Goal: Task Accomplishment & Management: Manage account settings

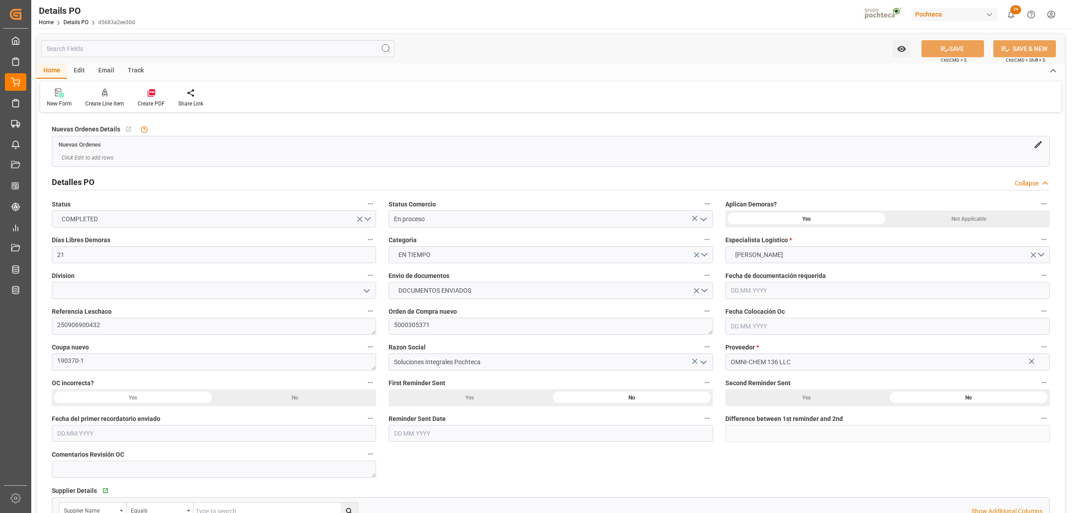
type input "21"
type input "[DATE]"
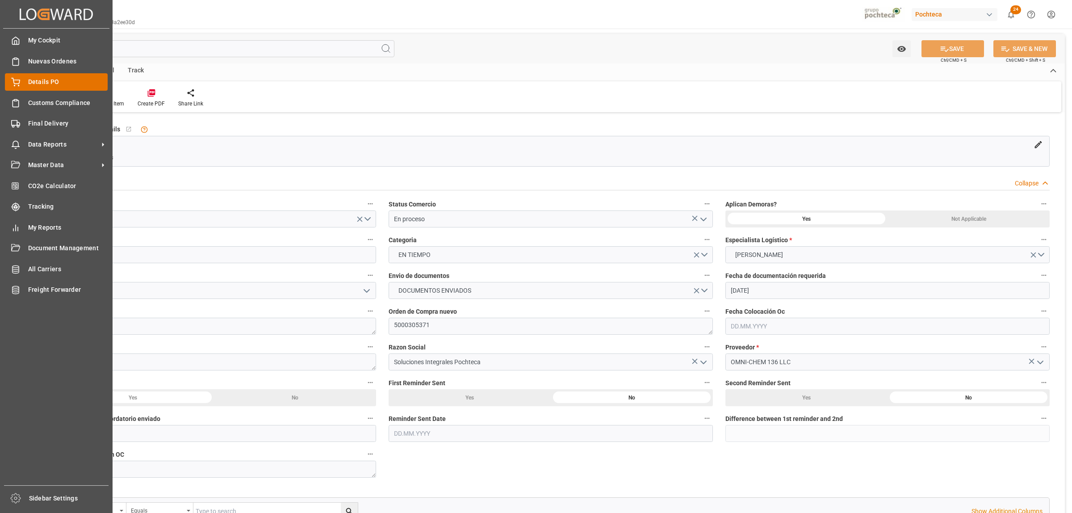
click at [21, 83] on div "Details PO Details PO" at bounding box center [56, 81] width 103 height 17
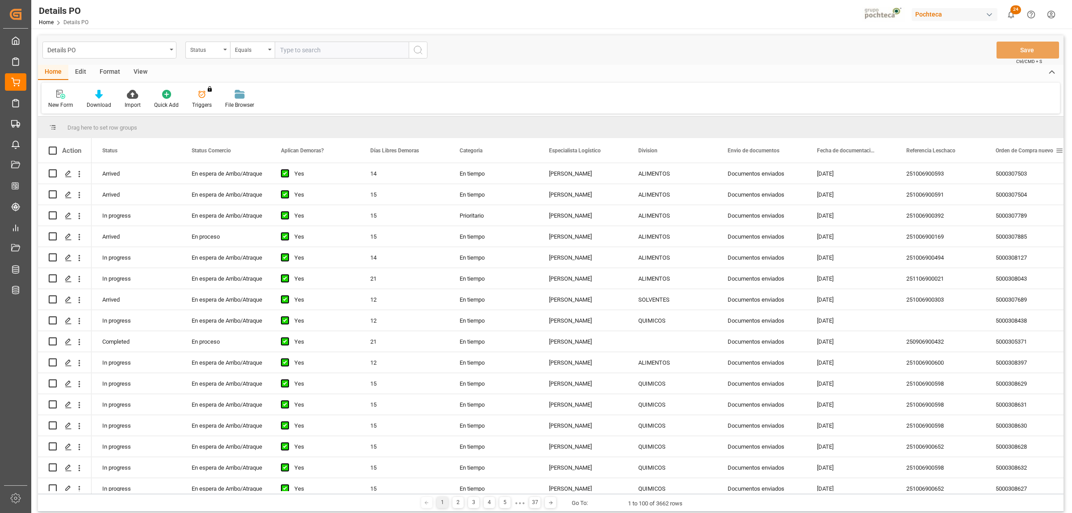
click at [1058, 151] on span at bounding box center [1060, 151] width 8 height 8
click at [1033, 154] on span "filter" at bounding box center [1030, 152] width 8 height 8
type input "5000308448"
click at [1027, 231] on div "Apply Clear" at bounding box center [1014, 226] width 98 height 23
click at [1026, 227] on button "Apply" at bounding box center [1026, 226] width 17 height 9
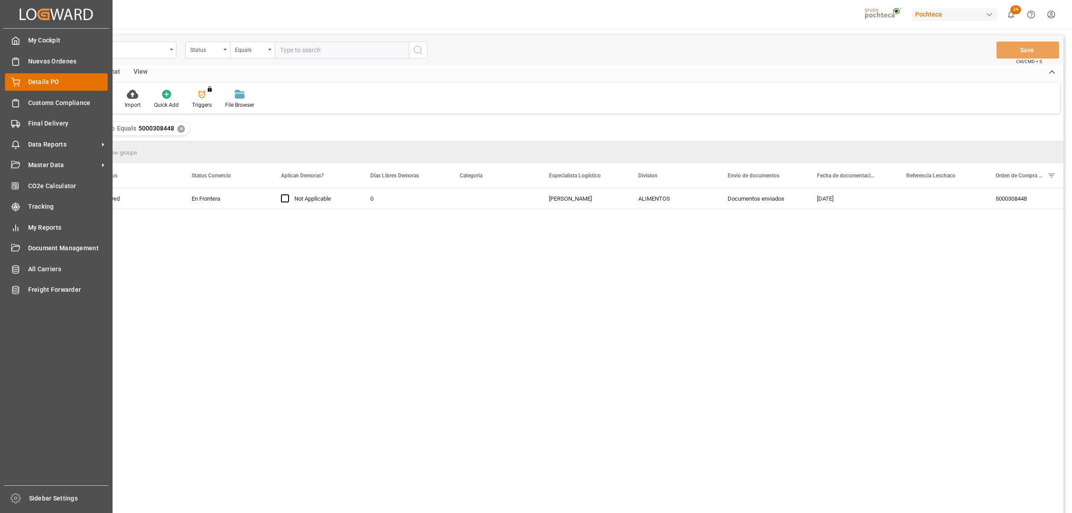
click at [37, 81] on span "Details PO" at bounding box center [68, 81] width 80 height 9
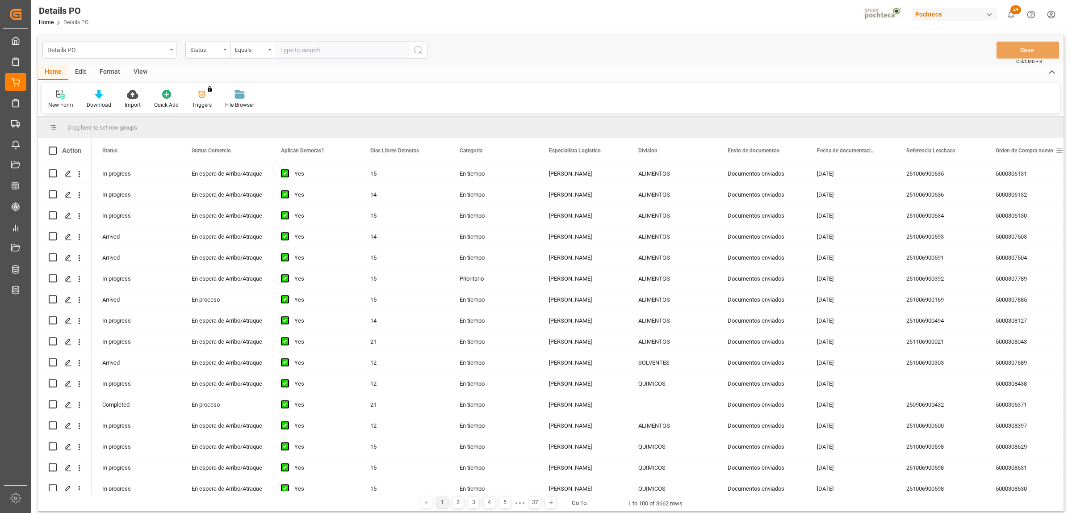
click at [1060, 147] on span at bounding box center [1060, 151] width 8 height 8
type input "5000309003"
click at [1021, 225] on button "Apply" at bounding box center [1026, 226] width 17 height 9
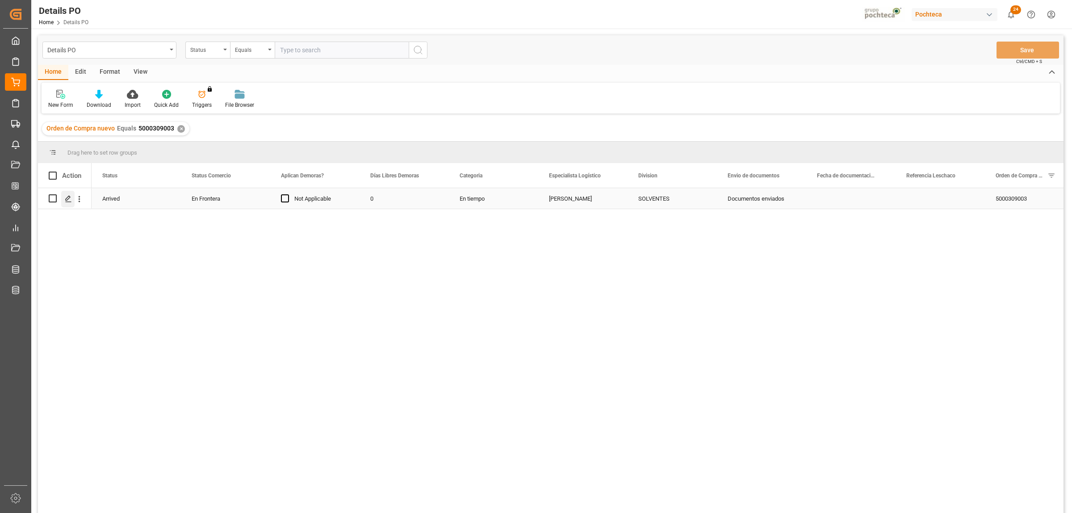
click at [64, 197] on div "Press SPACE to select this row." at bounding box center [67, 199] width 13 height 17
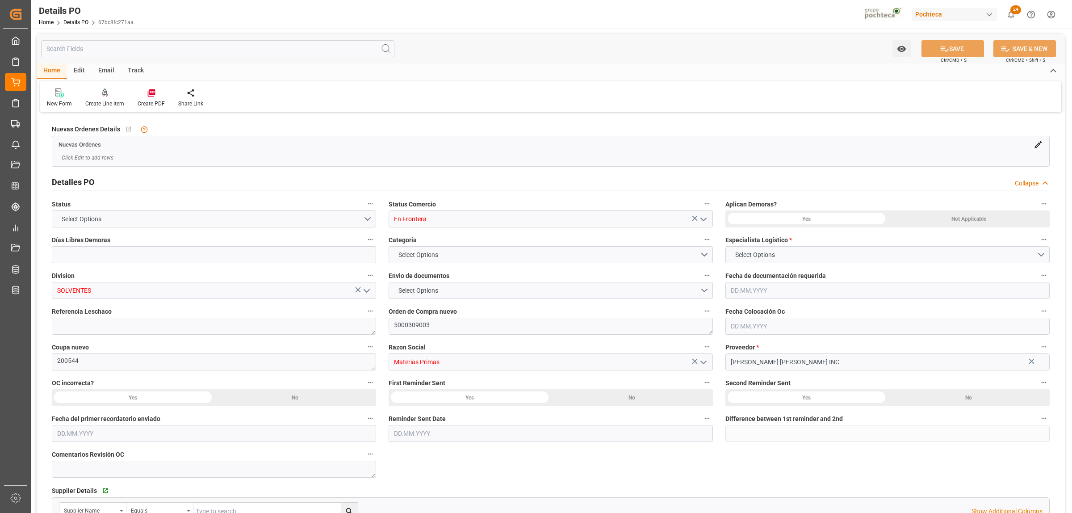
type input "0"
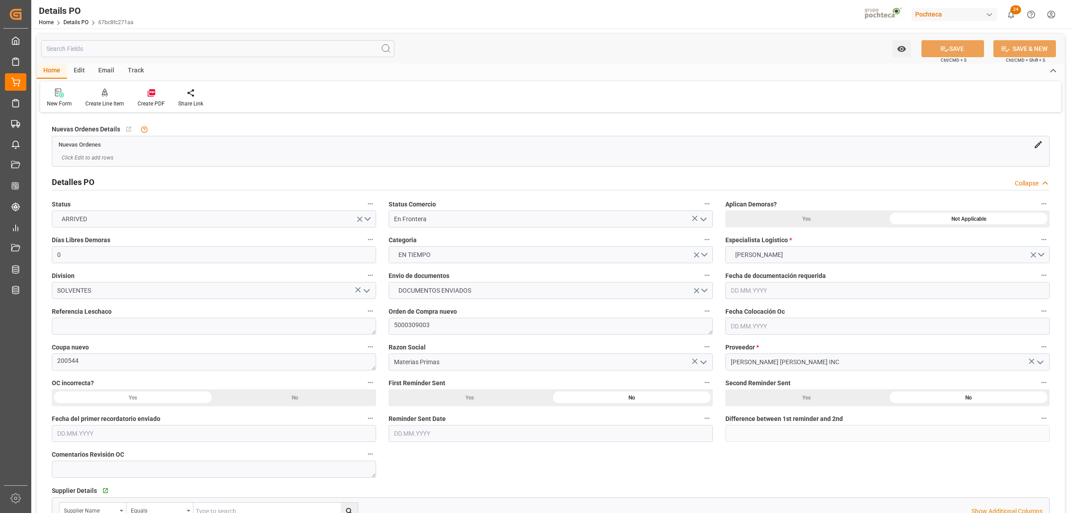
type input "[DATE]"
click at [243, 329] on textarea at bounding box center [214, 326] width 324 height 17
paste textarea "251006990156"
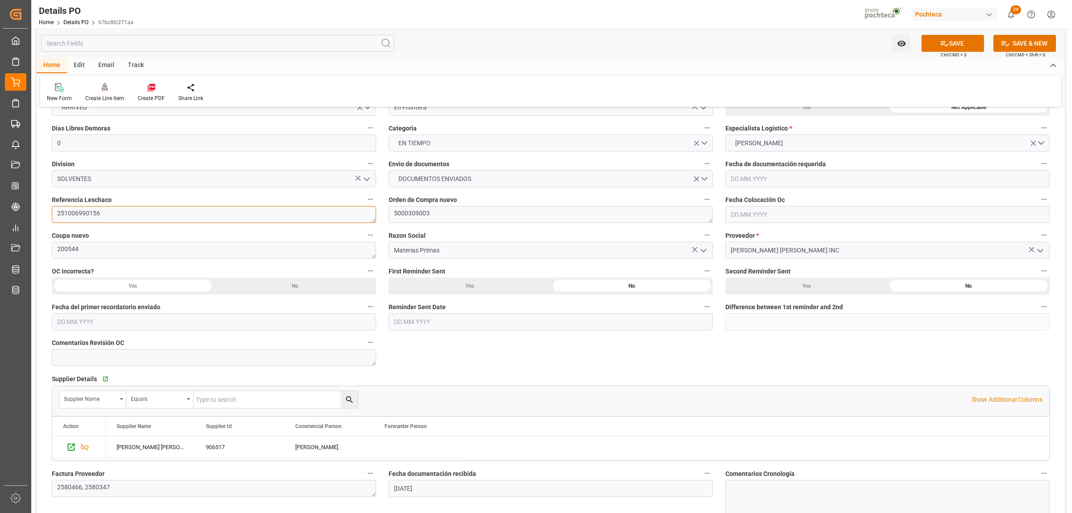
scroll to position [56, 0]
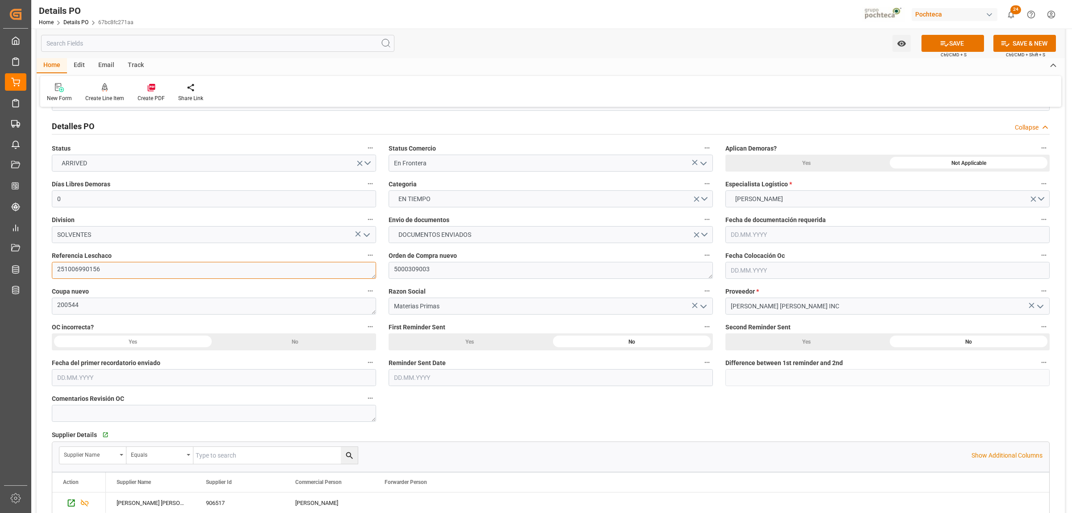
type textarea "251006990156"
click at [701, 161] on icon "open menu" at bounding box center [703, 163] width 11 height 11
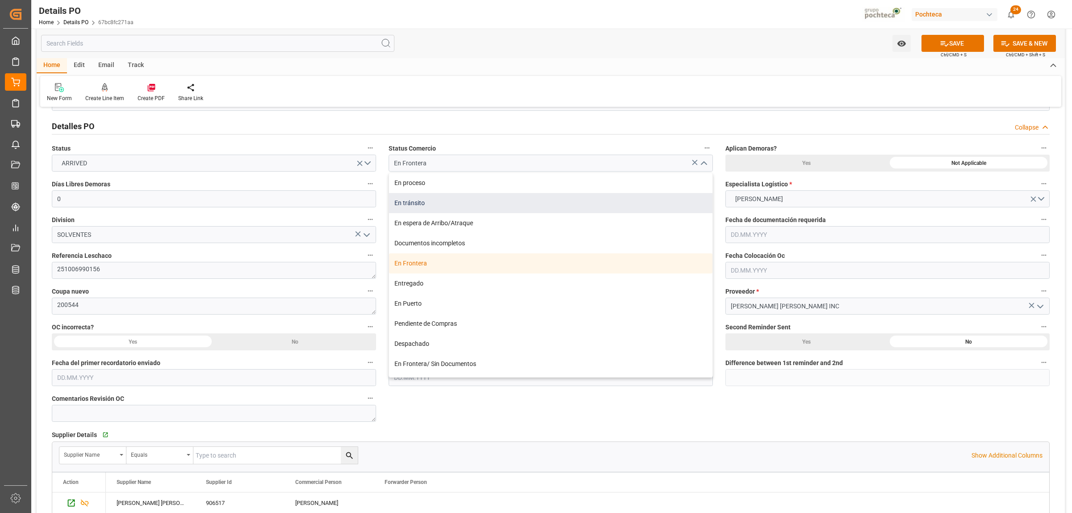
click at [411, 208] on div "En tránsito" at bounding box center [550, 203] width 323 height 20
type input "En tránsito"
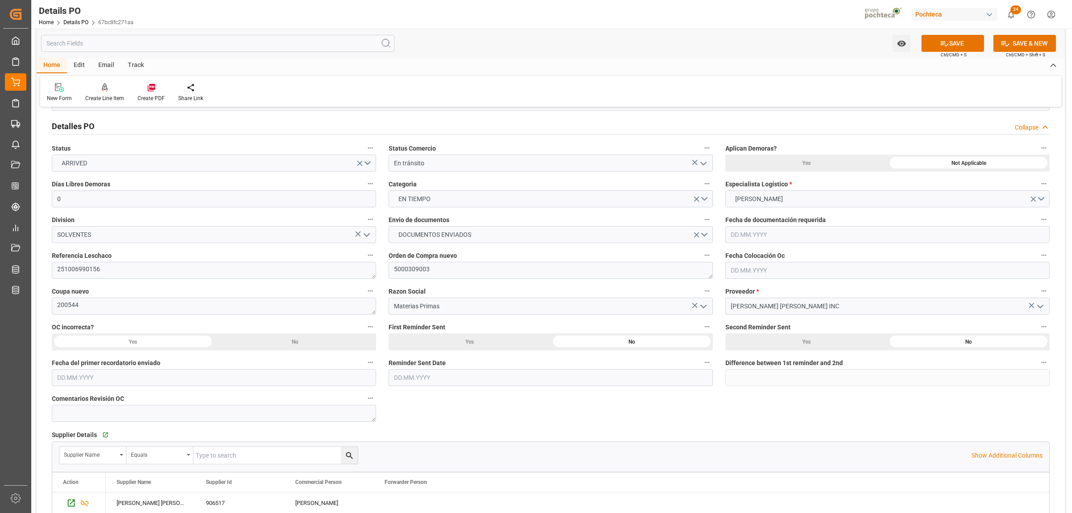
click at [462, 400] on div "Nuevas Ordenes Details   No child Object linked Nuevas Ordenes Click Edit to ad…" at bounding box center [551, 471] width 1028 height 825
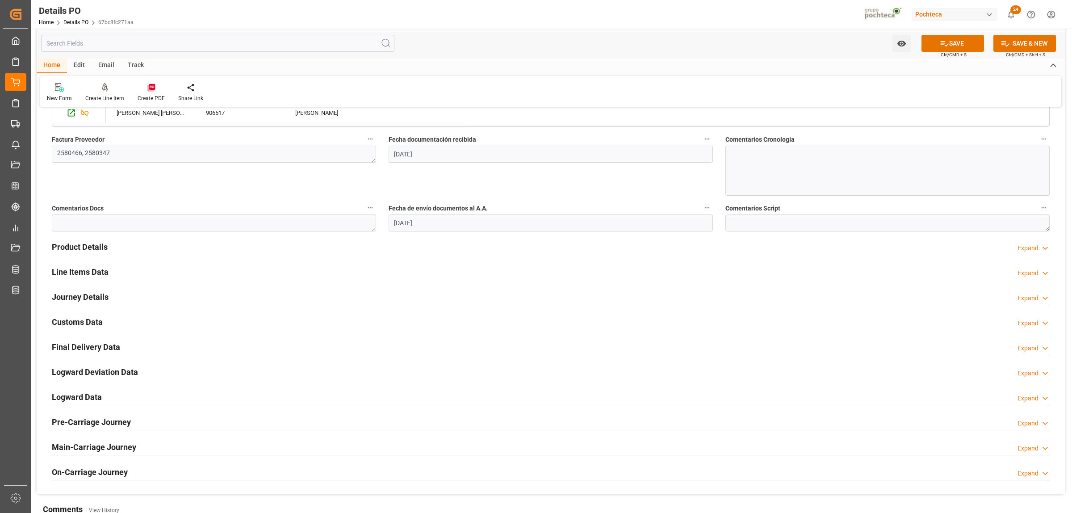
scroll to position [447, 0]
click at [79, 299] on h2 "Journey Details" at bounding box center [80, 296] width 57 height 12
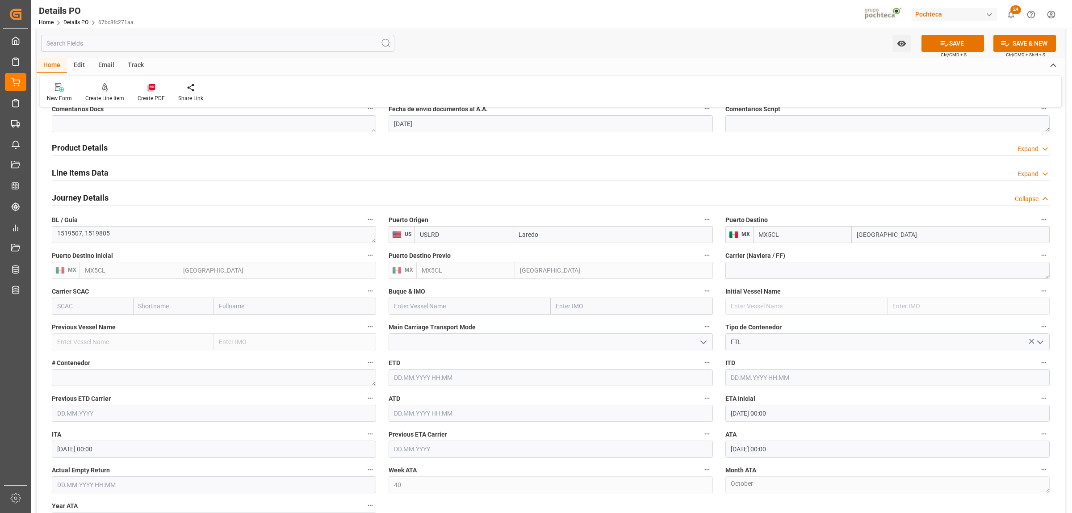
scroll to position [558, 0]
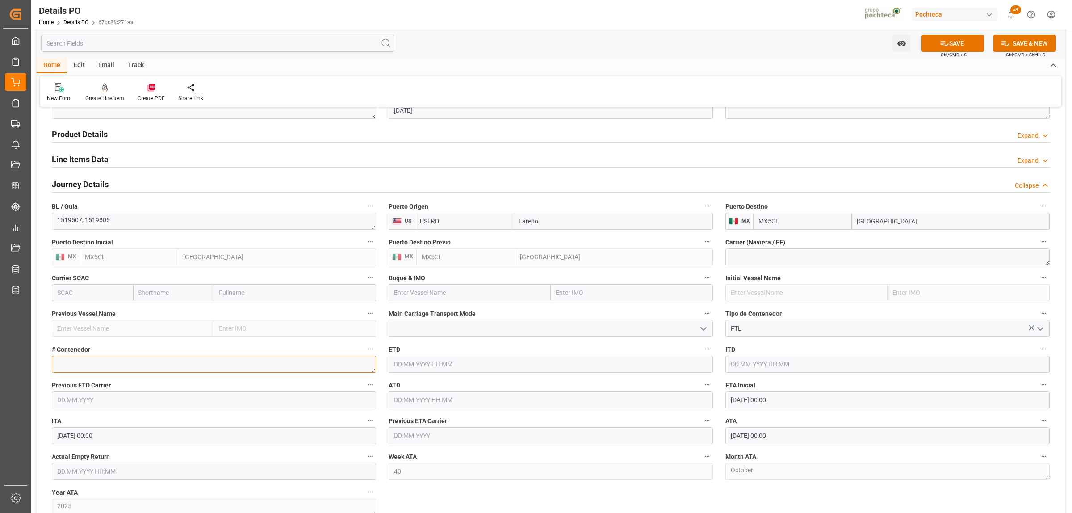
click at [113, 362] on textarea at bounding box center [214, 364] width 324 height 17
paste textarea "52342"
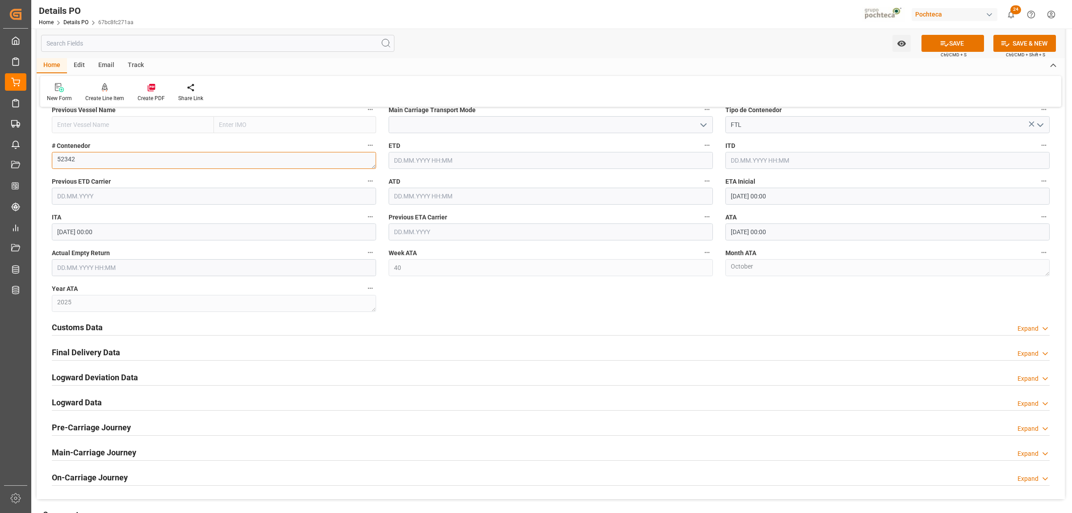
scroll to position [782, 0]
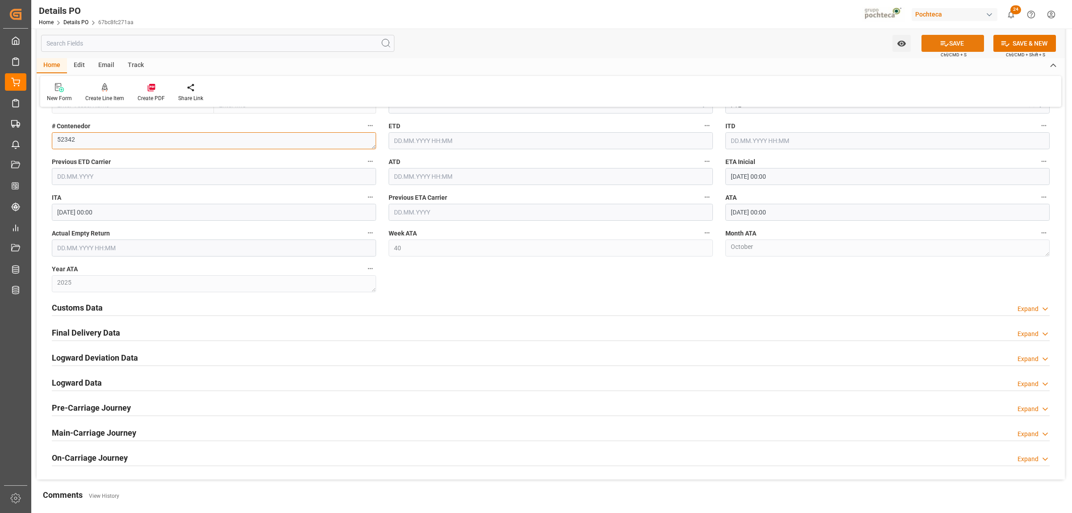
type textarea "52342"
click at [945, 43] on icon at bounding box center [944, 43] width 9 height 9
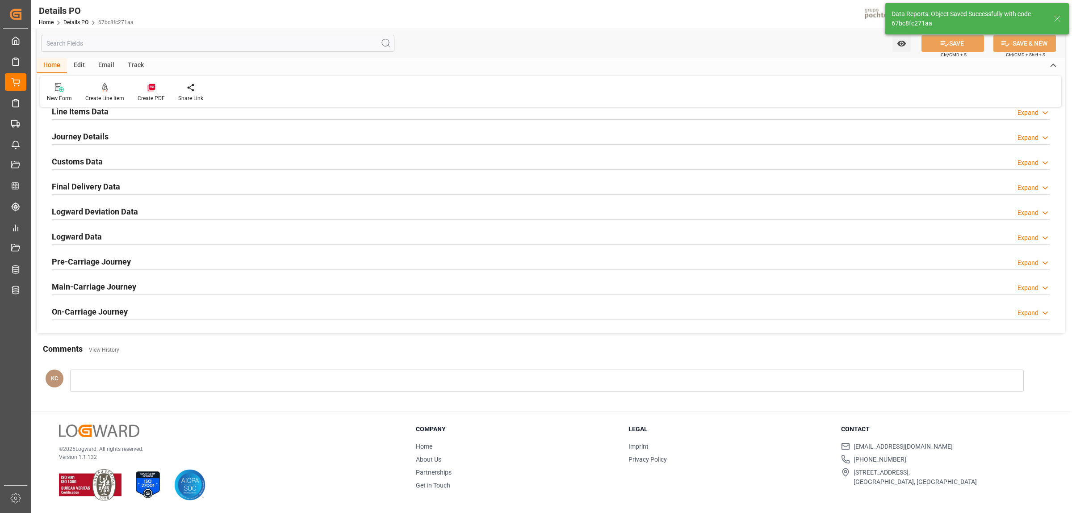
scroll to position [460, 0]
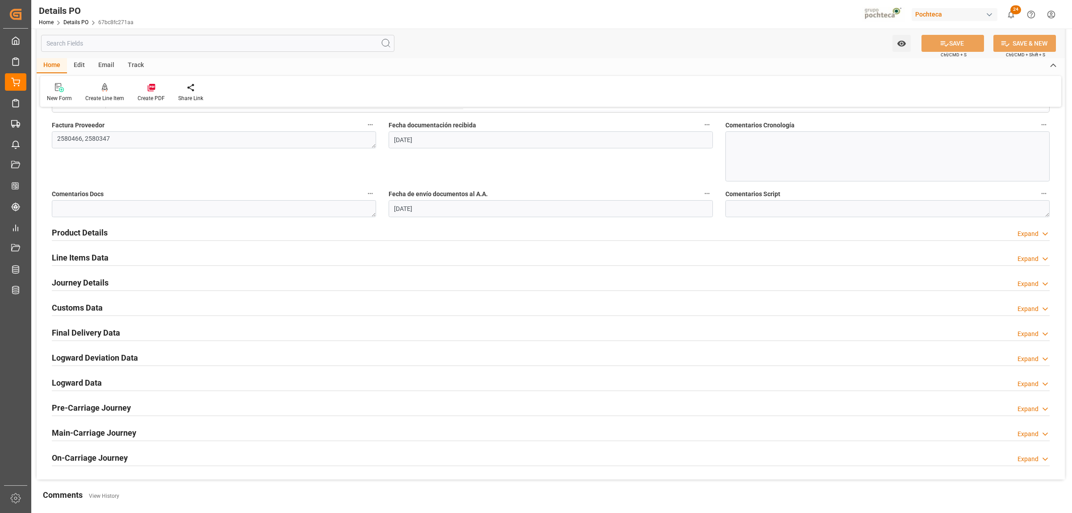
click at [86, 334] on h2 "Final Delivery Data" at bounding box center [86, 333] width 68 height 12
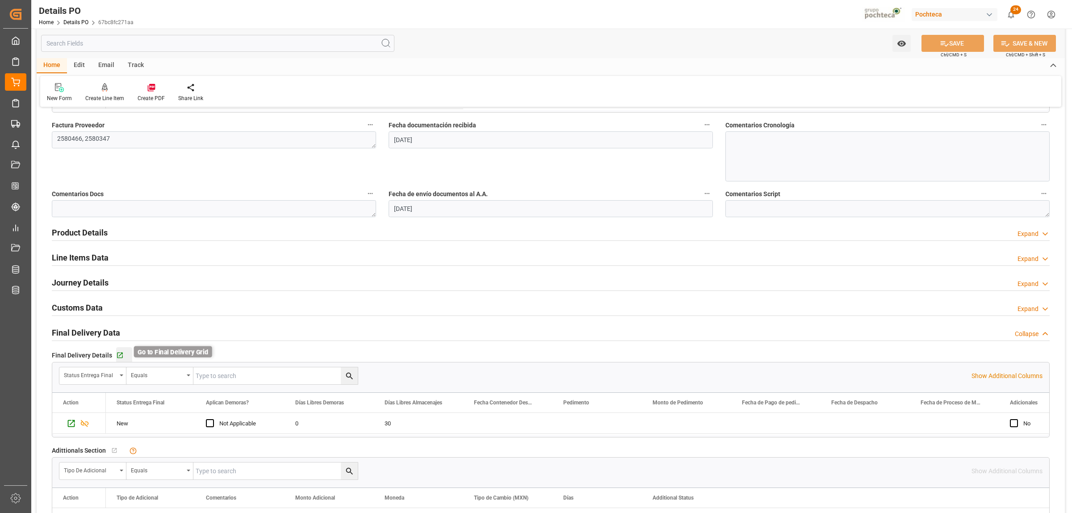
click at [117, 353] on icon "button" at bounding box center [120, 356] width 6 height 6
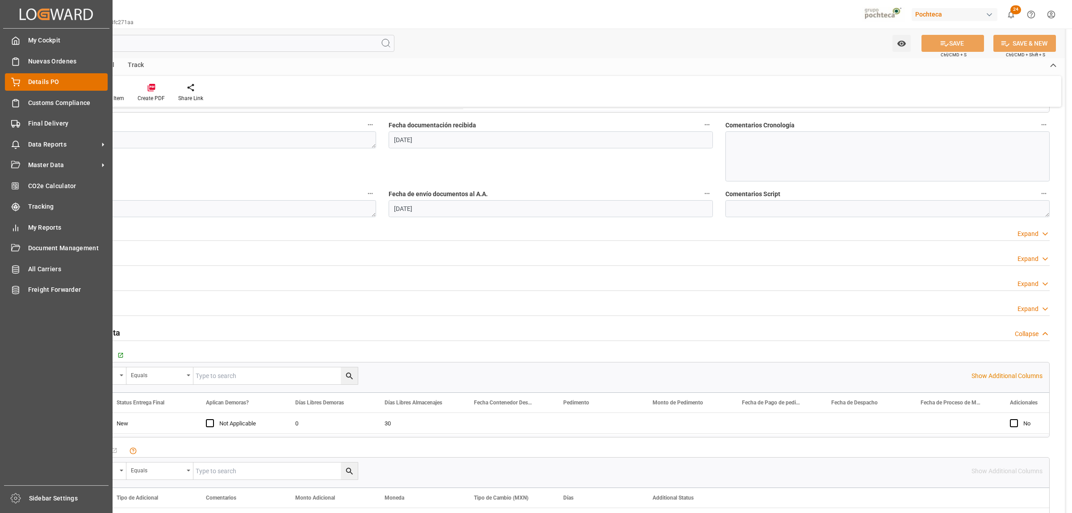
click at [45, 83] on span "Details PO" at bounding box center [68, 81] width 80 height 9
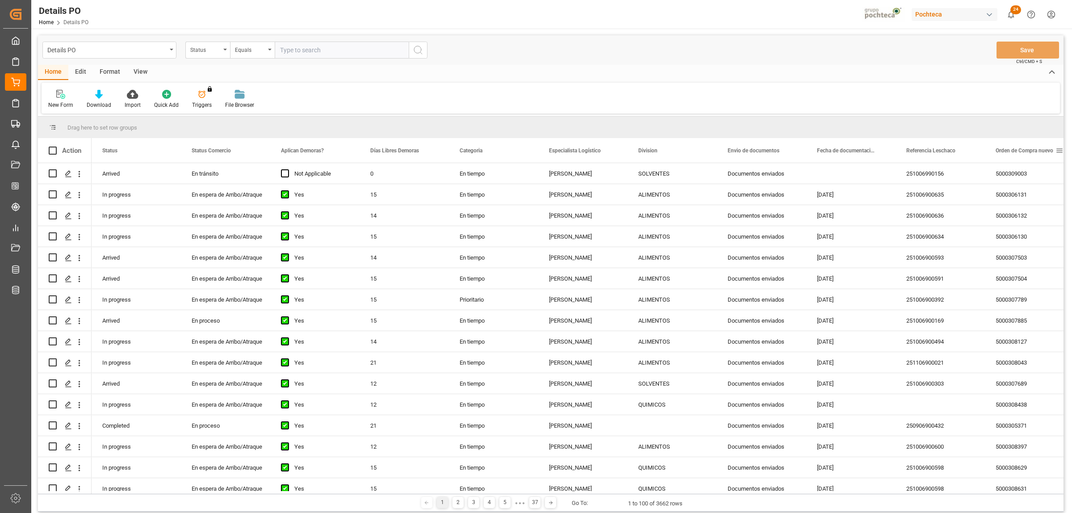
click at [1058, 151] on span at bounding box center [1060, 151] width 8 height 8
click at [1032, 152] on span "filter" at bounding box center [1030, 152] width 8 height 8
type input "199495"
click at [1024, 233] on div "Apply Clear" at bounding box center [1014, 226] width 98 height 23
click at [926, 166] on div "251006990156" at bounding box center [940, 173] width 89 height 21
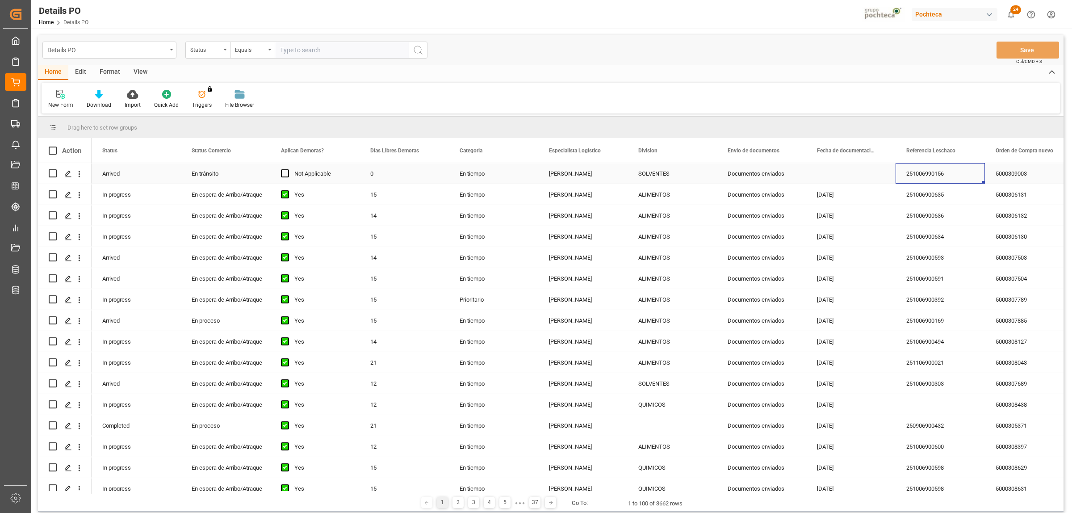
click at [991, 173] on div "5000309003" at bounding box center [1029, 173] width 89 height 21
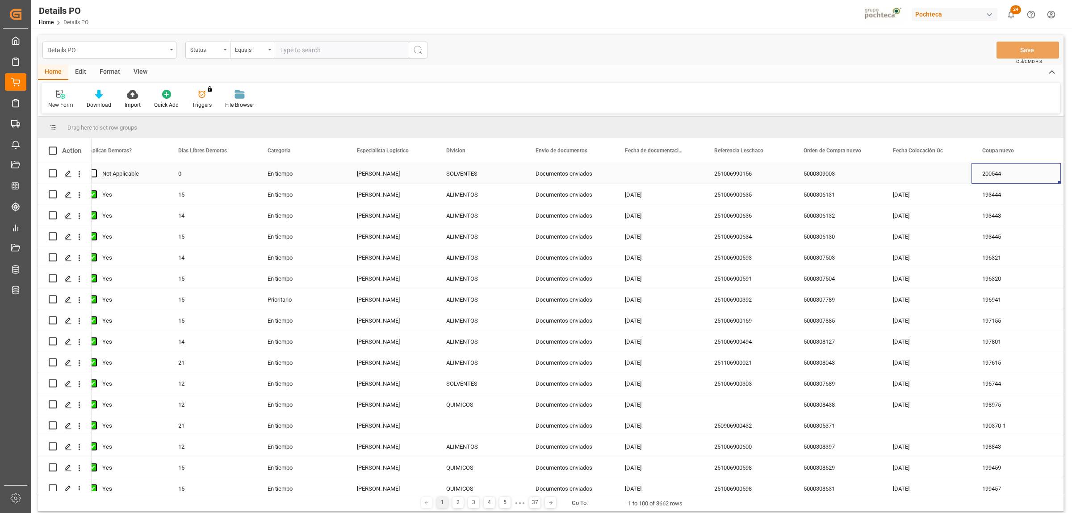
scroll to position [0, 281]
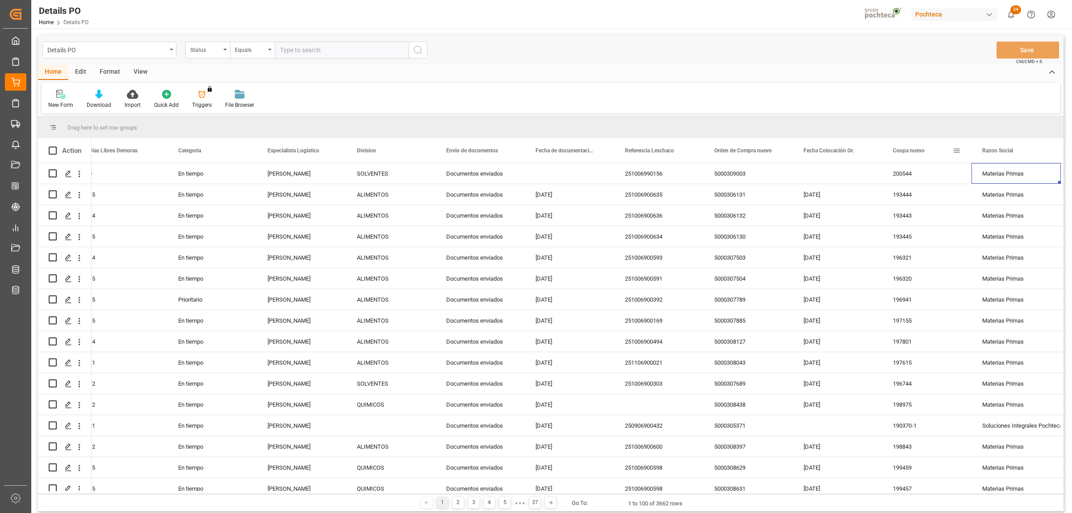
click at [958, 149] on span at bounding box center [957, 151] width 8 height 8
type input "199495"
click at [1009, 226] on button "Apply" at bounding box center [1009, 226] width 17 height 9
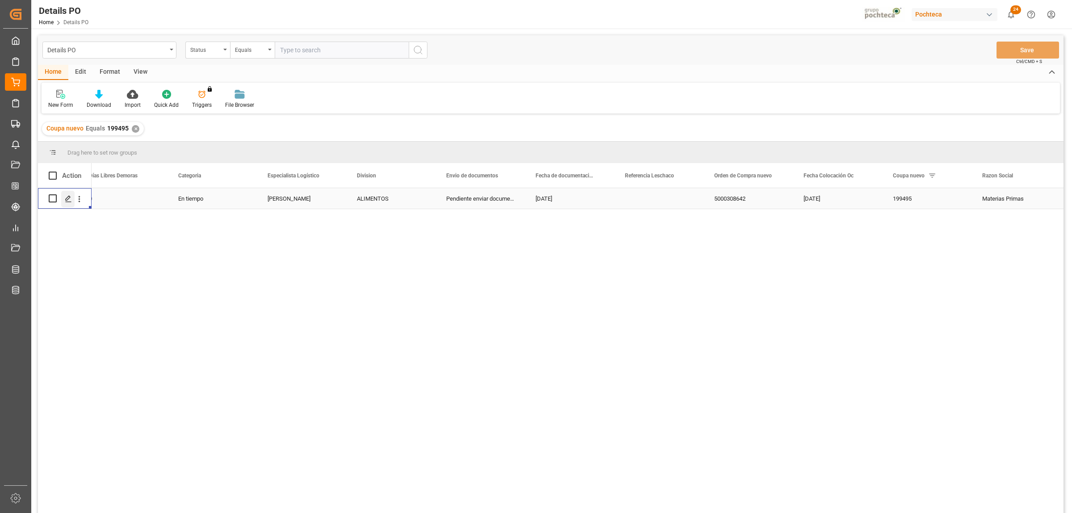
click at [67, 197] on icon "Press SPACE to select this row." at bounding box center [68, 198] width 7 height 7
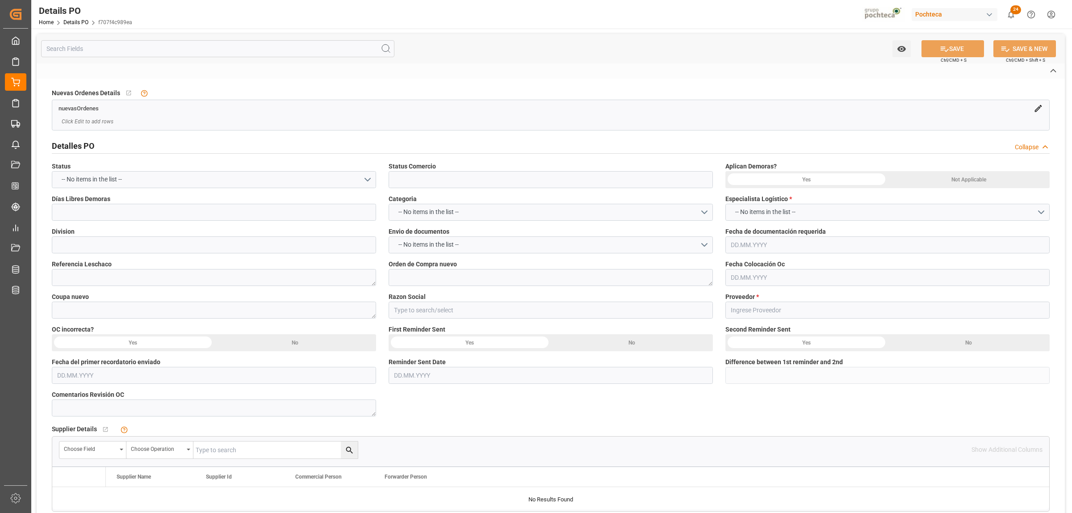
type input "En espera de Arribo/Atraque"
type input "ALIMENTOS"
type textarea "5000308642"
type textarea "199495"
type input "Materias Primas"
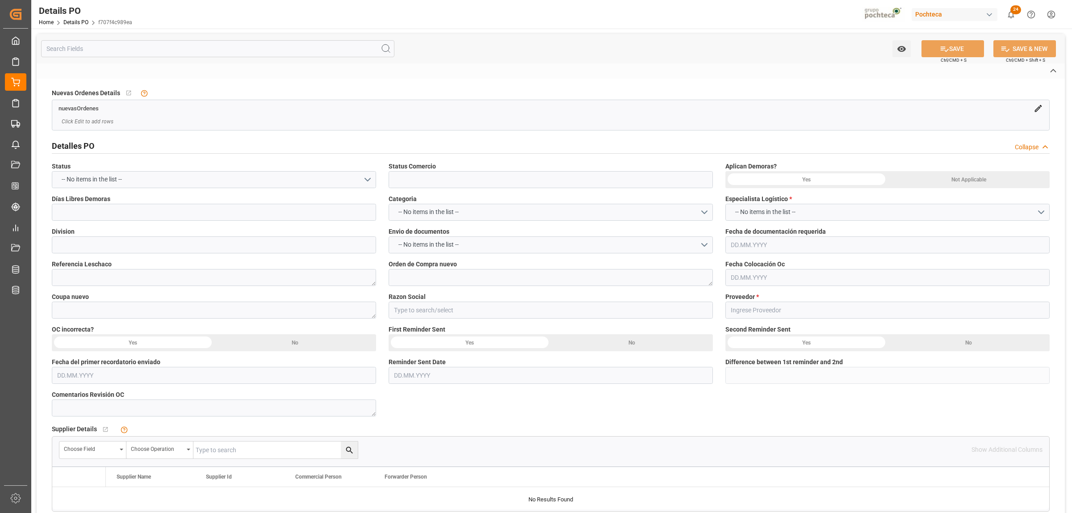
type input "[PERSON_NAME] CO."
type textarea "[PERSON_NAME]"
type textarea "BISULFATO DE SODIO PET GRADE SAC 25 KG ("
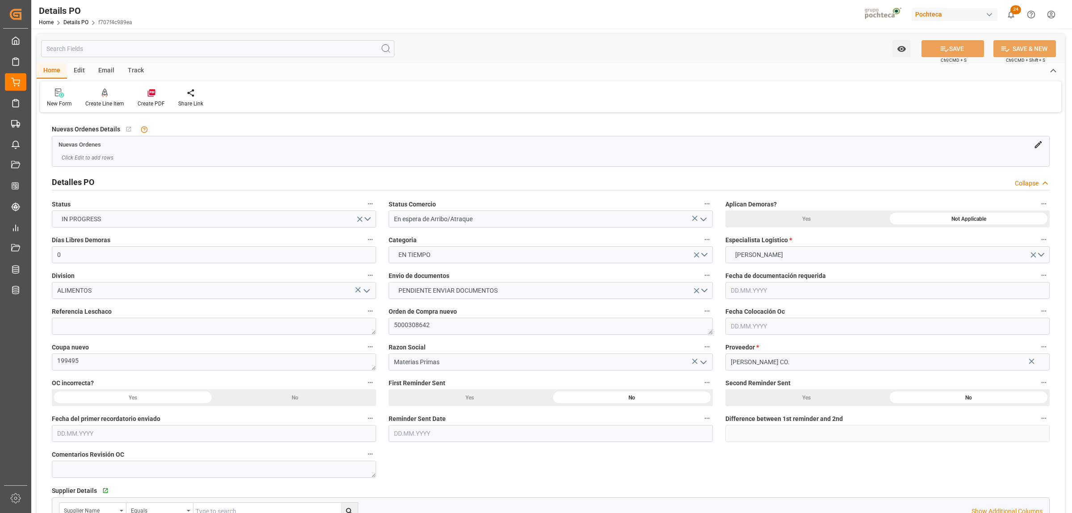
type input "0"
type input "[DATE]"
drag, startPoint x: 426, startPoint y: 327, endPoint x: 387, endPoint y: 325, distance: 38.4
click at [387, 325] on div "Orden de Compra nuevo 5000308642" at bounding box center [550, 320] width 337 height 36
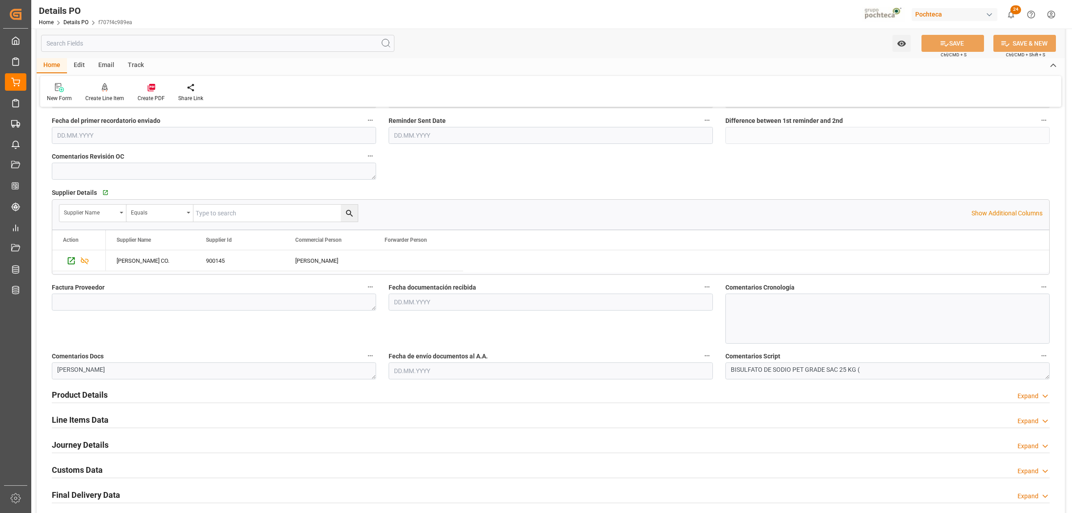
scroll to position [335, 0]
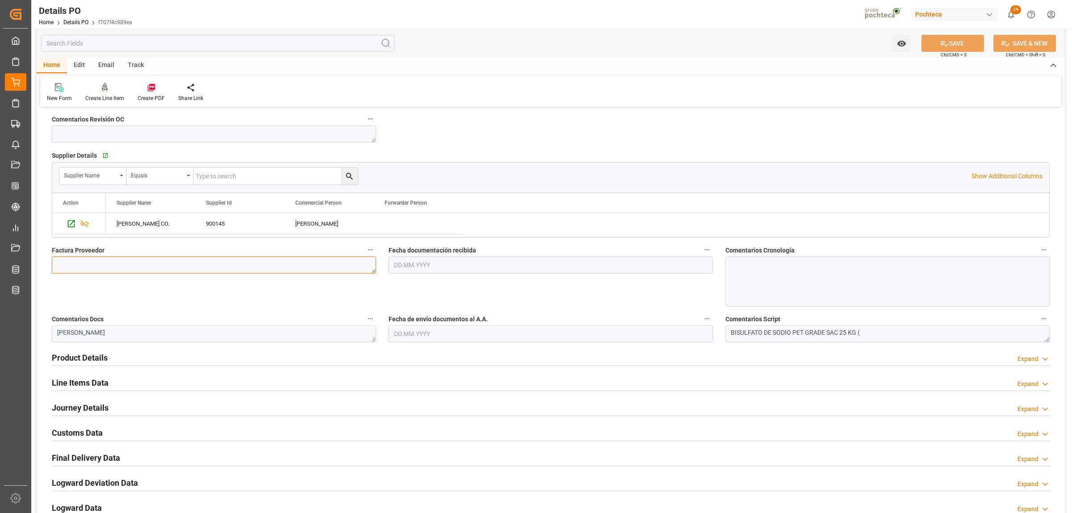
click at [222, 264] on textarea at bounding box center [214, 264] width 324 height 17
type textarea "479492"
click at [417, 267] on input "text" at bounding box center [551, 264] width 324 height 17
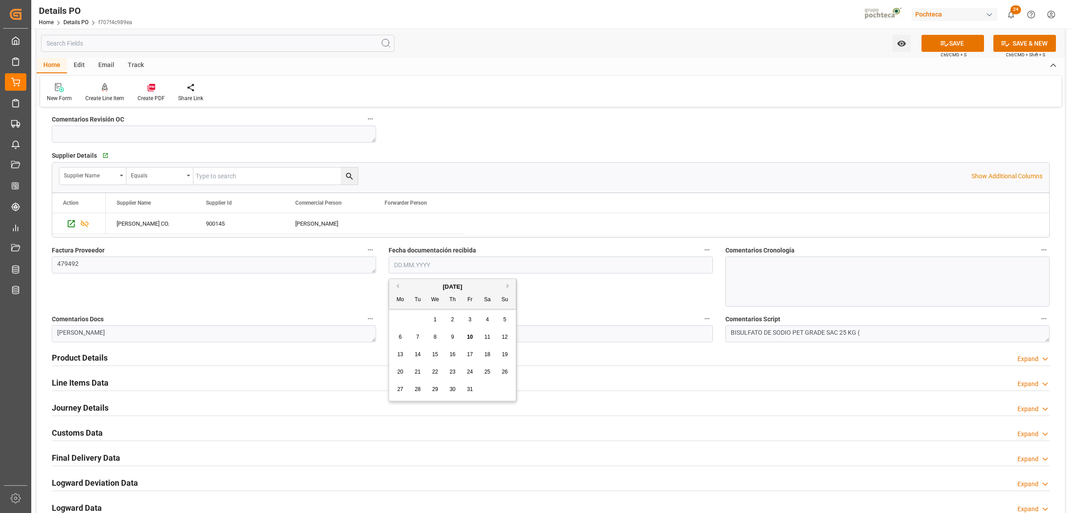
click at [432, 336] on div "8" at bounding box center [435, 337] width 11 height 11
type input "[DATE]"
click at [432, 336] on input "text" at bounding box center [551, 333] width 324 height 17
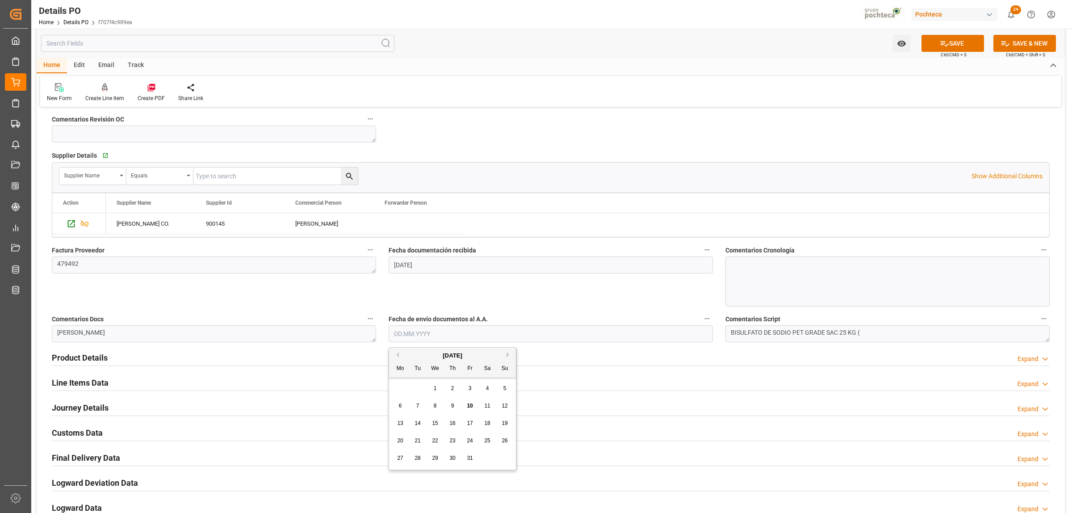
click at [403, 381] on div "29 30 1 2 3 4 5" at bounding box center [453, 388] width 122 height 17
click at [470, 405] on span "10" at bounding box center [470, 406] width 6 height 6
type input "[DATE]"
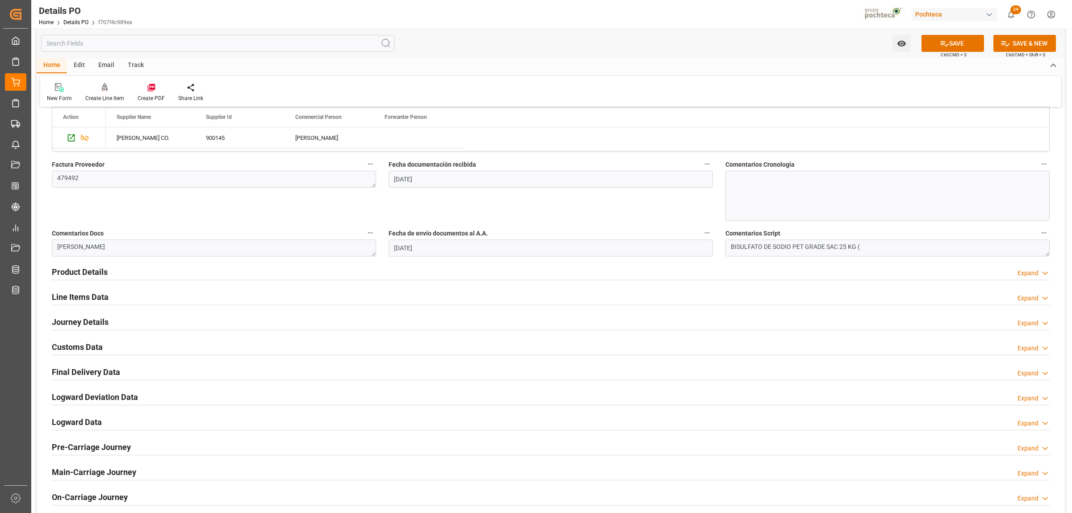
scroll to position [447, 0]
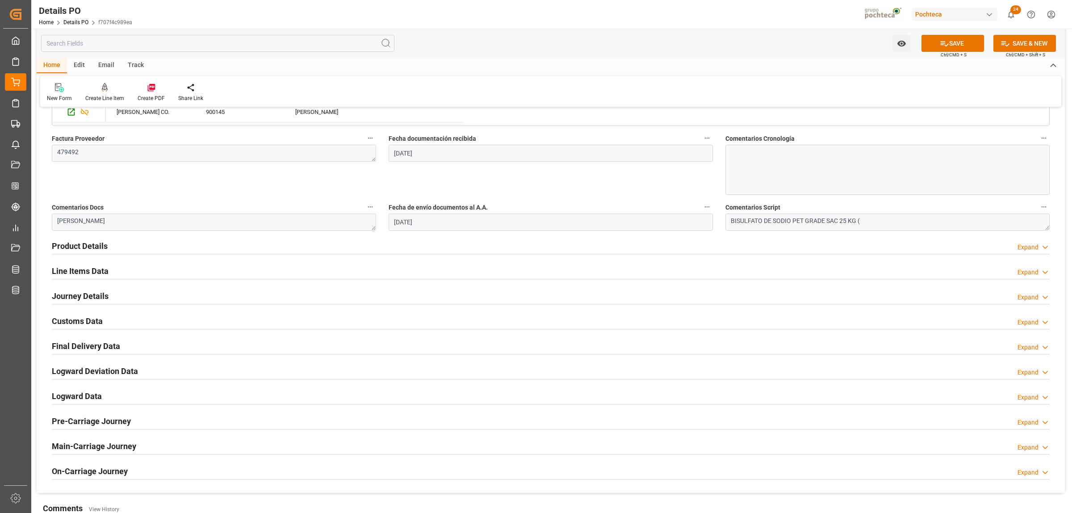
click at [67, 247] on h2 "Product Details" at bounding box center [80, 246] width 56 height 12
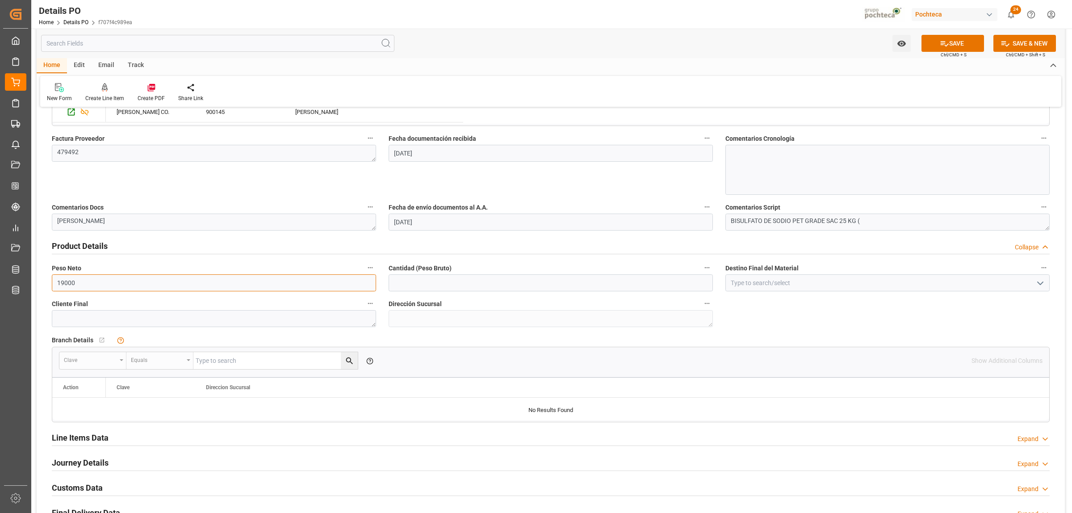
click at [50, 281] on div "Peso Neto 19000" at bounding box center [214, 277] width 337 height 36
click at [411, 290] on input "text" at bounding box center [551, 282] width 324 height 17
paste input "19000"
type input "19000"
click at [1045, 286] on icon "open menu" at bounding box center [1040, 283] width 11 height 11
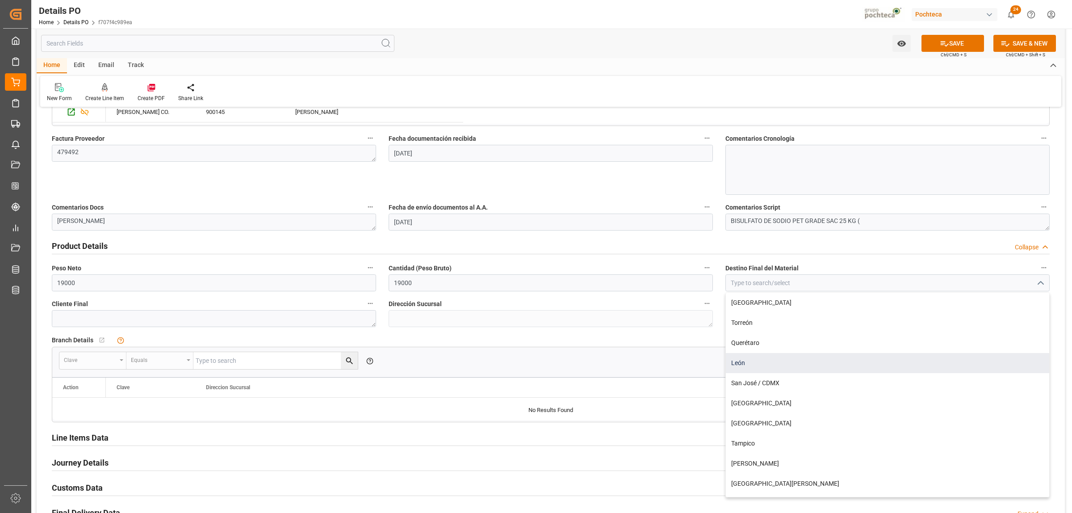
click at [751, 360] on div "León" at bounding box center [887, 363] width 323 height 20
type input "León"
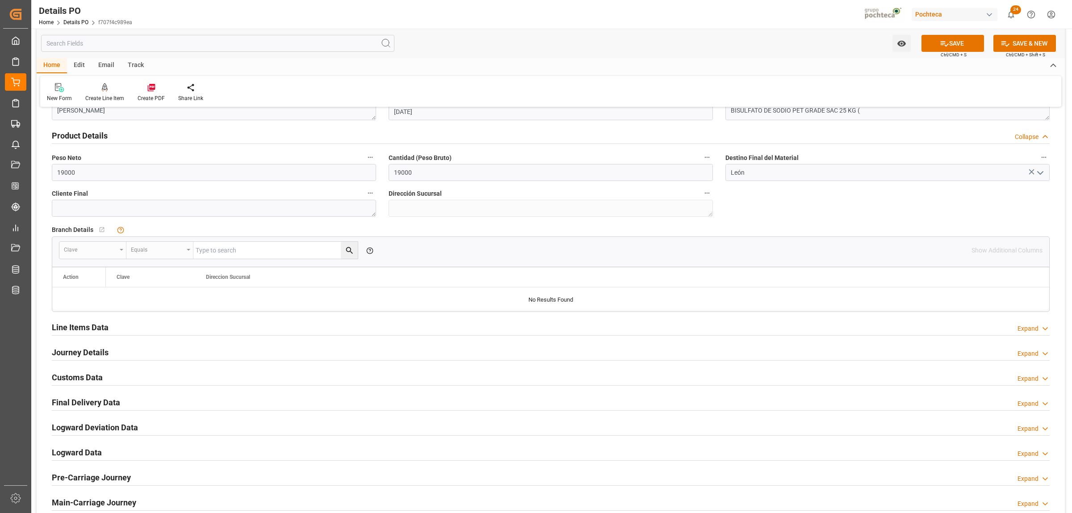
scroll to position [558, 0]
click at [106, 329] on h2 "Line Items Data" at bounding box center [80, 326] width 57 height 12
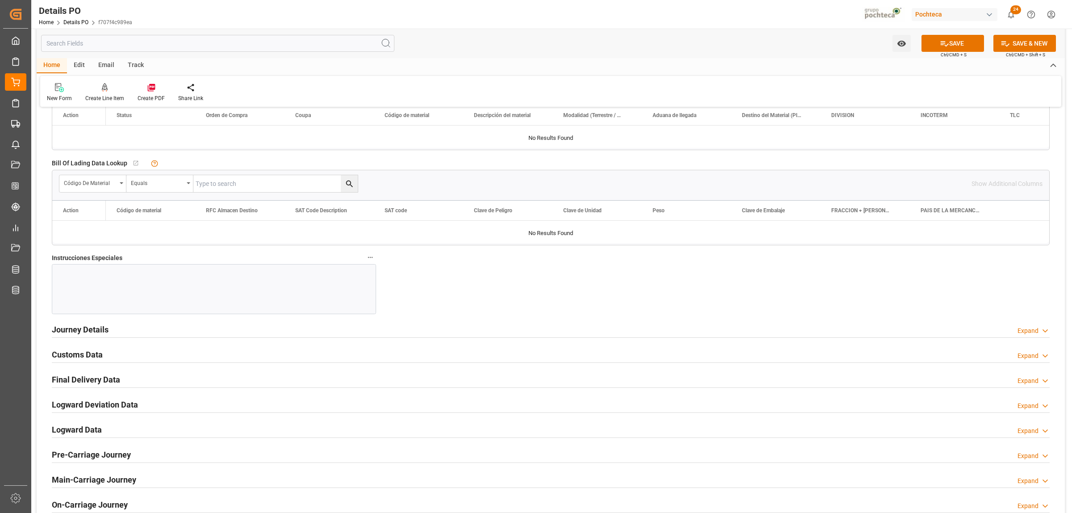
scroll to position [1005, 0]
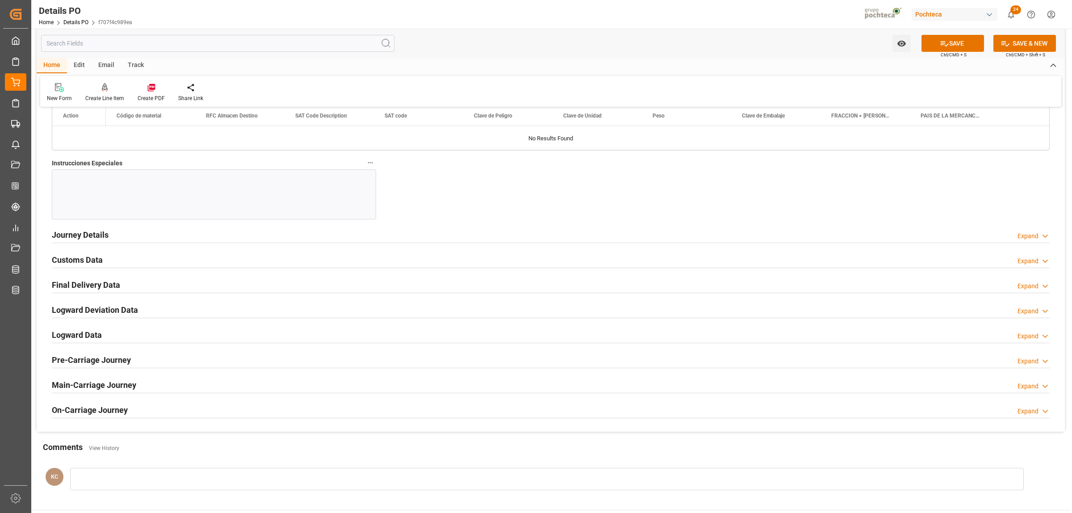
click at [107, 237] on h2 "Journey Details" at bounding box center [80, 235] width 57 height 12
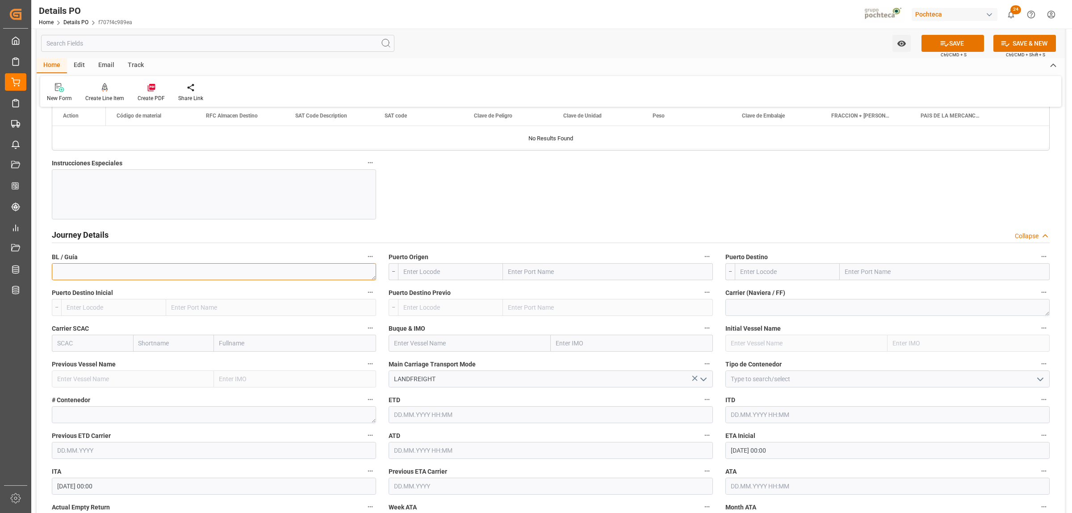
click at [145, 271] on textarea at bounding box center [214, 271] width 324 height 17
type textarea "CO479492"
click at [517, 276] on input "text" at bounding box center [608, 271] width 210 height 17
type input "LAREDO"
click at [852, 273] on input "text" at bounding box center [945, 271] width 210 height 17
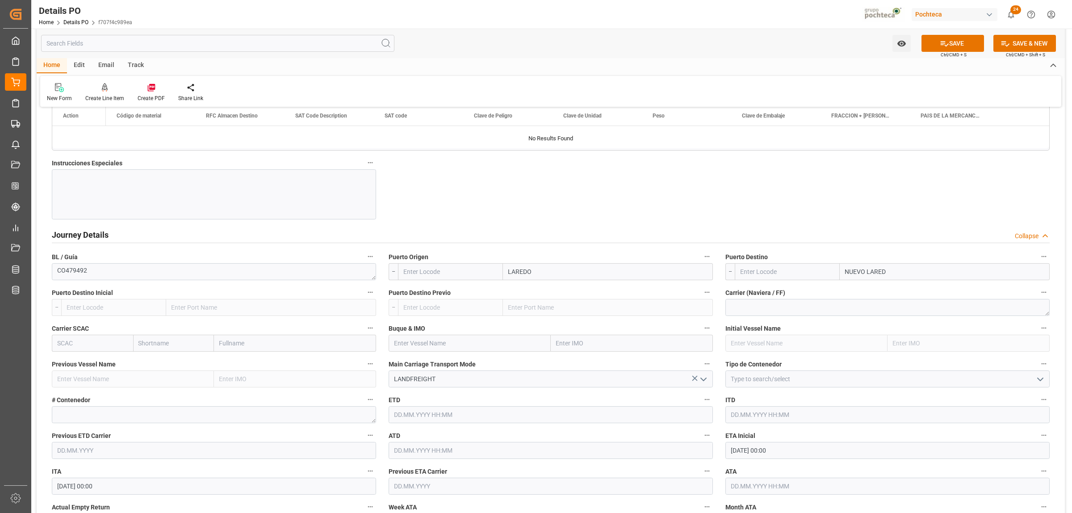
type input "NUEVO LAREDO"
click at [869, 289] on b "Nuevo Laredo" at bounding box center [866, 291] width 40 height 7
type input "MXNLD"
type input "Nuevo Laredo"
click at [1041, 380] on icon "open menu" at bounding box center [1040, 379] width 11 height 11
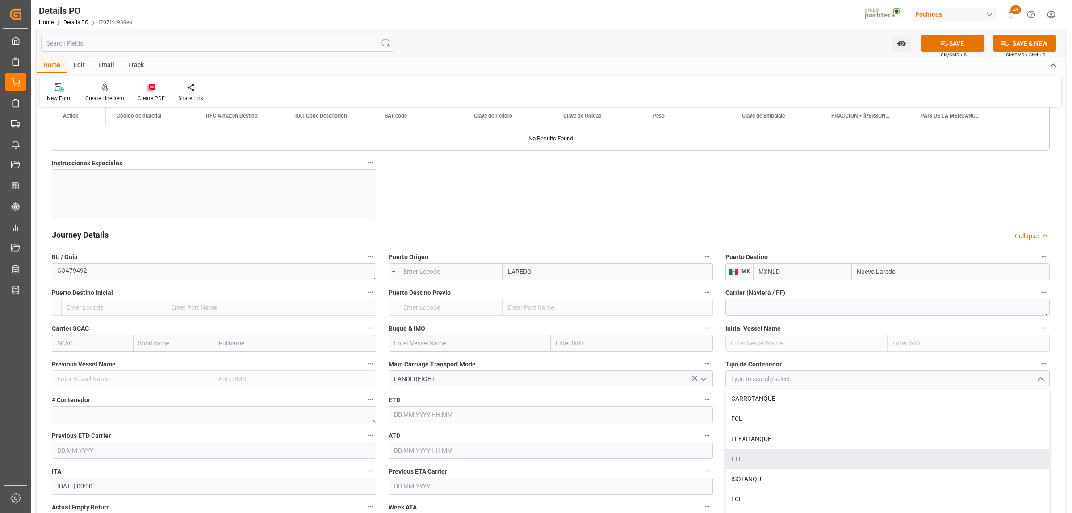
click at [735, 462] on div "FTL" at bounding box center [887, 459] width 323 height 20
type input "FTL"
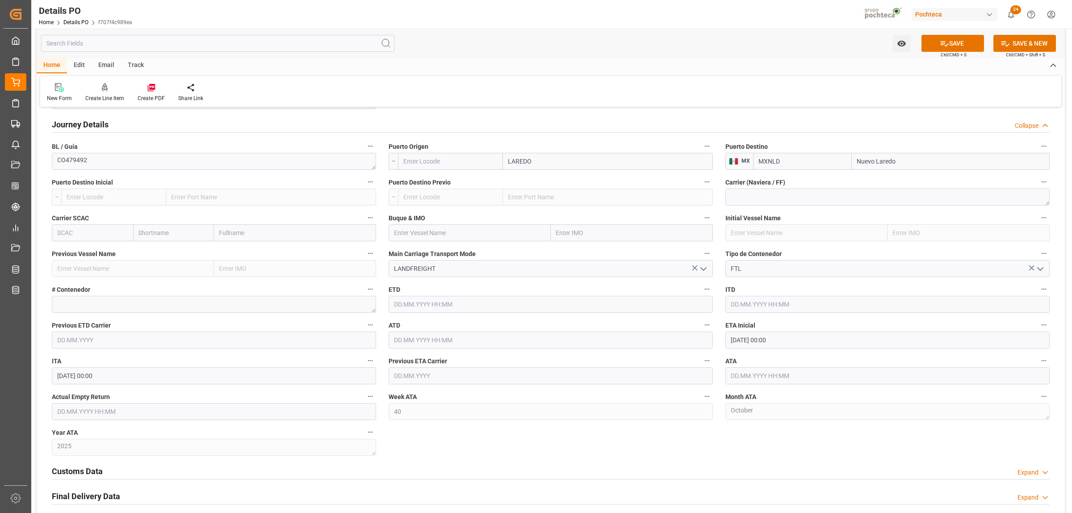
scroll to position [1117, 0]
click at [748, 340] on input "[DATE] 00:00" at bounding box center [888, 338] width 324 height 17
click at [789, 415] on span "9" at bounding box center [789, 412] width 3 height 6
type input "[DATE] 00:00"
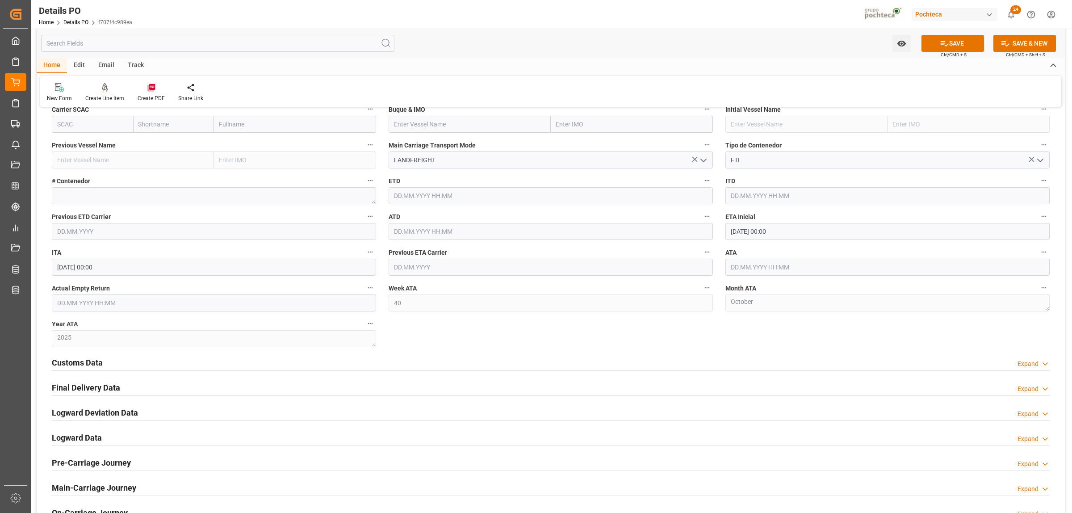
scroll to position [1229, 0]
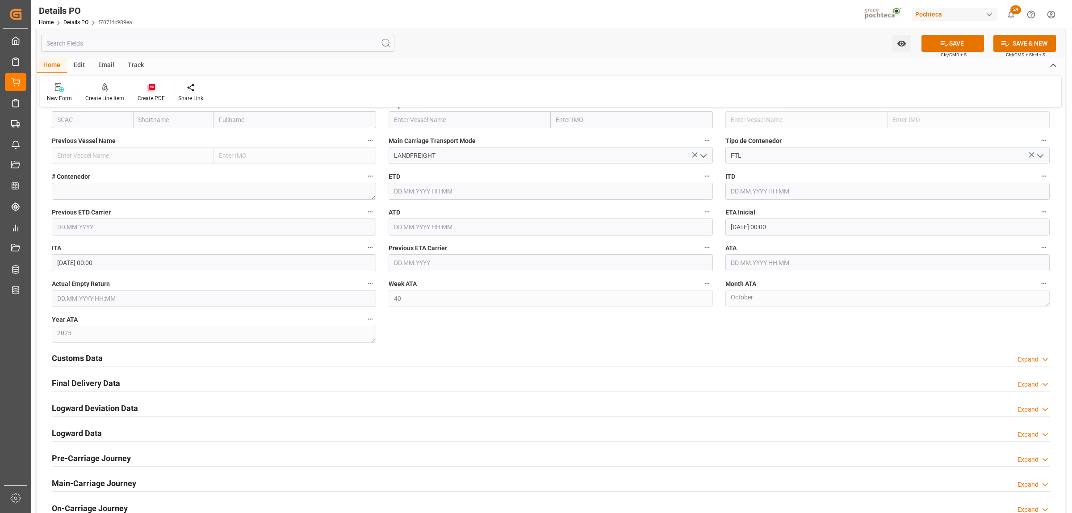
click at [77, 364] on h2 "Customs Data" at bounding box center [77, 358] width 51 height 12
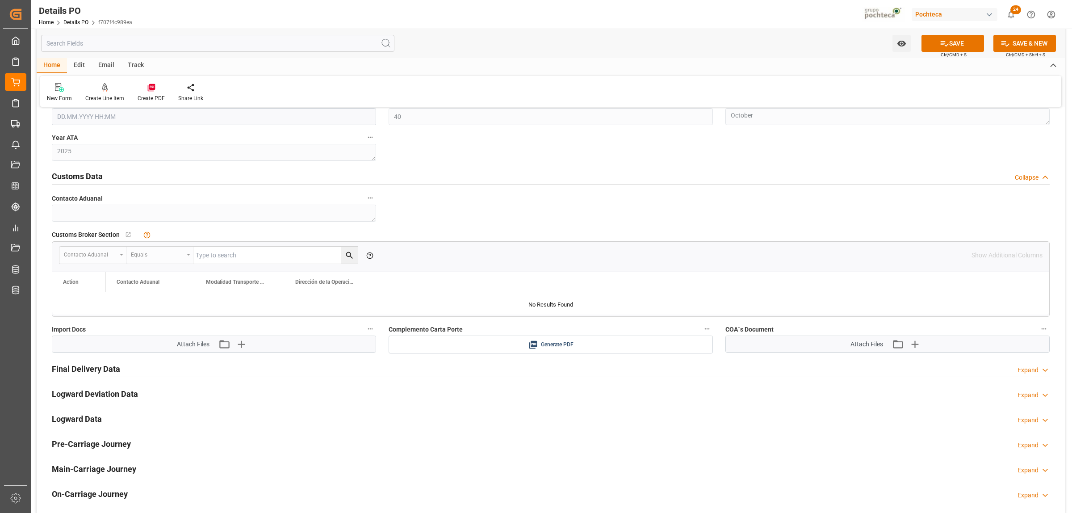
scroll to position [1452, 0]
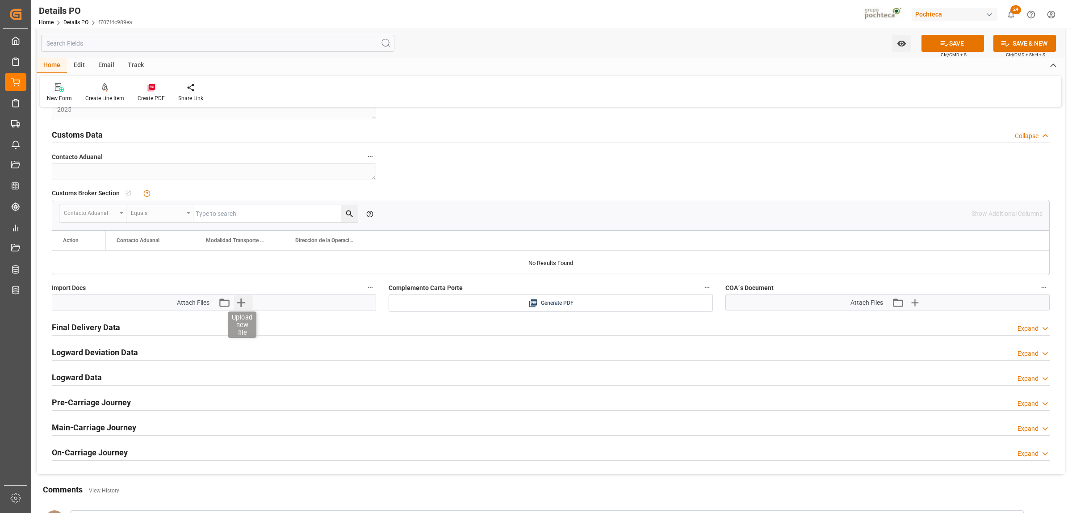
click at [246, 308] on icon "button" at bounding box center [241, 302] width 14 height 14
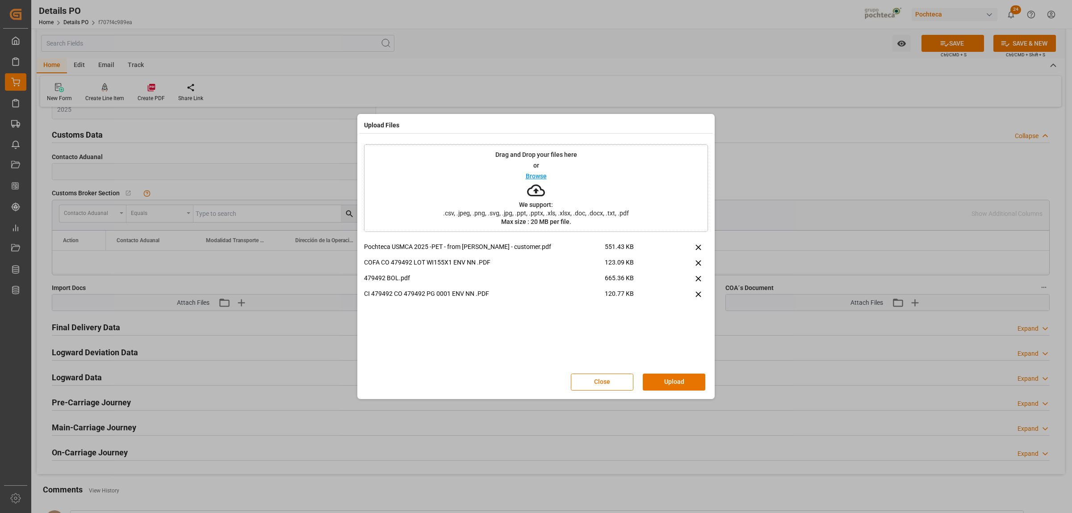
click at [656, 385] on button "Upload" at bounding box center [674, 382] width 63 height 17
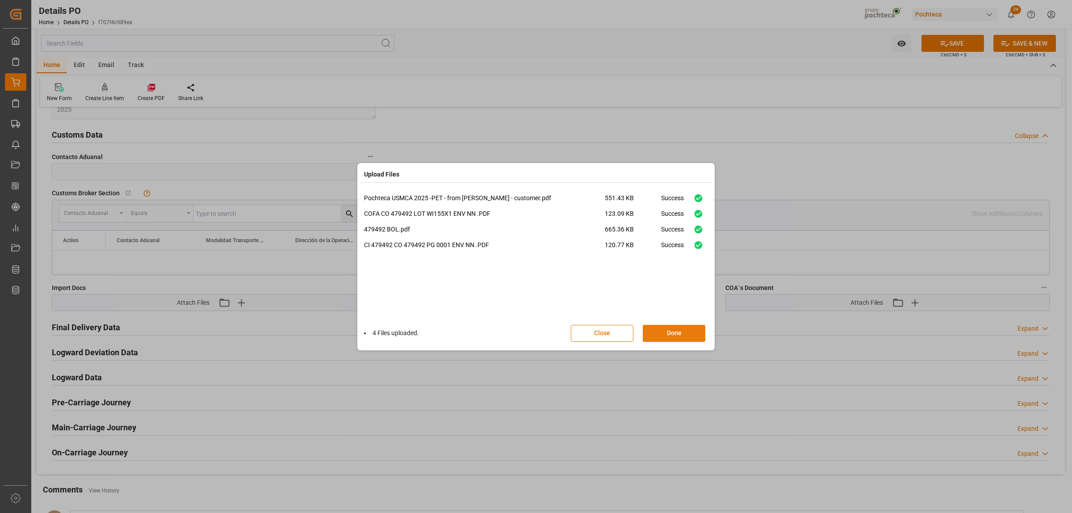
click at [675, 332] on button "Done" at bounding box center [674, 333] width 63 height 17
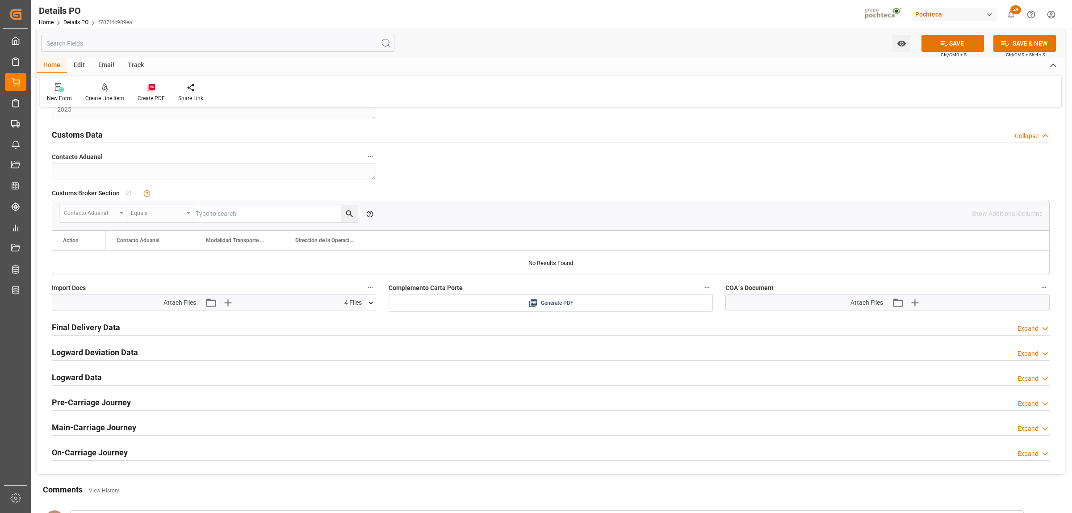
click at [370, 307] on icon at bounding box center [370, 302] width 9 height 9
click at [356, 333] on icon at bounding box center [356, 328] width 9 height 9
click at [916, 303] on icon "button" at bounding box center [915, 302] width 14 height 14
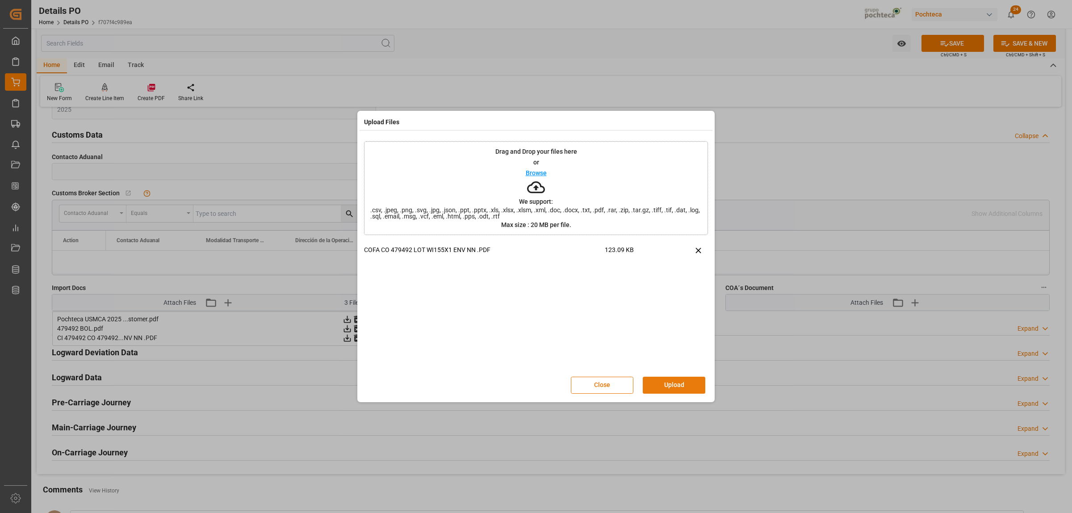
click at [682, 387] on button "Upload" at bounding box center [674, 385] width 63 height 17
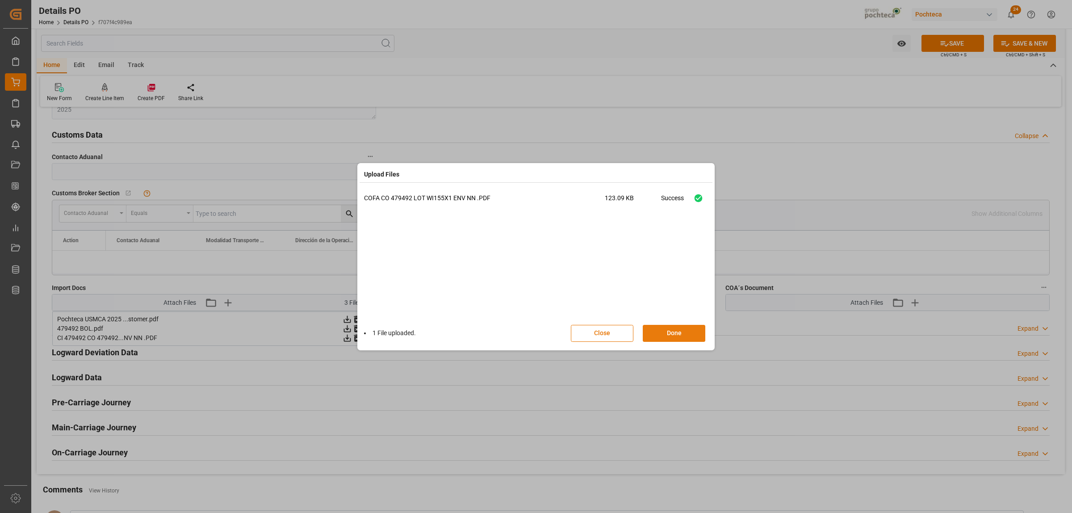
click at [668, 334] on button "Done" at bounding box center [674, 333] width 63 height 17
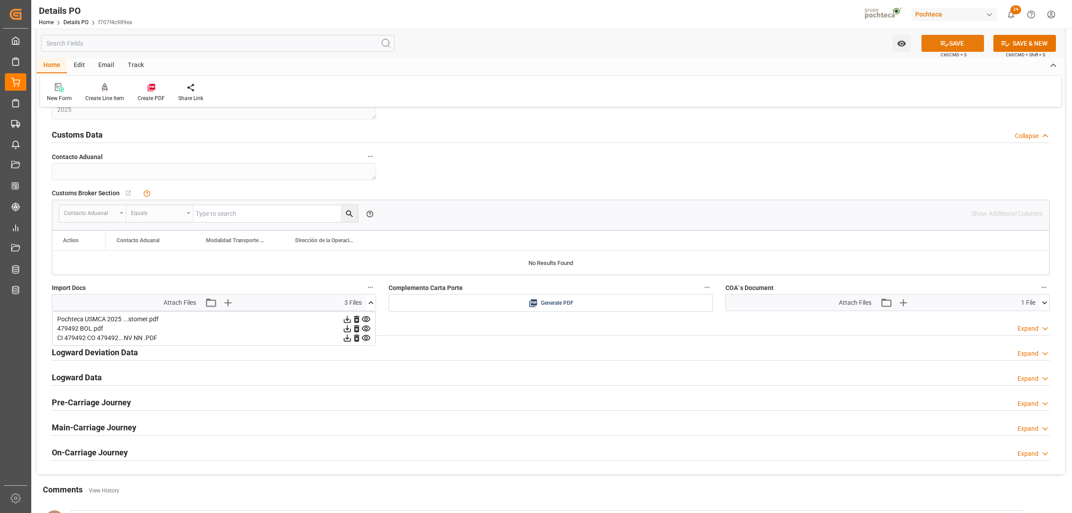
click at [949, 47] on button "SAVE" at bounding box center [953, 43] width 63 height 17
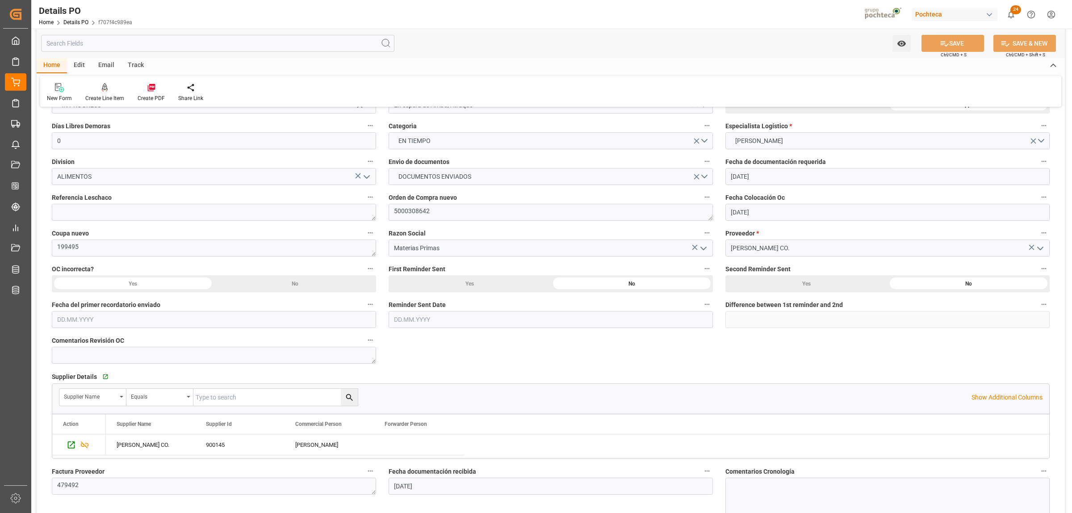
scroll to position [105, 0]
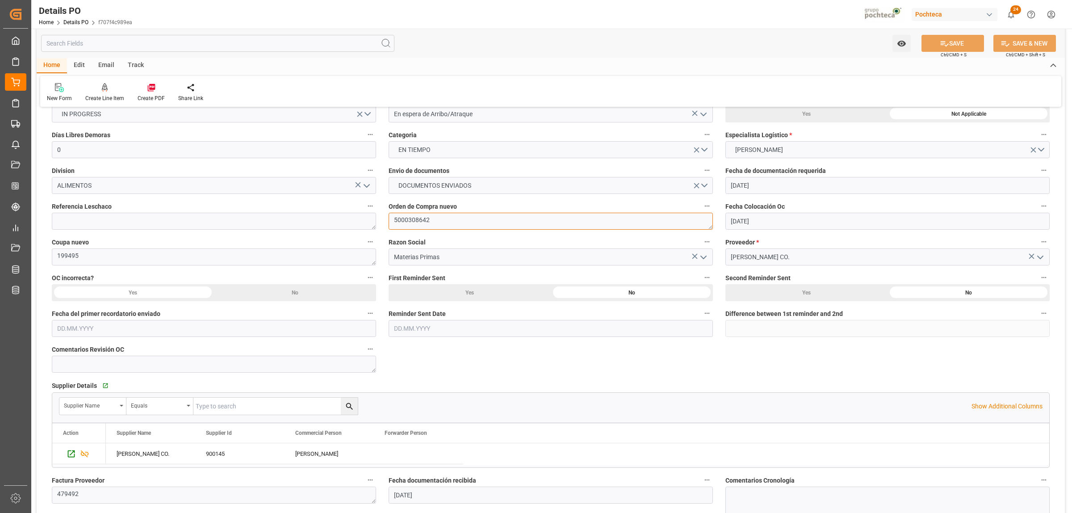
click at [431, 222] on textarea "5000308642" at bounding box center [551, 221] width 324 height 17
drag, startPoint x: 431, startPoint y: 222, endPoint x: 381, endPoint y: 220, distance: 50.5
click at [381, 220] on div "Nuevas Ordenes Details   No child Object linked Nuevas Ordenes Click Edit to ad…" at bounding box center [551, 422] width 1028 height 825
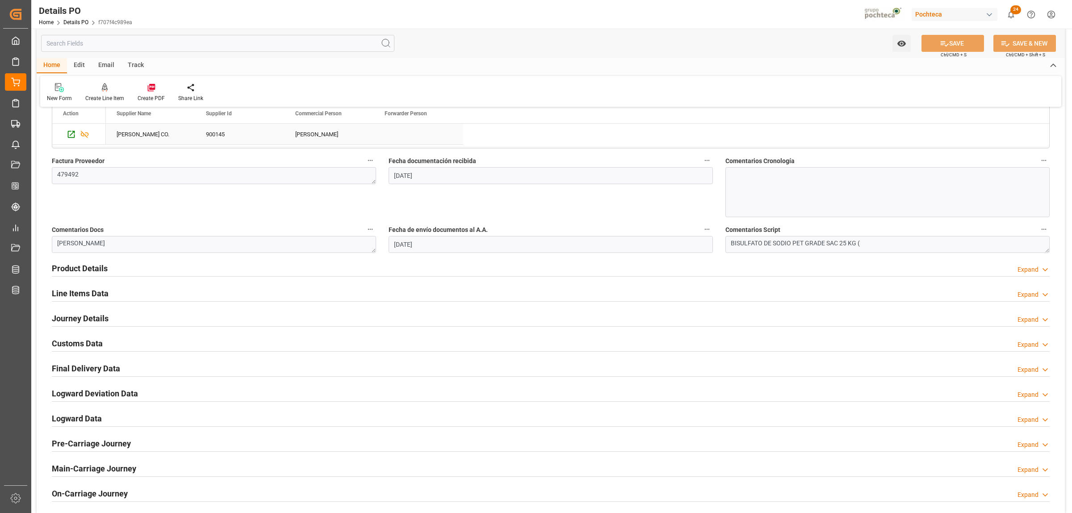
scroll to position [440, 0]
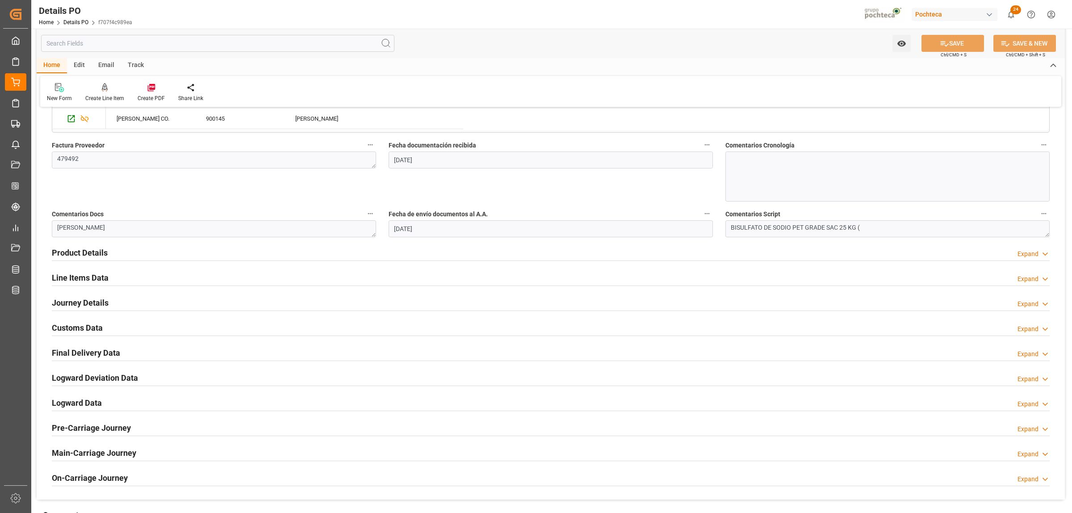
click at [76, 277] on h2 "Line Items Data" at bounding box center [80, 278] width 57 height 12
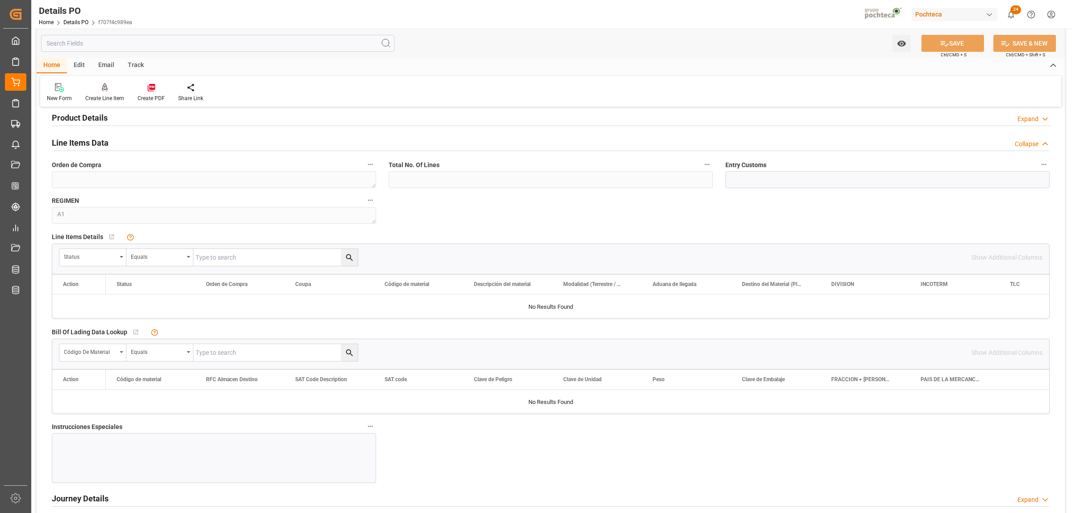
scroll to position [608, 0]
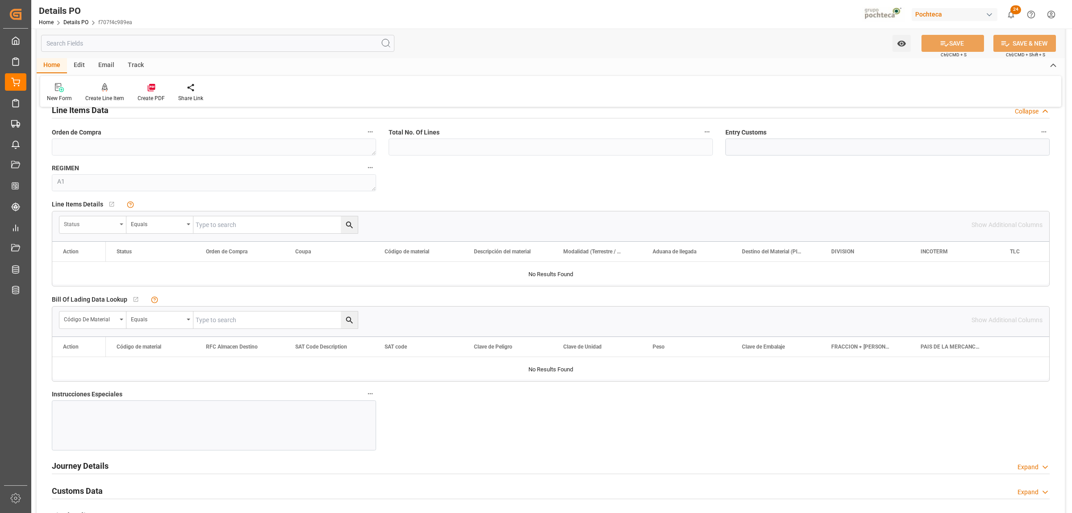
click at [122, 229] on div "Status" at bounding box center [92, 224] width 67 height 17
click at [110, 283] on div "Orden de Compra" at bounding box center [126, 284] width 133 height 19
click at [220, 227] on input "text" at bounding box center [275, 224] width 164 height 17
paste input "5000308642"
type input "5000308642"
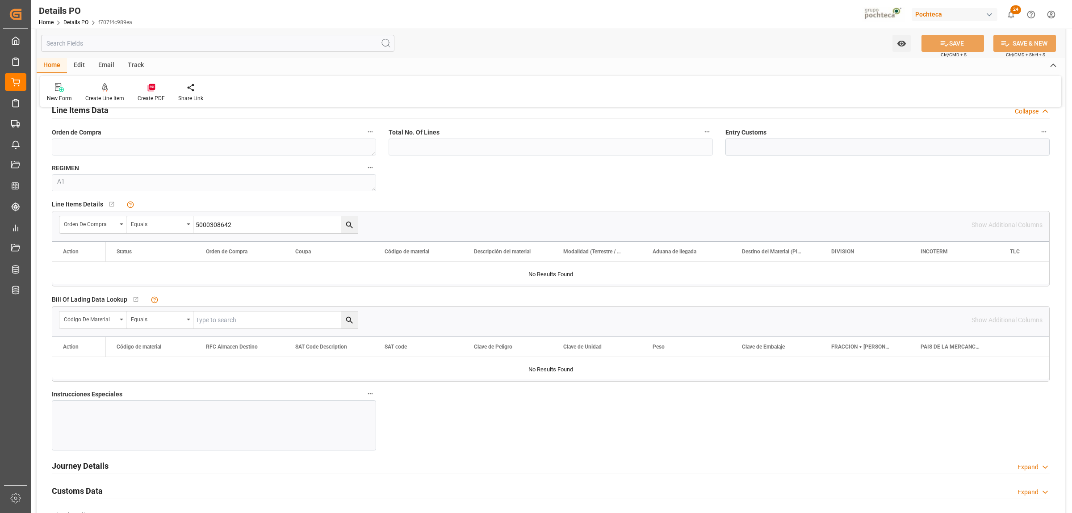
click at [345, 228] on icon "search button" at bounding box center [349, 224] width 9 height 9
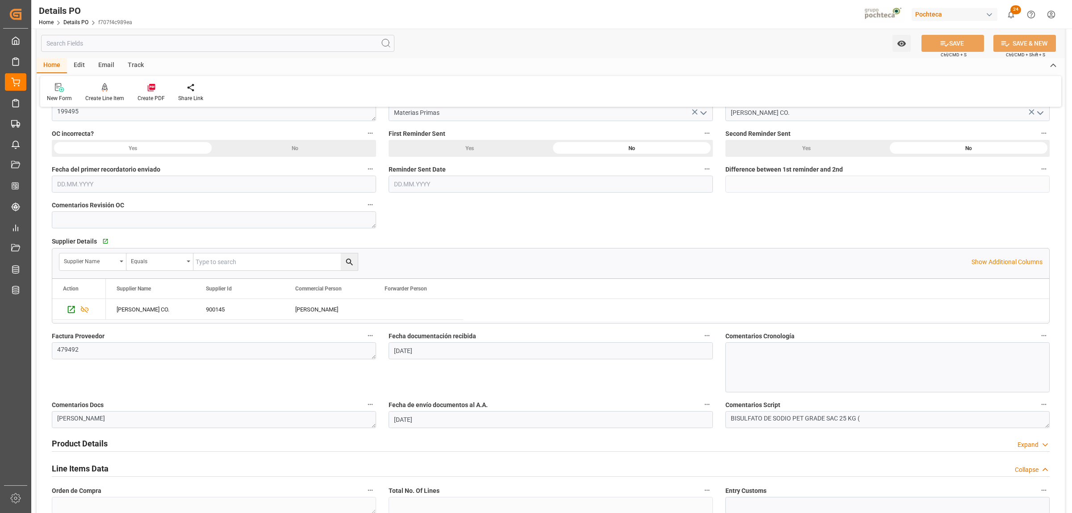
scroll to position [49, 0]
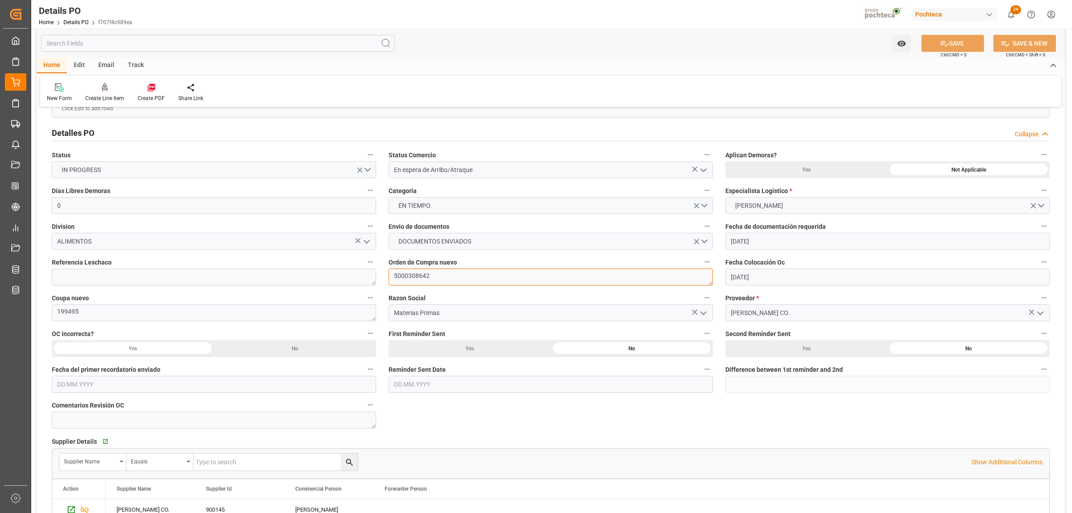
drag, startPoint x: 429, startPoint y: 279, endPoint x: 390, endPoint y: 277, distance: 39.4
click at [390, 277] on textarea "5000308642" at bounding box center [551, 277] width 324 height 17
click at [700, 166] on icon "open menu" at bounding box center [703, 170] width 11 height 11
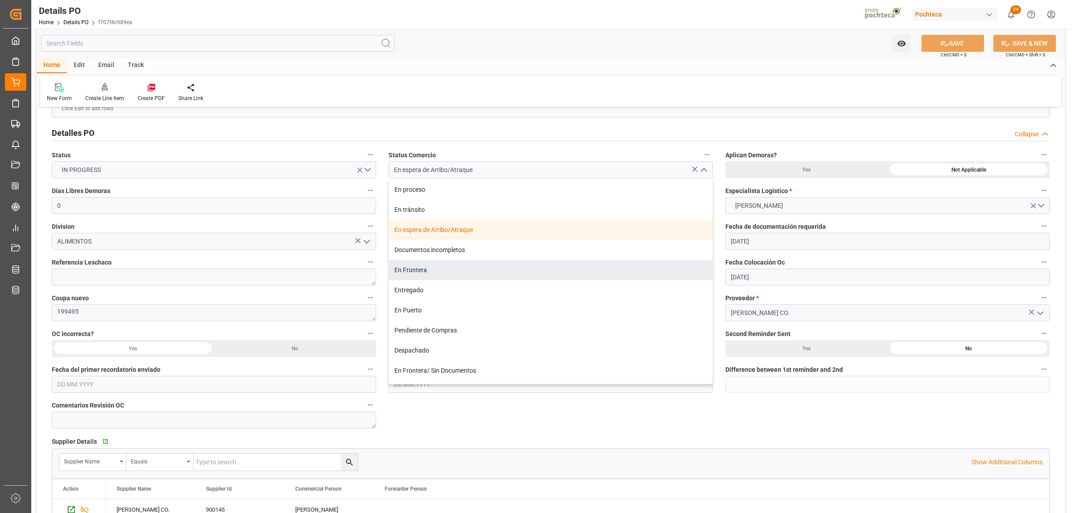
click at [440, 264] on div "En Frontera" at bounding box center [550, 270] width 323 height 20
type input "En Frontera"
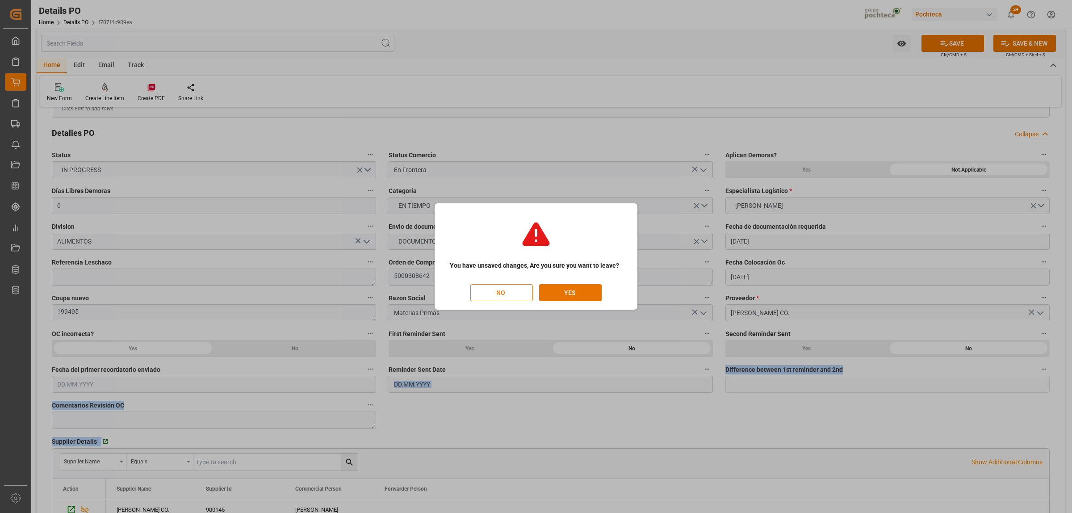
click at [512, 293] on button "NO" at bounding box center [501, 292] width 63 height 17
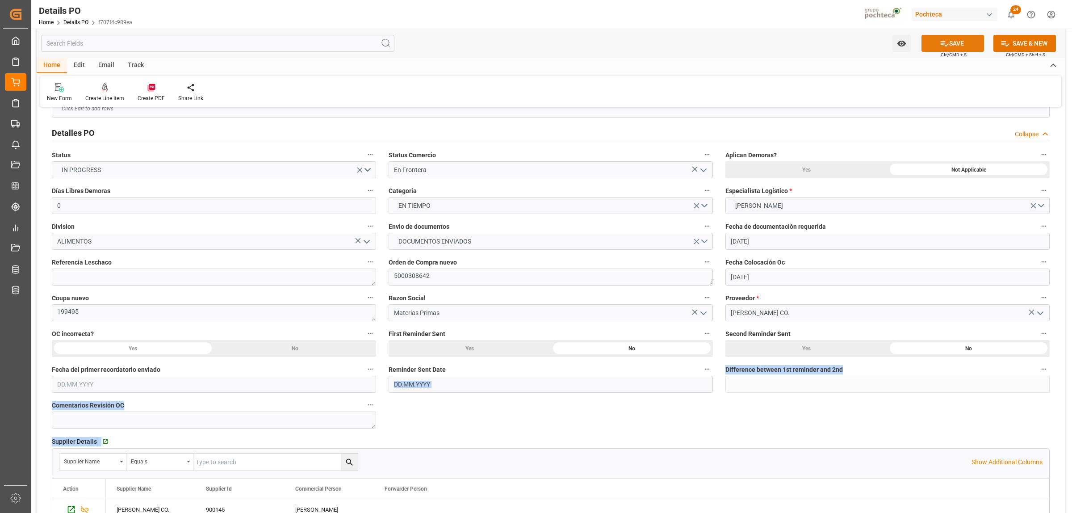
click at [959, 45] on button "SAVE" at bounding box center [953, 43] width 63 height 17
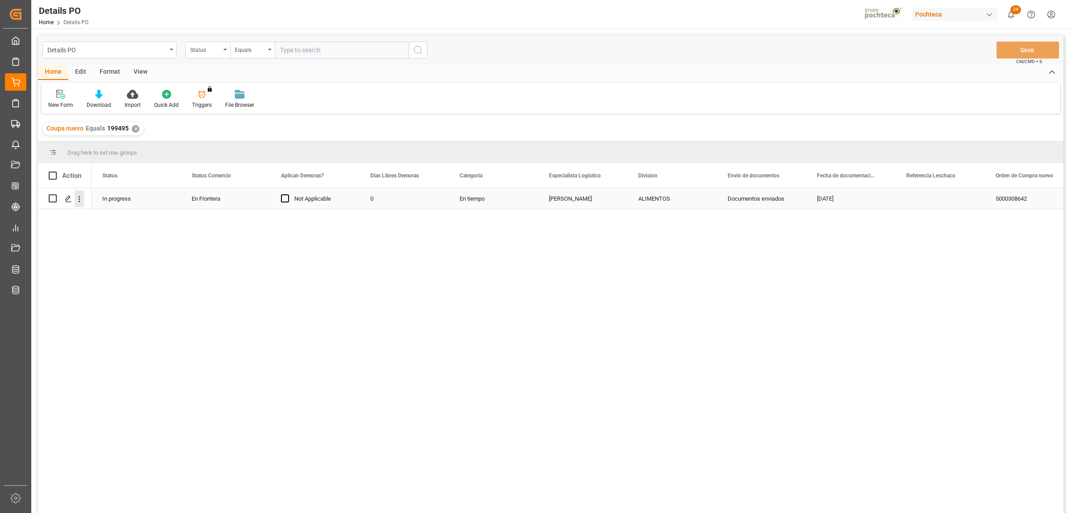
click at [77, 201] on icon "open menu" at bounding box center [79, 198] width 9 height 9
click at [118, 308] on span "Create and Link Child Object" at bounding box center [137, 308] width 81 height 9
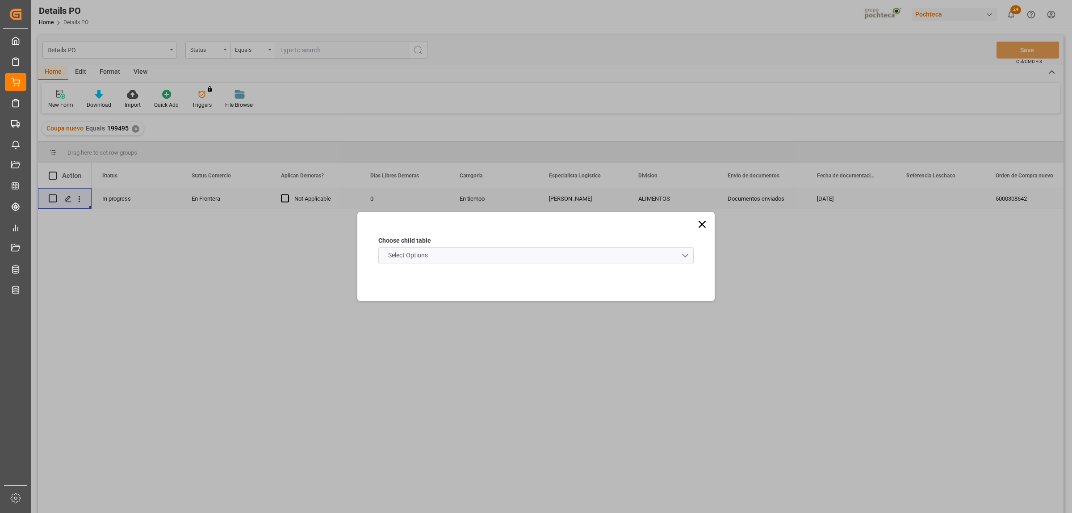
click at [684, 254] on schema "Select Options" at bounding box center [535, 255] width 315 height 17
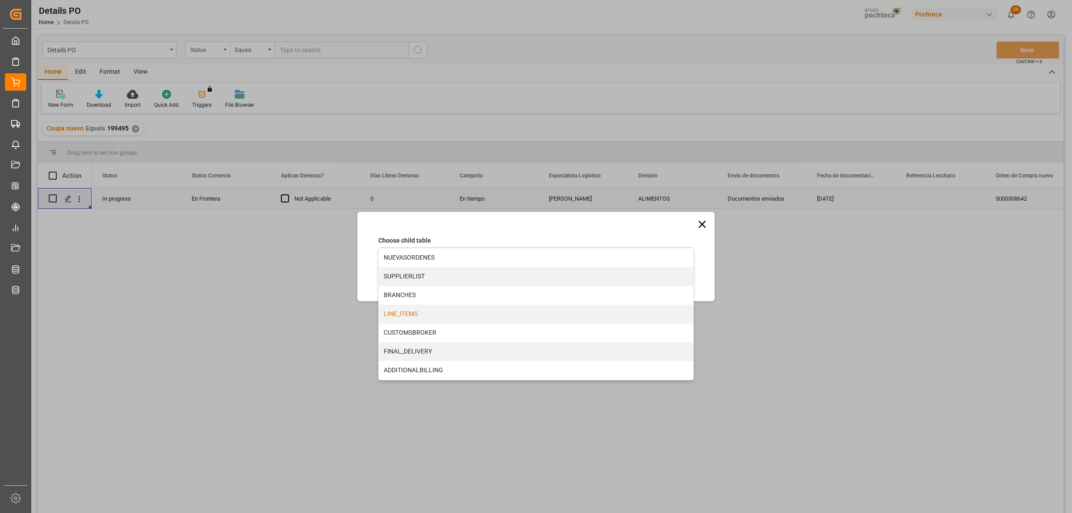
click at [436, 313] on div "LINE_ITEMS" at bounding box center [536, 314] width 315 height 19
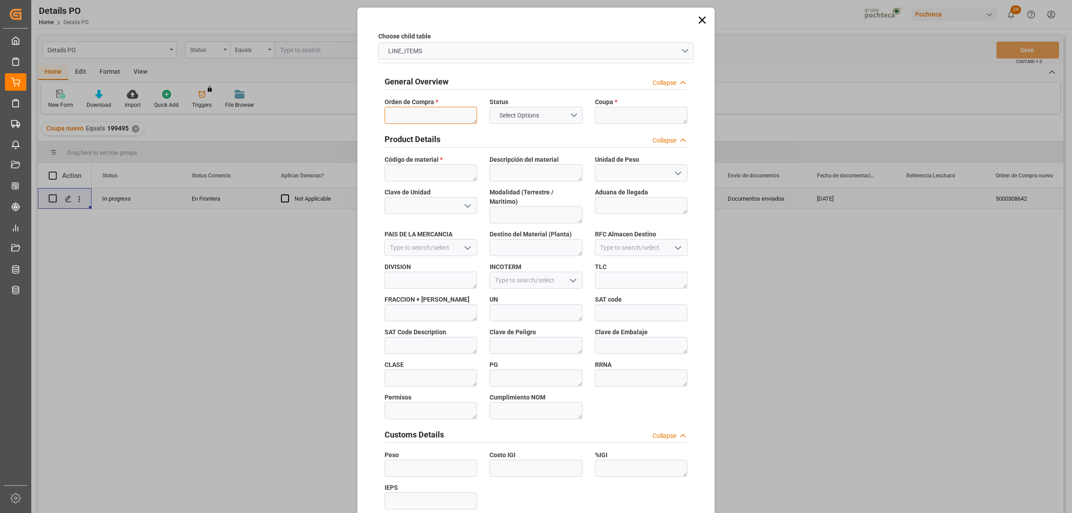
click at [393, 118] on textarea at bounding box center [431, 115] width 92 height 17
paste textarea "Recibido en bodega C-25-348193-00-00 P.O. 199495"
type textarea "Recibido en bodega C-25-348193-00-00 P.O. 199495"
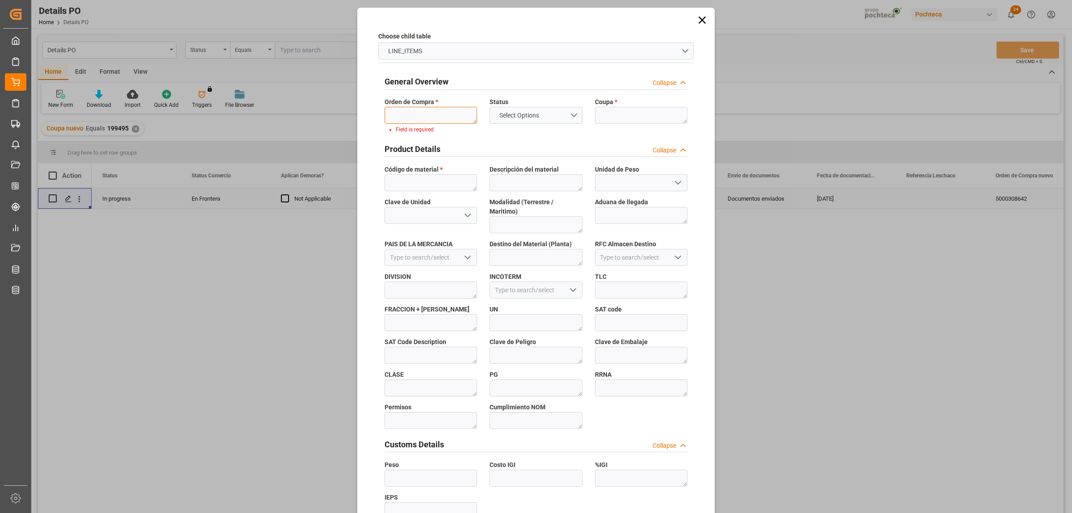
paste textarea "5000308642"
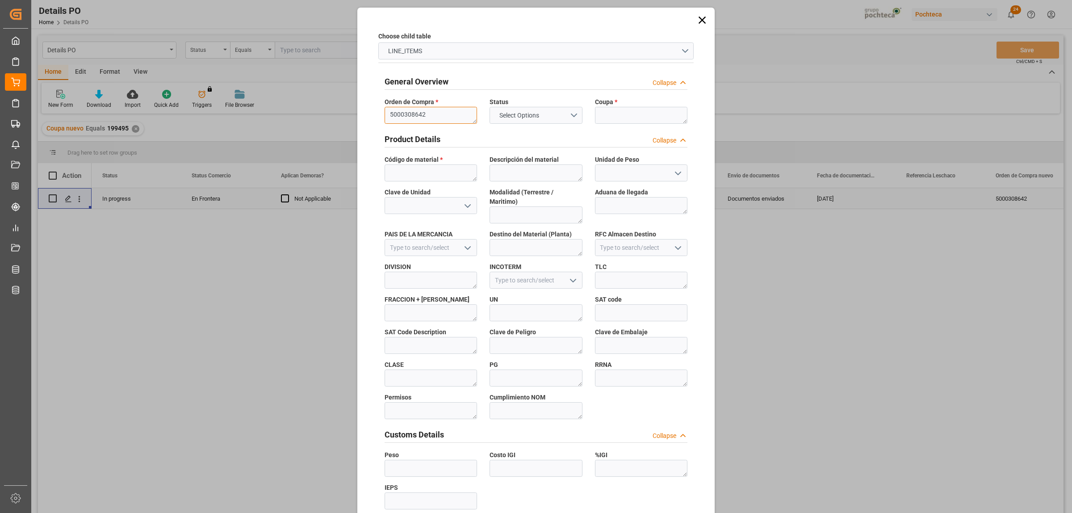
type textarea "5000308642"
click at [615, 114] on textarea at bounding box center [641, 115] width 92 height 17
paste textarea "199495"
type textarea "199495"
click at [424, 177] on textarea at bounding box center [431, 172] width 92 height 17
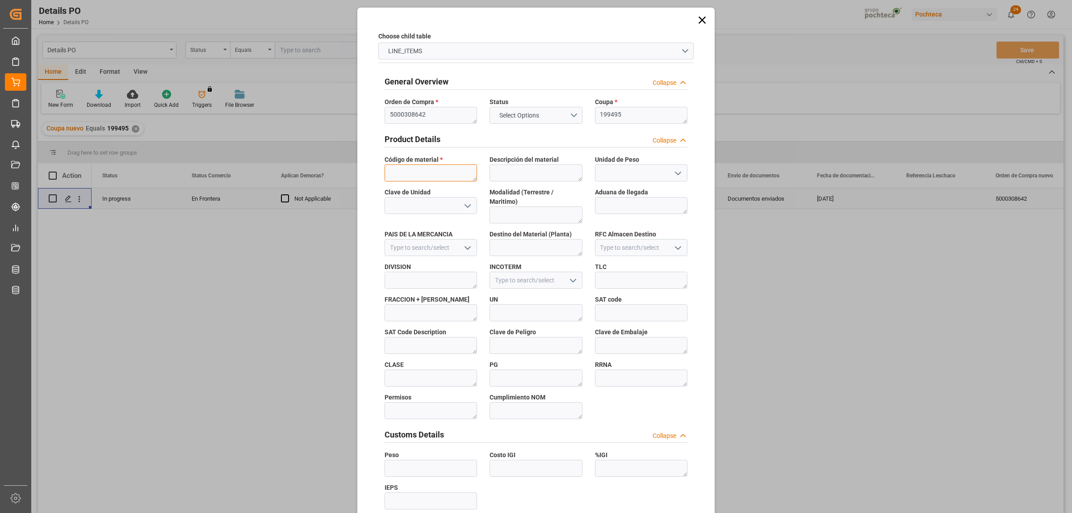
paste textarea "95983"
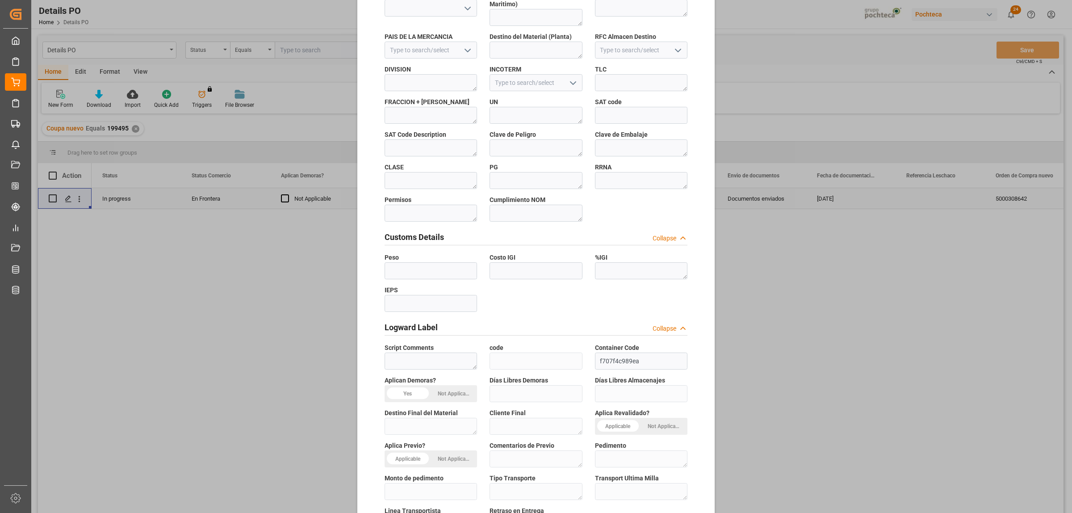
scroll to position [262, 0]
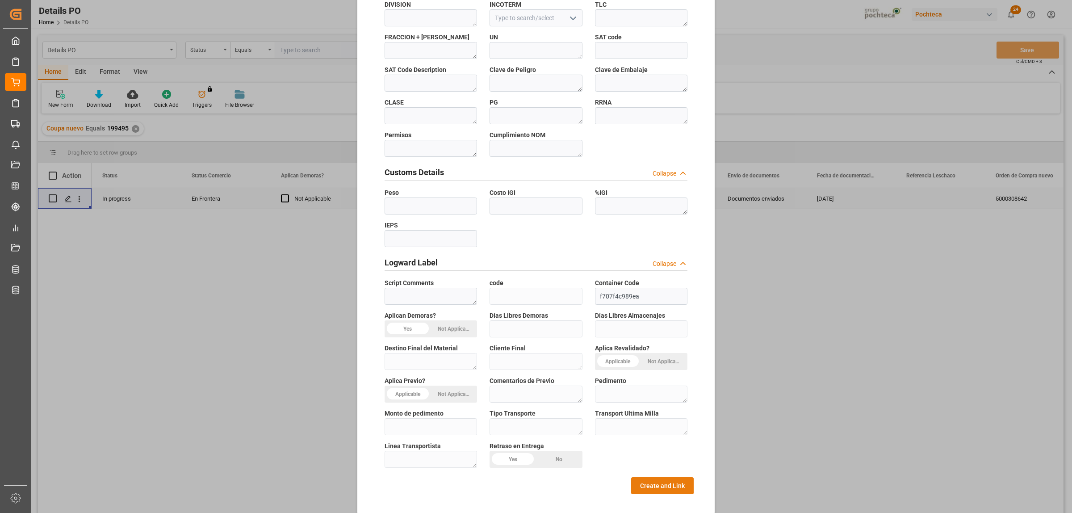
type textarea "95983"
click at [646, 477] on button "Create and Link" at bounding box center [662, 485] width 63 height 17
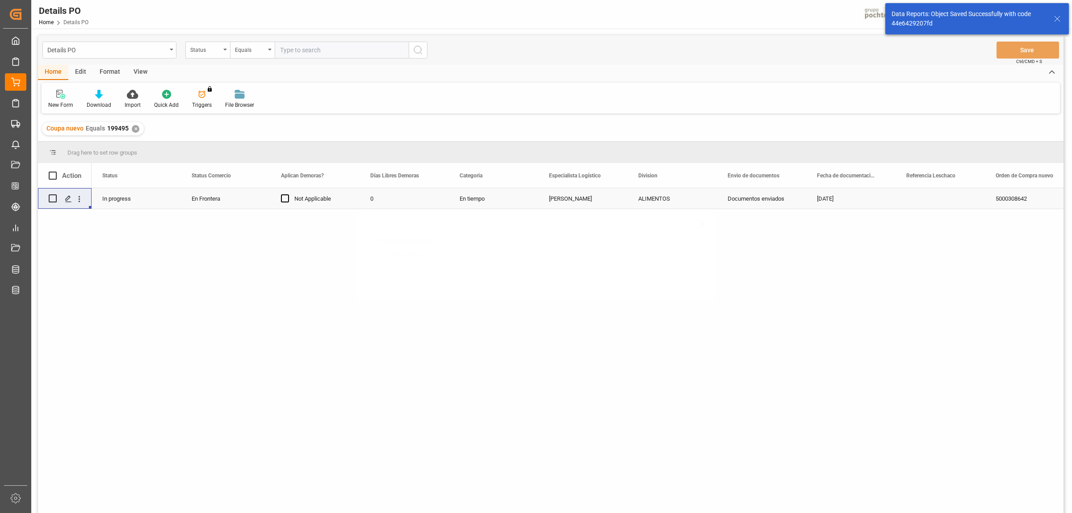
scroll to position [0, 0]
click at [65, 198] on icon "Press SPACE to select this row." at bounding box center [68, 198] width 7 height 7
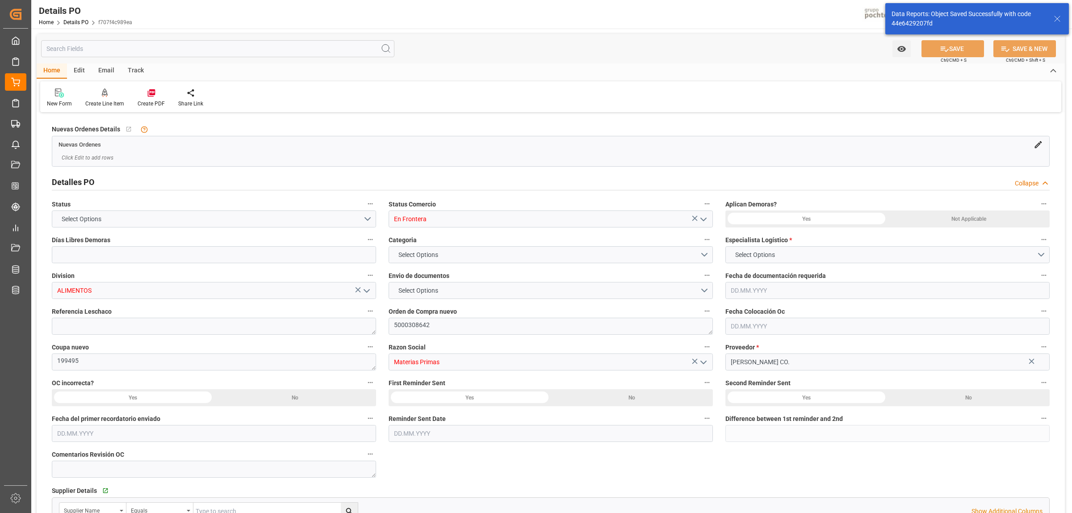
type input "0"
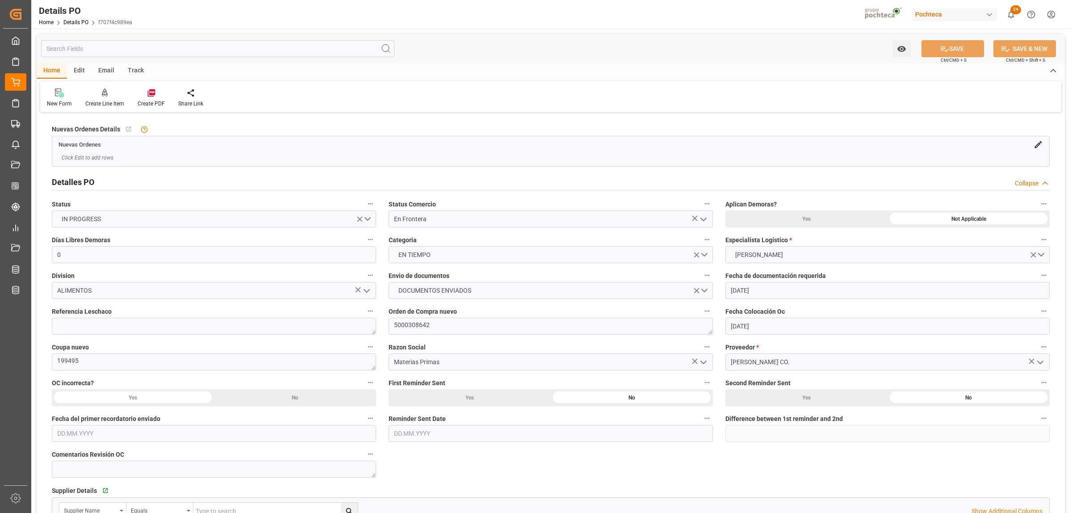
type input "[DATE]"
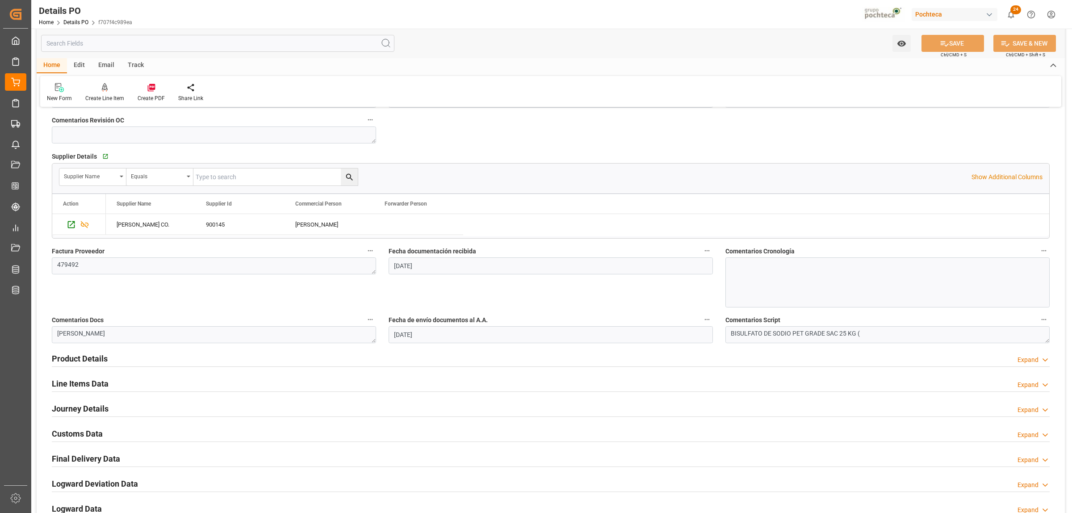
scroll to position [335, 0]
click at [103, 381] on h2 "Line Items Data" at bounding box center [80, 383] width 57 height 12
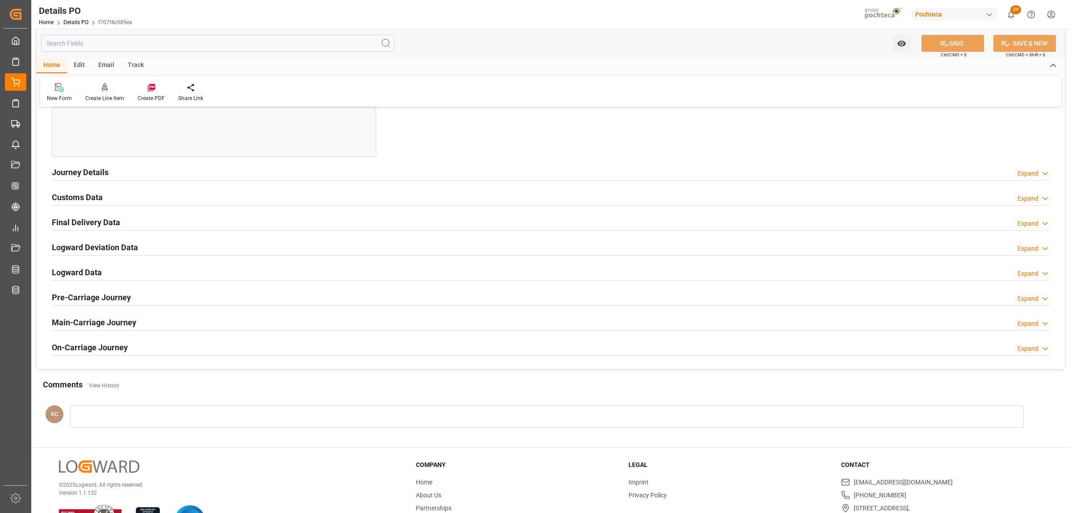
scroll to position [883, 0]
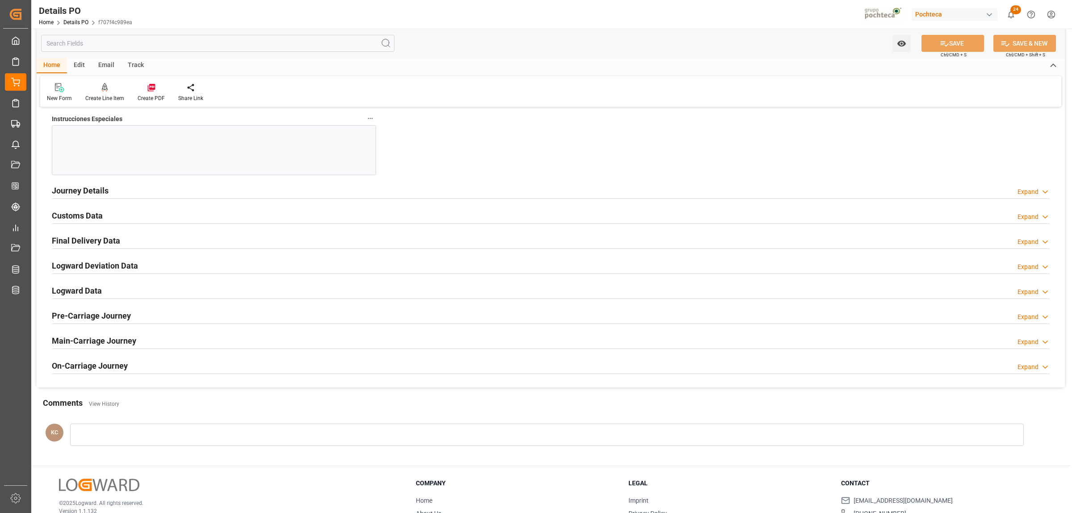
click at [75, 196] on h2 "Journey Details" at bounding box center [80, 191] width 57 height 12
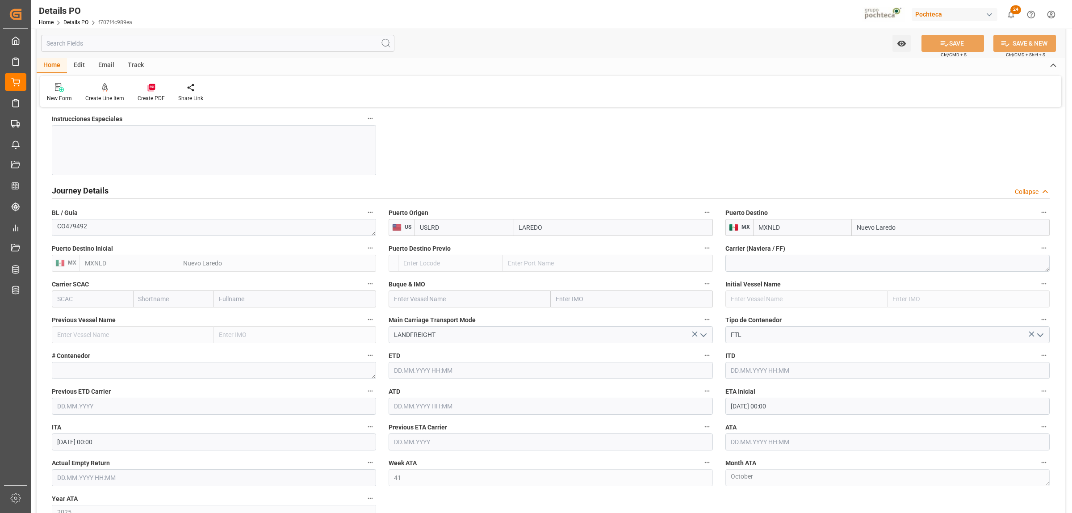
click at [747, 445] on input "text" at bounding box center [888, 441] width 324 height 17
click at [789, 365] on span "9" at bounding box center [789, 363] width 3 height 6
type input "[DATE] 00:00"
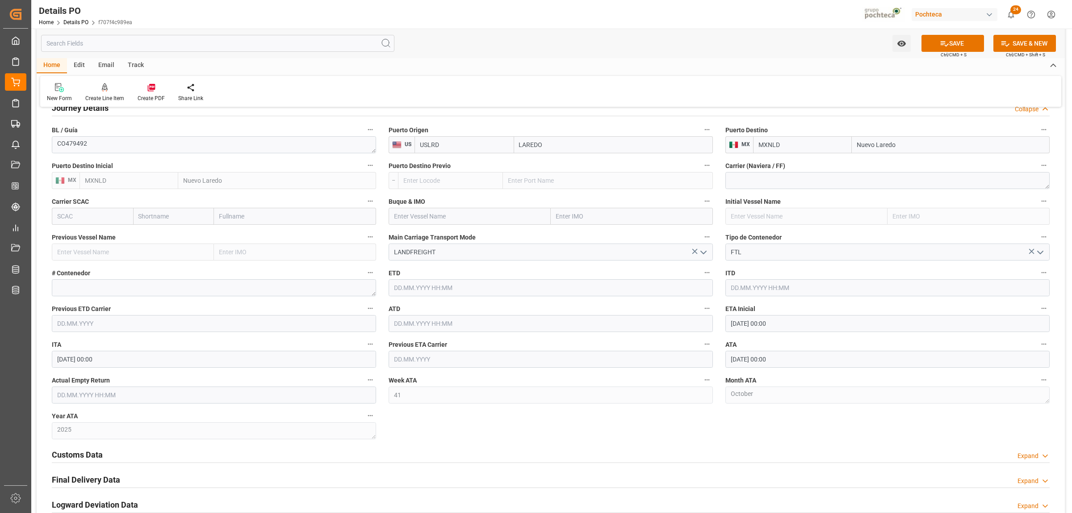
scroll to position [995, 0]
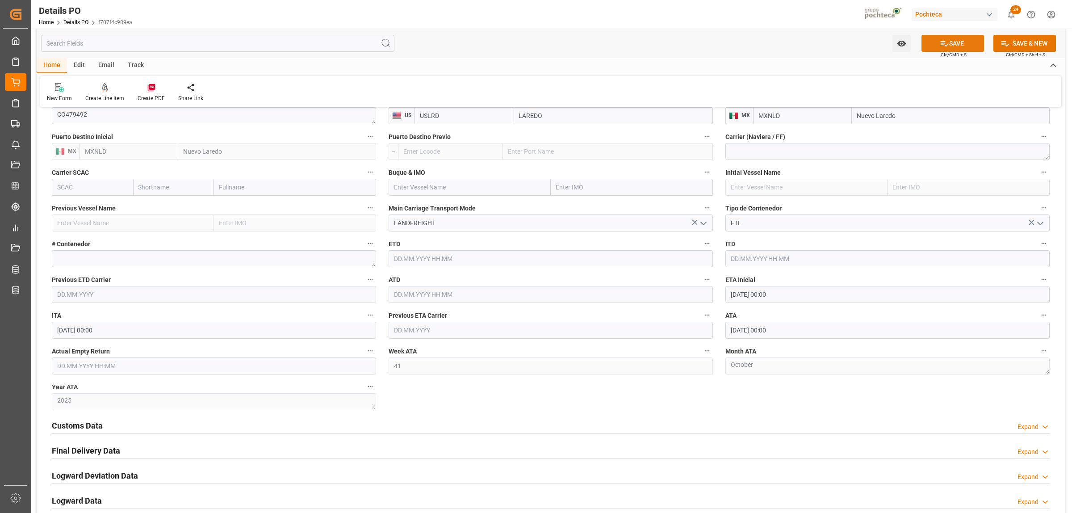
click at [955, 47] on button "SAVE" at bounding box center [953, 43] width 63 height 17
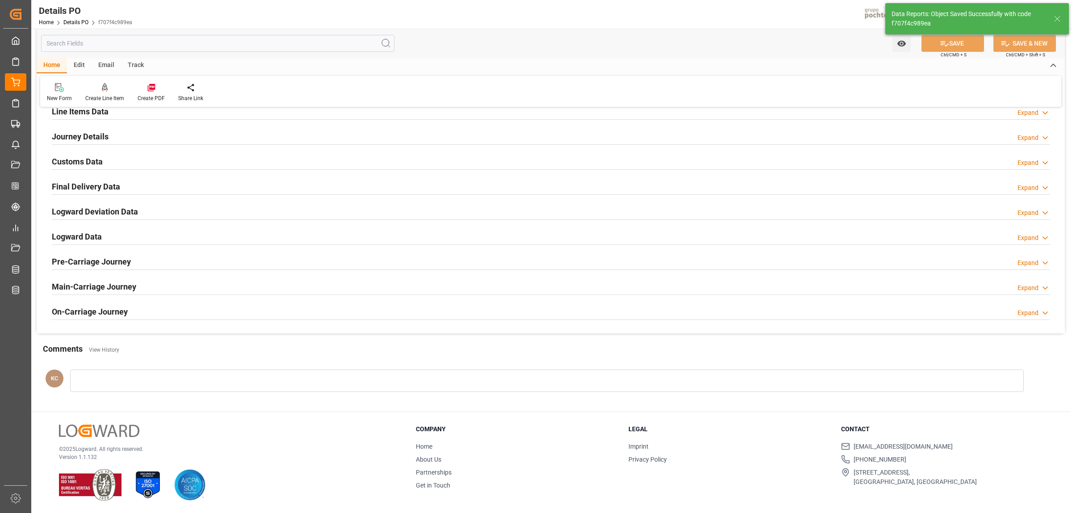
scroll to position [608, 0]
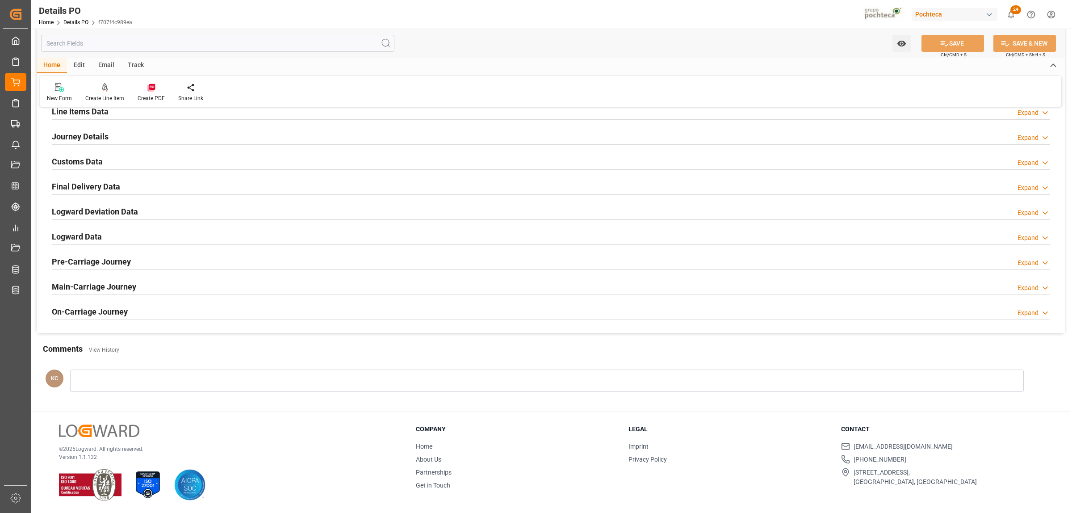
click at [96, 162] on h2 "Customs Data" at bounding box center [77, 161] width 51 height 12
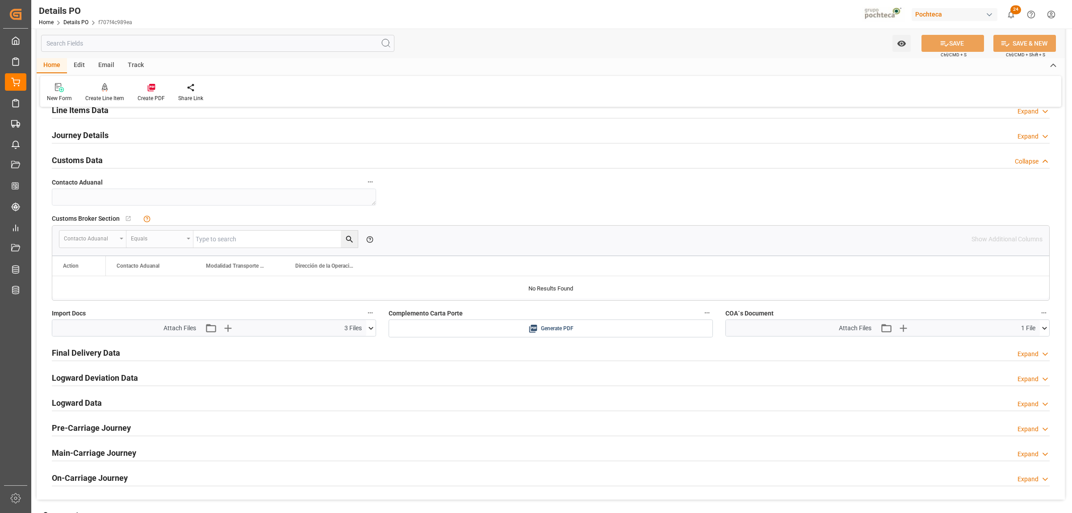
scroll to position [663, 0]
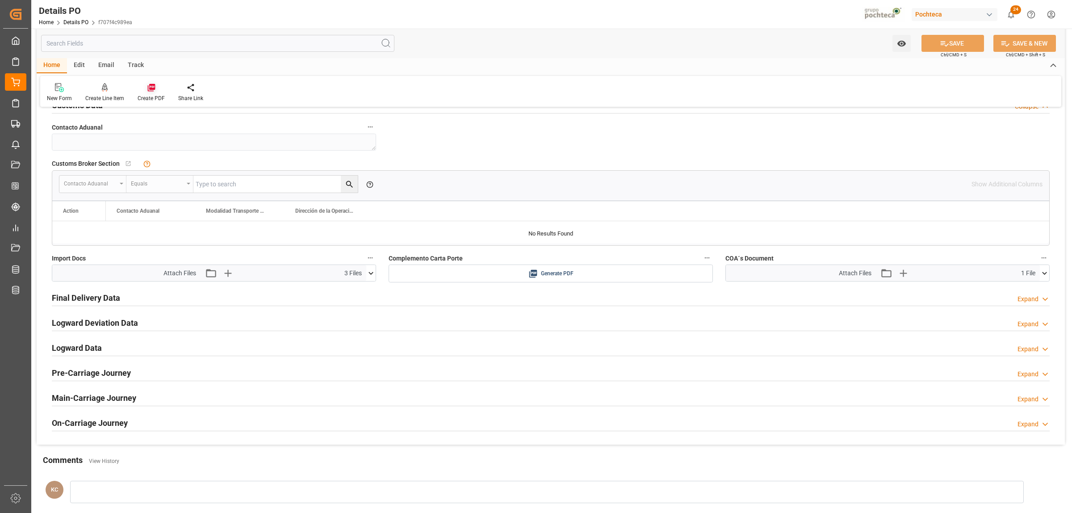
click at [149, 88] on icon at bounding box center [151, 88] width 8 height 8
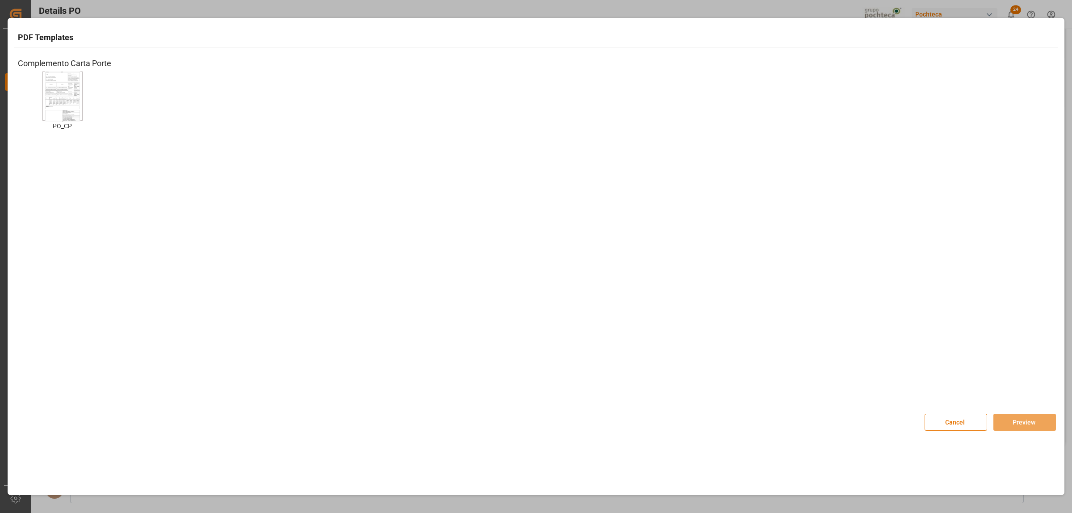
click at [67, 102] on img at bounding box center [63, 96] width 36 height 50
click at [1019, 418] on button "Preview" at bounding box center [1025, 422] width 63 height 17
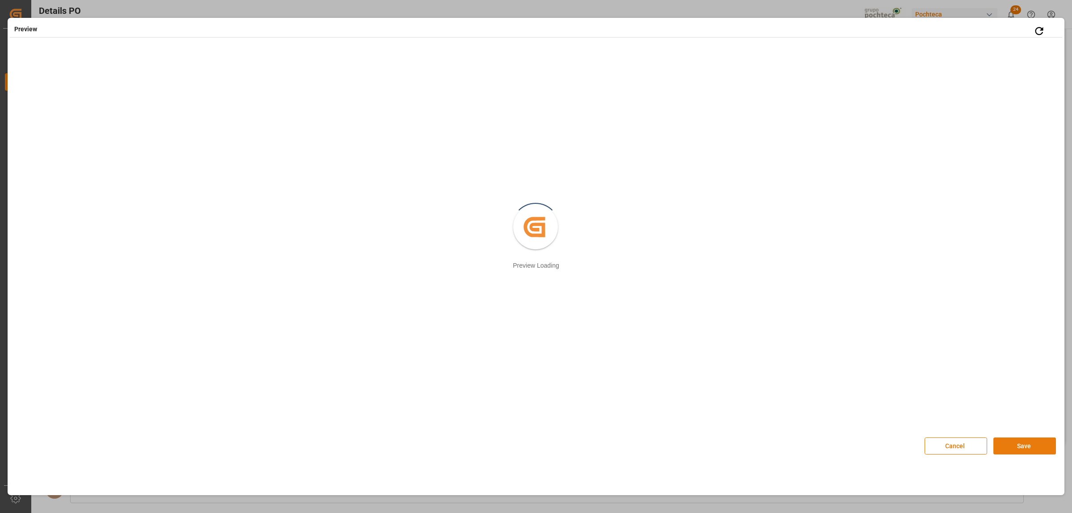
click at [1041, 448] on button "Save" at bounding box center [1025, 445] width 63 height 17
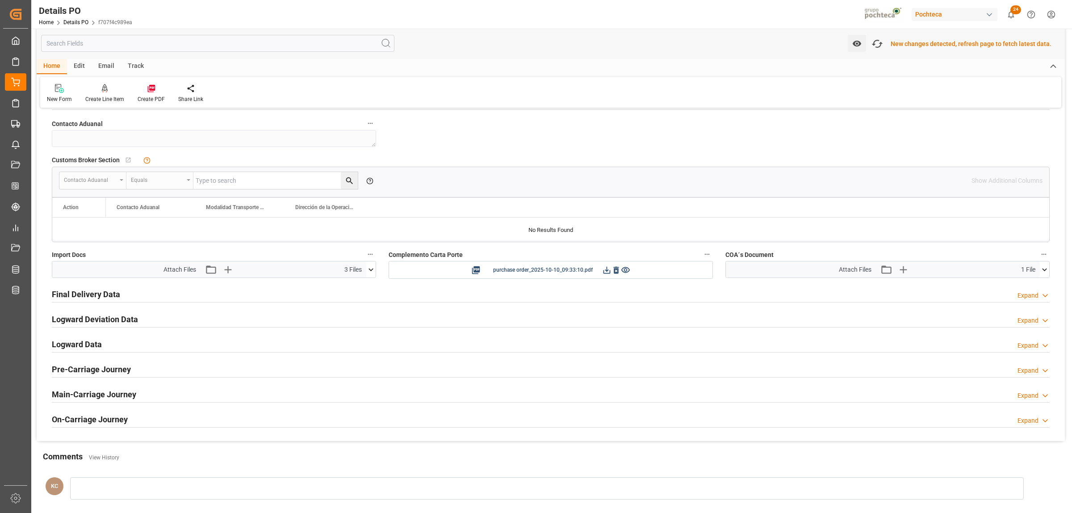
scroll to position [664, 0]
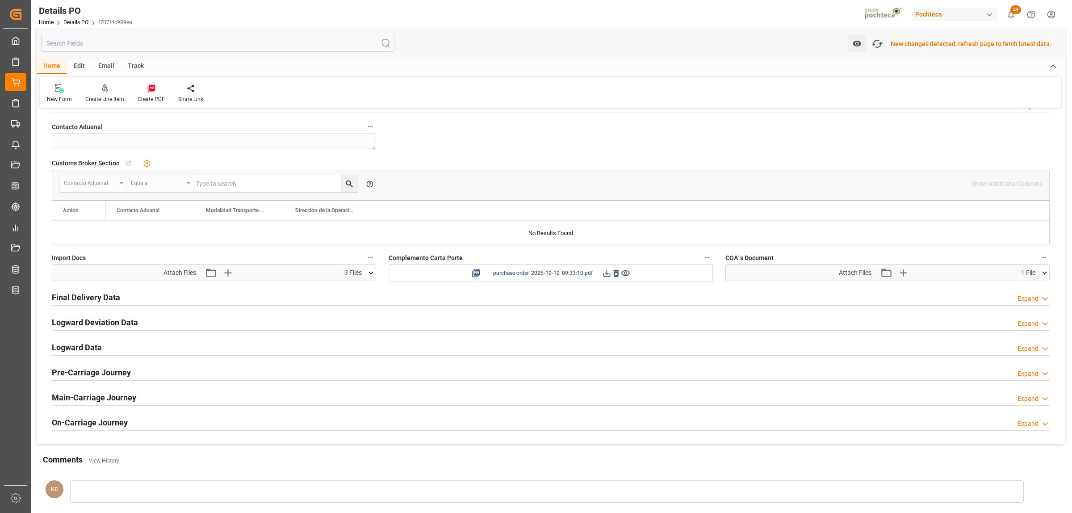
click at [608, 275] on icon at bounding box center [607, 272] width 7 height 7
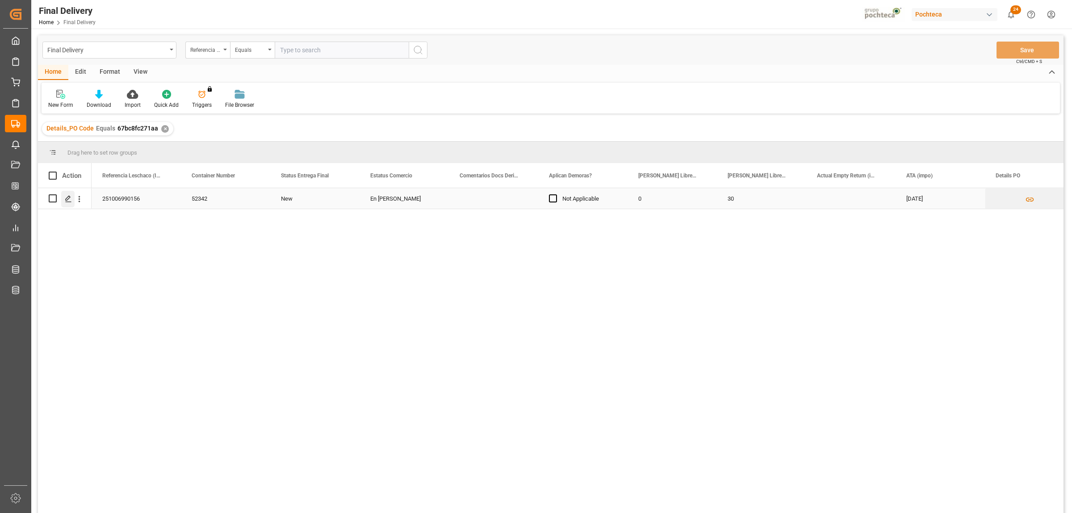
click at [70, 199] on icon "Press SPACE to select this row." at bounding box center [68, 198] width 7 height 7
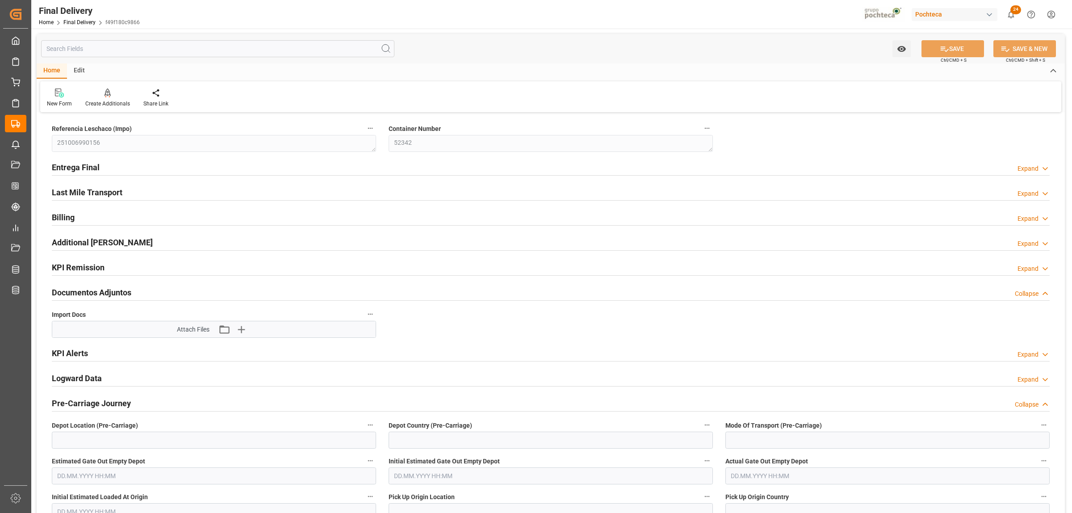
click at [87, 166] on h2 "Entrega Final" at bounding box center [76, 167] width 48 height 12
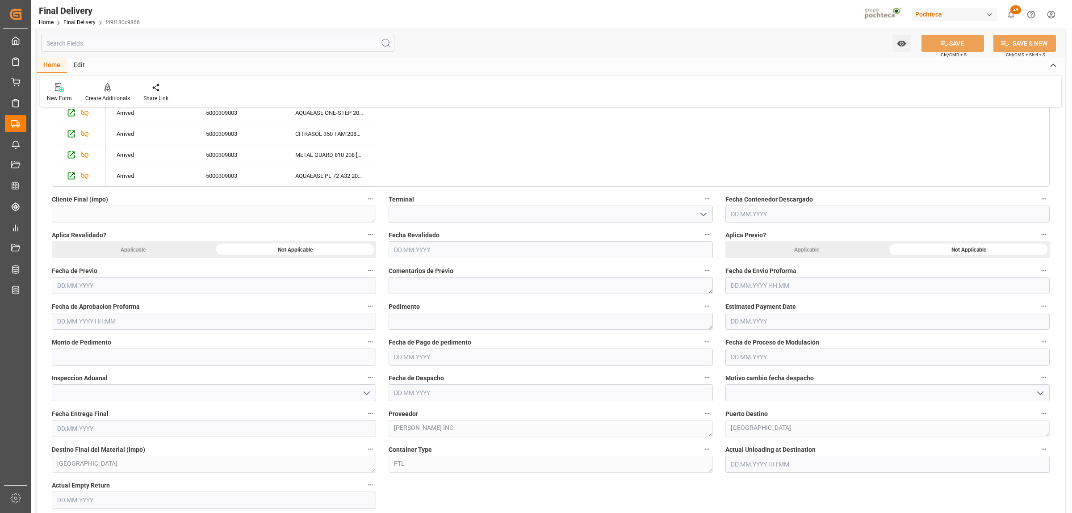
scroll to position [558, 0]
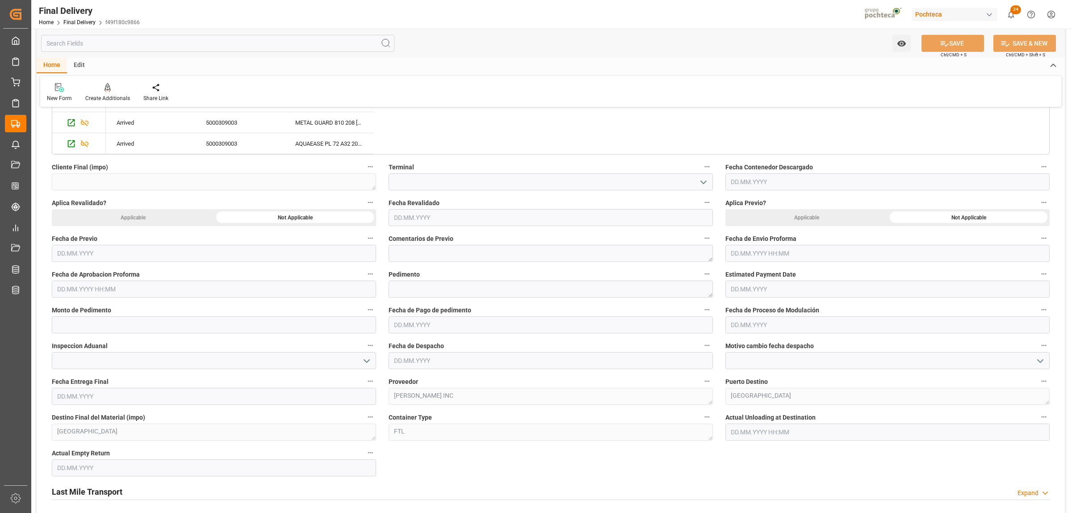
click at [780, 250] on input "text" at bounding box center [888, 253] width 324 height 17
drag, startPoint x: 735, startPoint y: 309, endPoint x: 750, endPoint y: 306, distance: 14.6
click at [735, 307] on div "29 30 1 2 3 4 5" at bounding box center [790, 308] width 122 height 17
click at [789, 324] on span "9" at bounding box center [789, 326] width 3 height 6
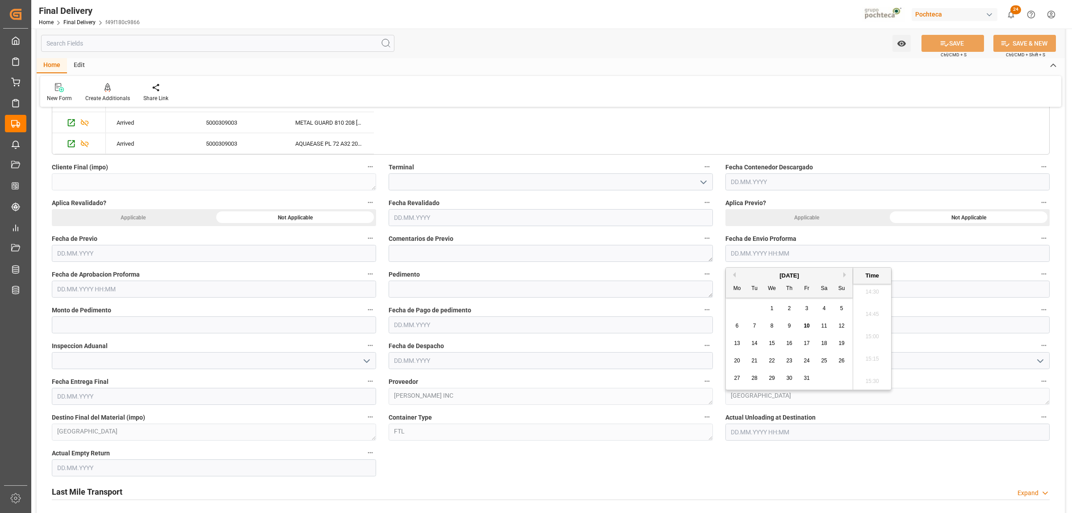
type input "[DATE] 00:00"
click at [210, 294] on input "text" at bounding box center [214, 289] width 324 height 17
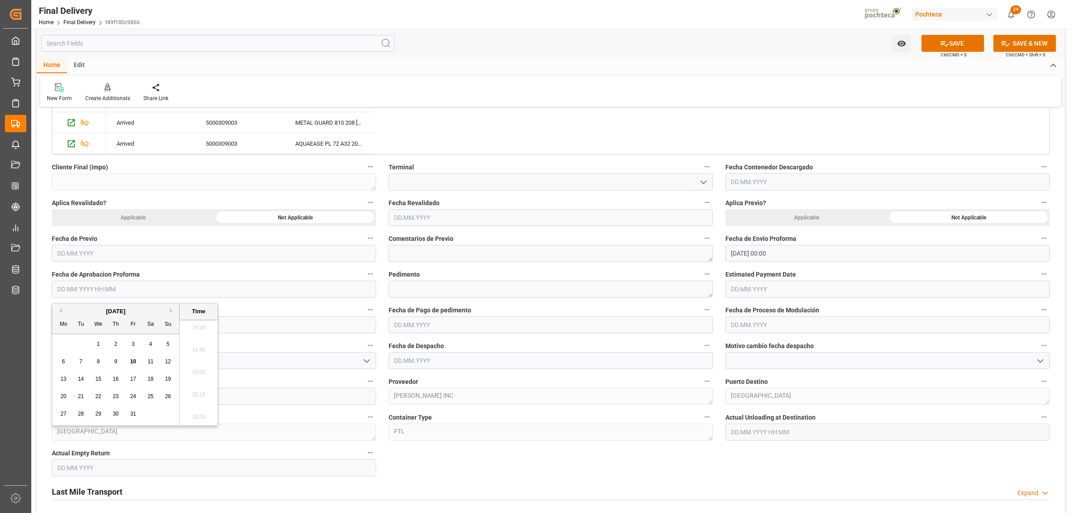
click at [63, 328] on div "Mo" at bounding box center [63, 324] width 11 height 11
click at [117, 357] on div "9" at bounding box center [115, 362] width 11 height 11
type input "[DATE] 00:00"
click at [437, 289] on textarea at bounding box center [551, 289] width 324 height 17
click at [437, 287] on textarea at bounding box center [551, 289] width 324 height 17
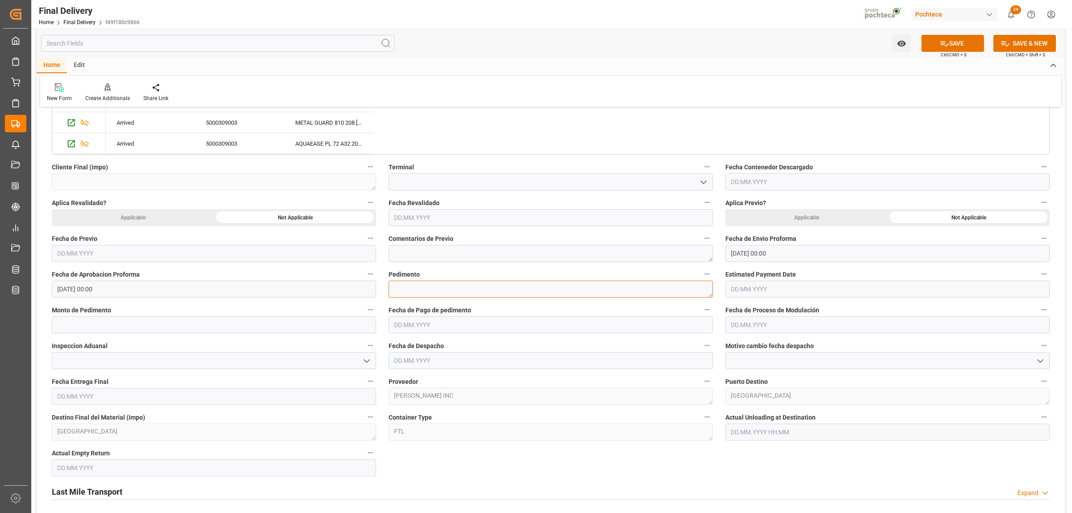
paste textarea "52342"
drag, startPoint x: 419, startPoint y: 304, endPoint x: 414, endPoint y: 287, distance: 17.7
click at [418, 304] on div "Fecha de Pago de pedimento" at bounding box center [550, 319] width 337 height 36
drag, startPoint x: 414, startPoint y: 287, endPoint x: 391, endPoint y: 286, distance: 22.8
click at [391, 286] on textarea "52342" at bounding box center [551, 289] width 324 height 17
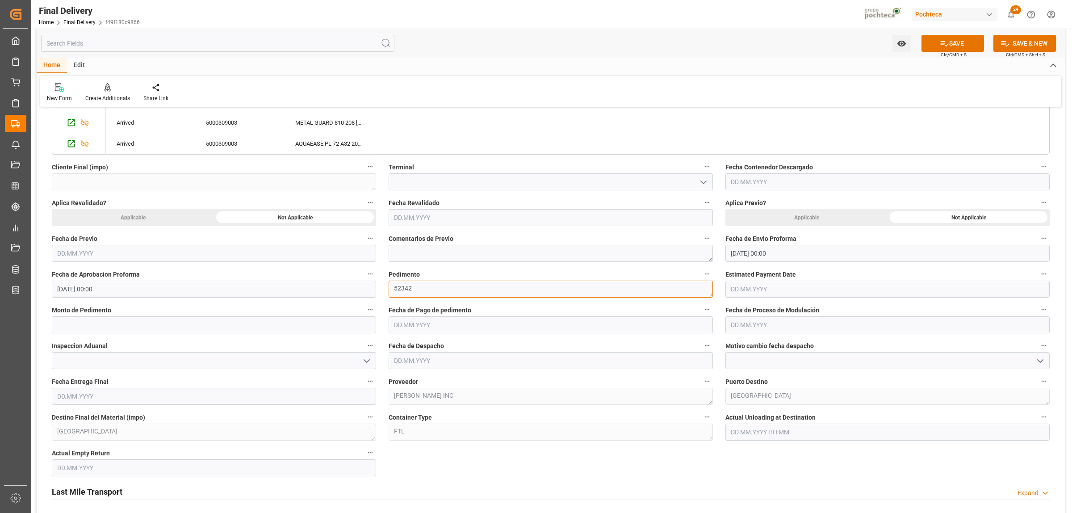
paste textarea "25 80 3617 5002938"
type textarea "25 80 3617 5002938"
click at [215, 328] on input "text" at bounding box center [214, 324] width 324 height 17
paste input "192610"
type input "192610"
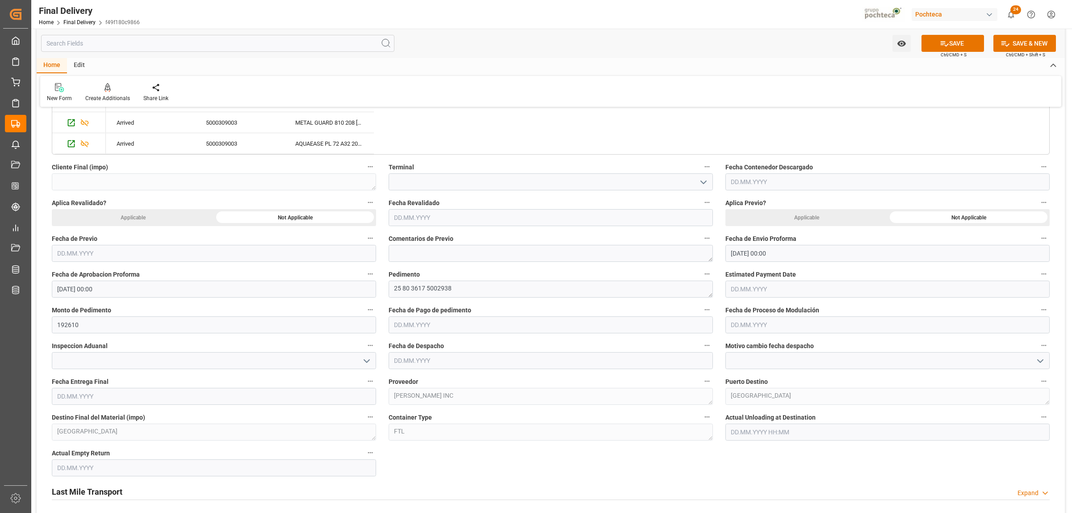
click at [445, 331] on input "text" at bounding box center [551, 324] width 324 height 17
click at [414, 378] on div "29 30 1 2 3 4 5" at bounding box center [453, 379] width 122 height 17
click at [470, 394] on div "10" at bounding box center [470, 397] width 11 height 11
type input "[DATE]"
click at [756, 325] on input "text" at bounding box center [888, 324] width 324 height 17
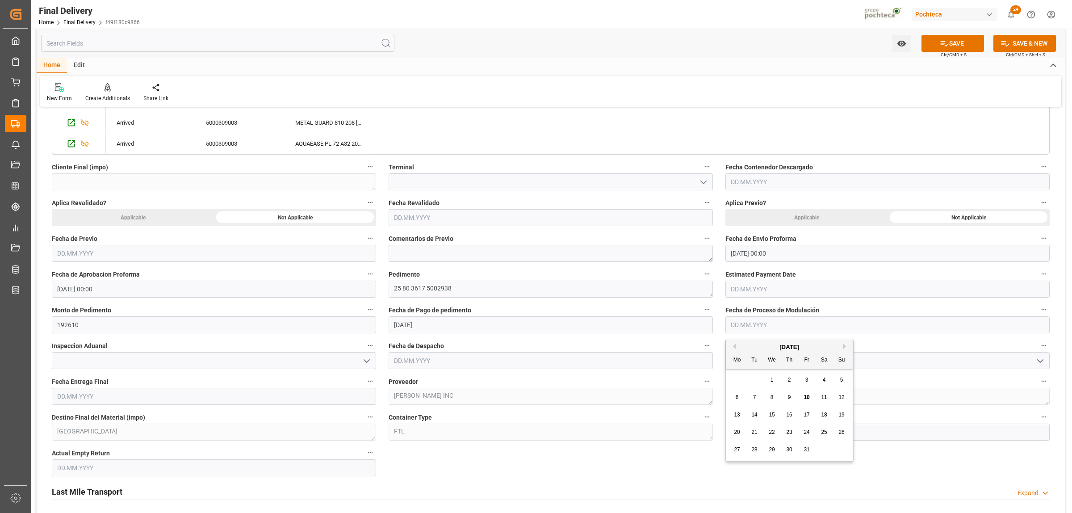
click at [763, 381] on div "29 30 1 2 3 4 5" at bounding box center [790, 379] width 122 height 17
click at [806, 398] on span "10" at bounding box center [807, 397] width 6 height 6
type input "[DATE]"
click at [369, 362] on icon "open menu" at bounding box center [366, 361] width 11 height 11
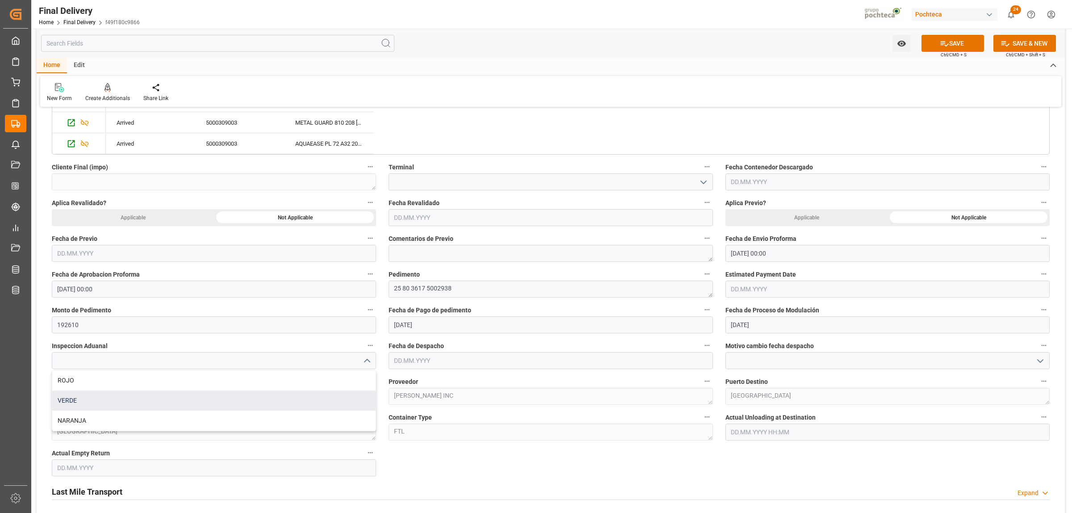
click at [118, 395] on div "VERDE" at bounding box center [213, 400] width 323 height 20
type input "VERDE"
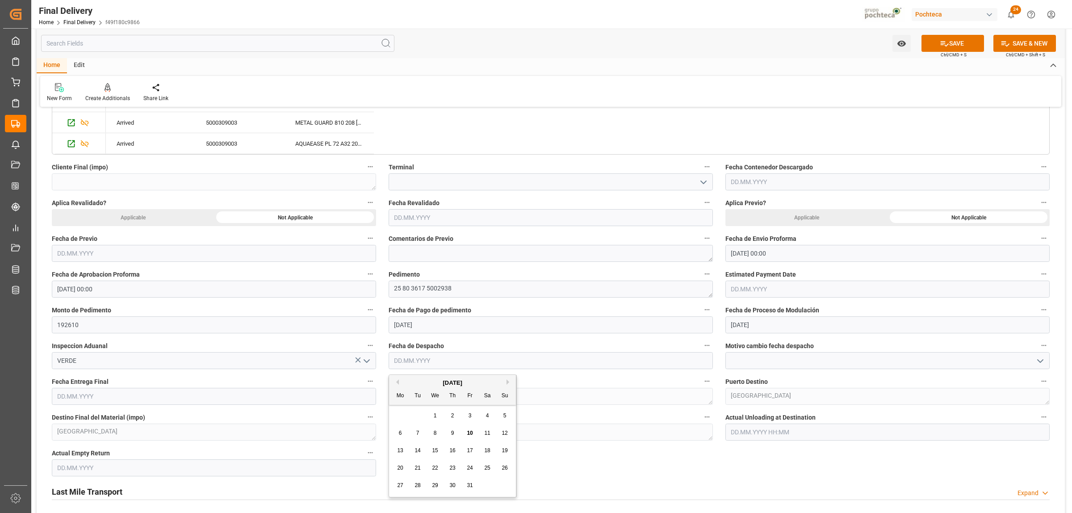
click at [413, 360] on input "text" at bounding box center [551, 360] width 324 height 17
click at [470, 432] on span "10" at bounding box center [470, 433] width 6 height 6
type input "[DATE]"
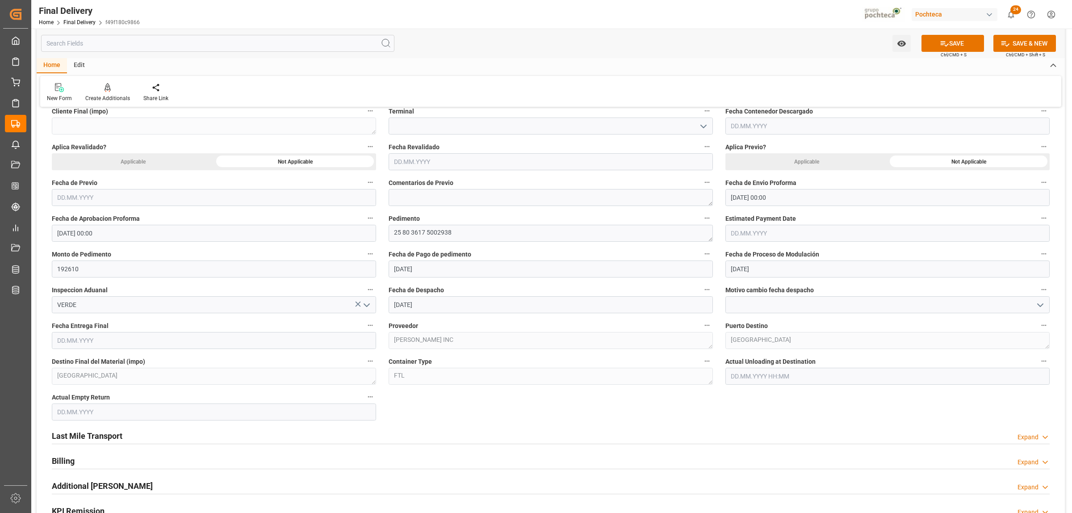
click at [120, 338] on input "text" at bounding box center [214, 340] width 324 height 17
click at [64, 389] on div "29 30 1 2 3 4 5" at bounding box center [116, 395] width 122 height 17
click at [65, 430] on span "13" at bounding box center [63, 430] width 6 height 6
type input "13.10.2025"
click at [70, 419] on input "text" at bounding box center [214, 411] width 324 height 17
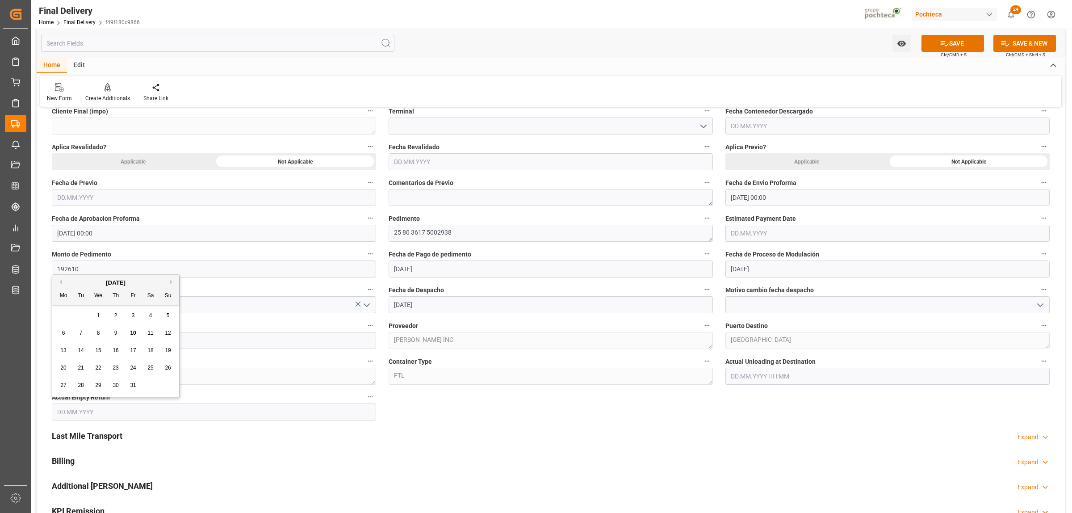
click at [64, 351] on span "13" at bounding box center [63, 350] width 6 height 6
type input "13.10.2025"
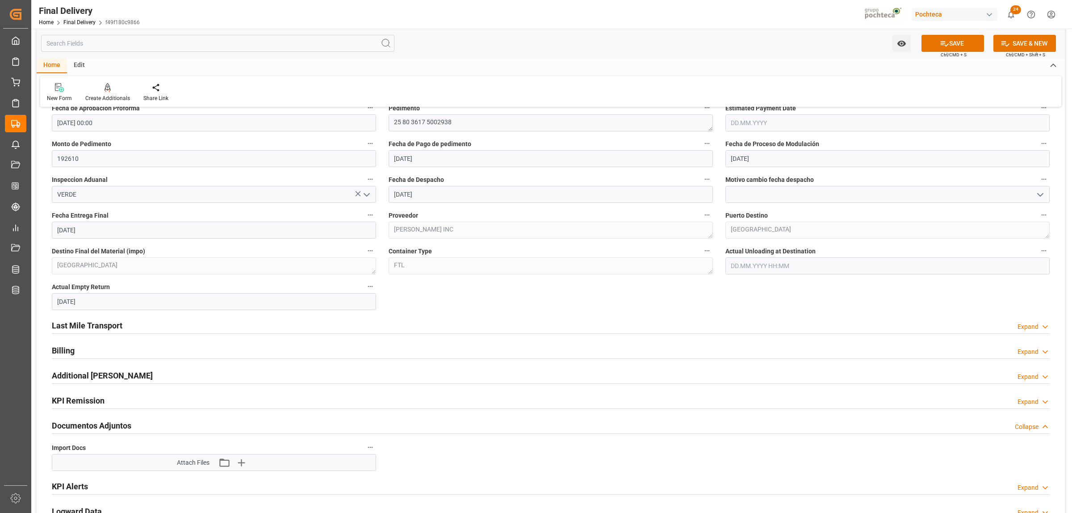
scroll to position [726, 0]
click at [115, 326] on h2 "Last Mile Transport" at bounding box center [87, 324] width 71 height 12
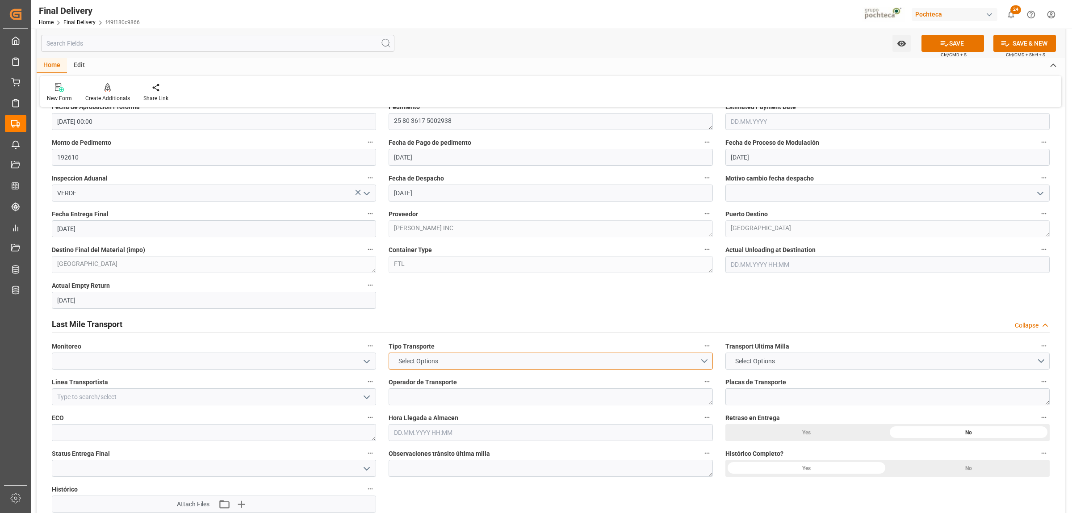
click at [706, 365] on button "Select Options" at bounding box center [551, 361] width 324 height 17
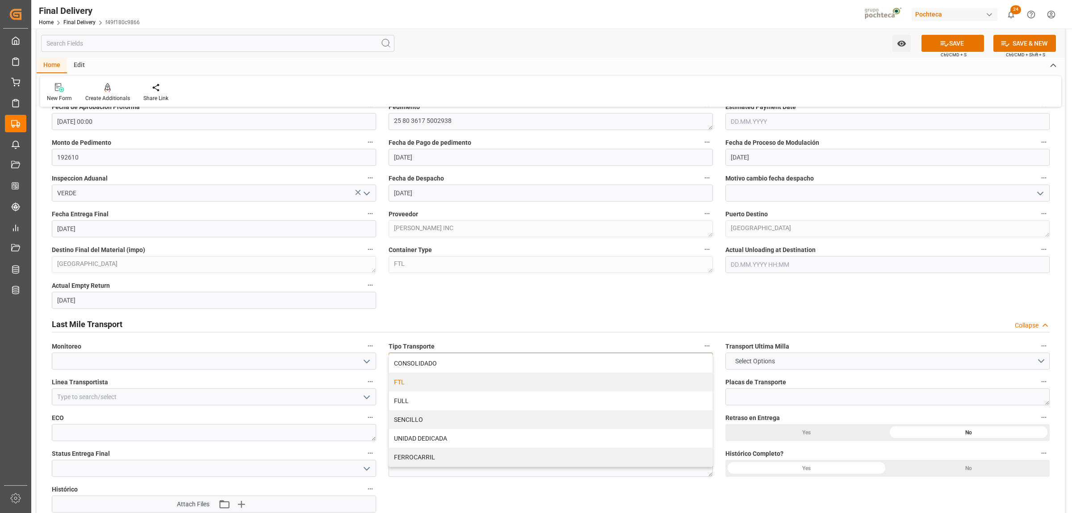
click at [420, 389] on div "FTL" at bounding box center [550, 382] width 323 height 19
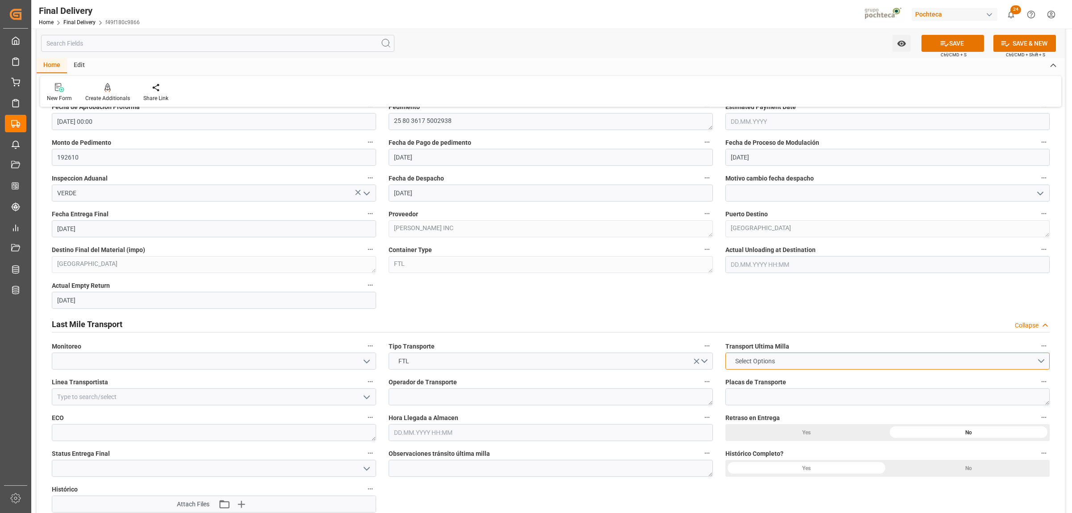
click at [816, 360] on button "Select Options" at bounding box center [888, 361] width 324 height 17
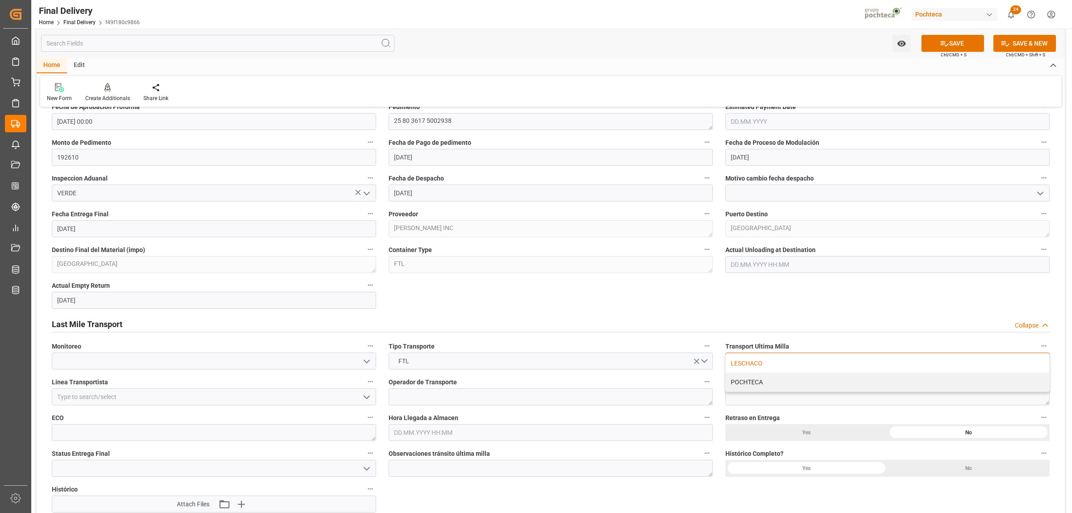
click at [763, 365] on div "LESCHACO" at bounding box center [887, 363] width 323 height 19
click at [176, 395] on input at bounding box center [214, 396] width 324 height 17
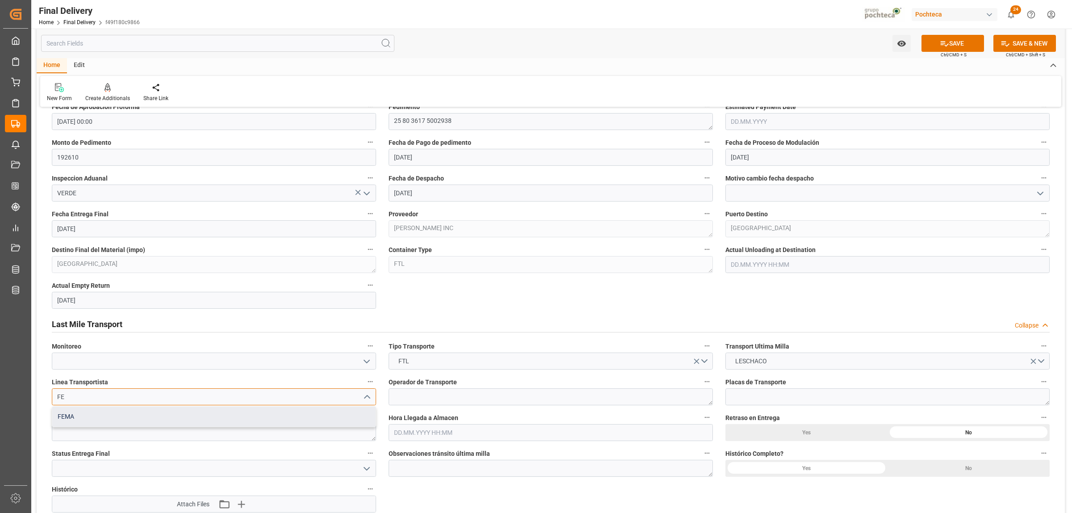
click at [97, 416] on div "FEMA" at bounding box center [213, 417] width 323 height 20
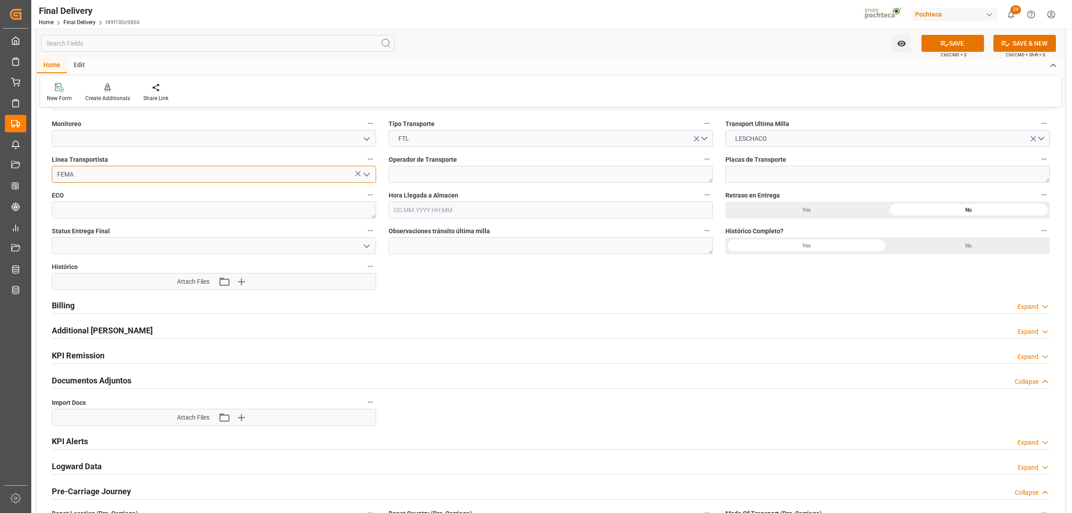
scroll to position [949, 0]
type input "FEMA"
click at [244, 284] on icon "button" at bounding box center [241, 280] width 14 height 14
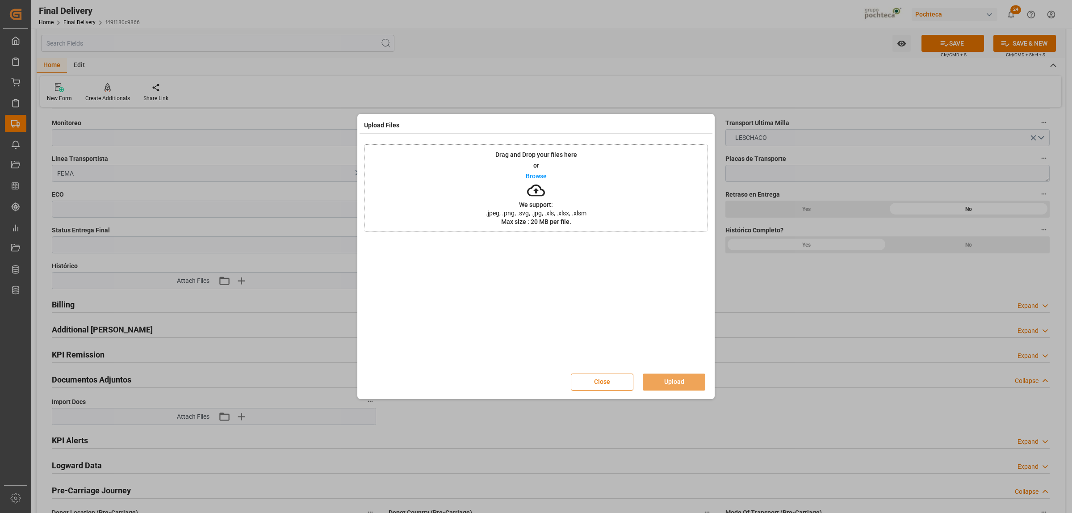
drag, startPoint x: 609, startPoint y: 378, endPoint x: 601, endPoint y: 387, distance: 12.1
click at [608, 378] on button "Close" at bounding box center [602, 382] width 63 height 17
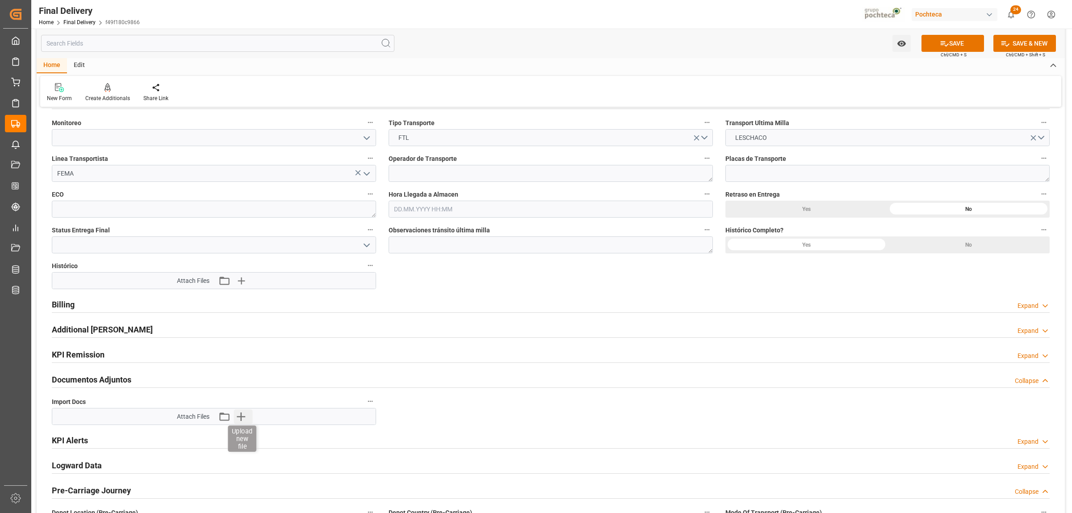
click at [244, 417] on icon "button" at bounding box center [241, 416] width 14 height 14
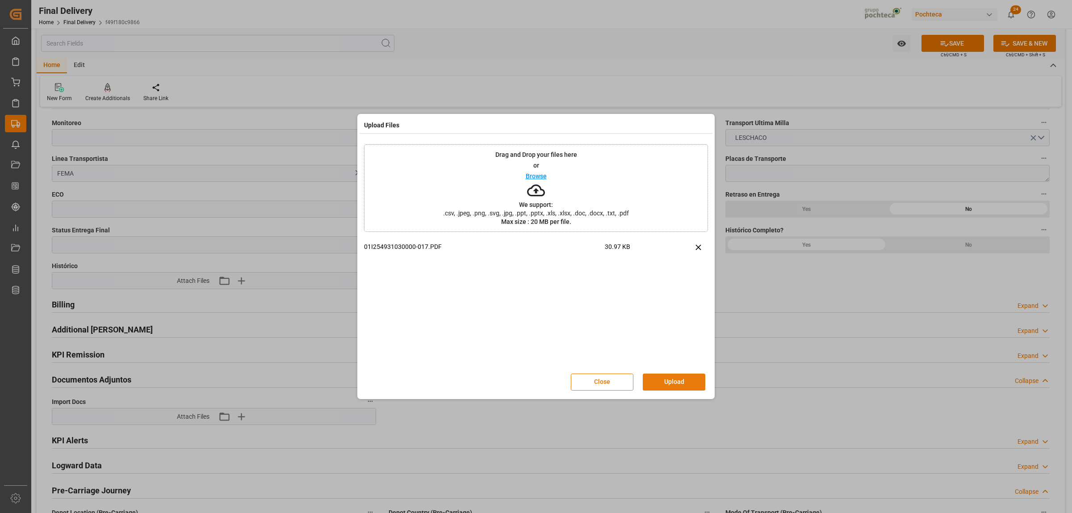
click at [667, 381] on button "Upload" at bounding box center [674, 382] width 63 height 17
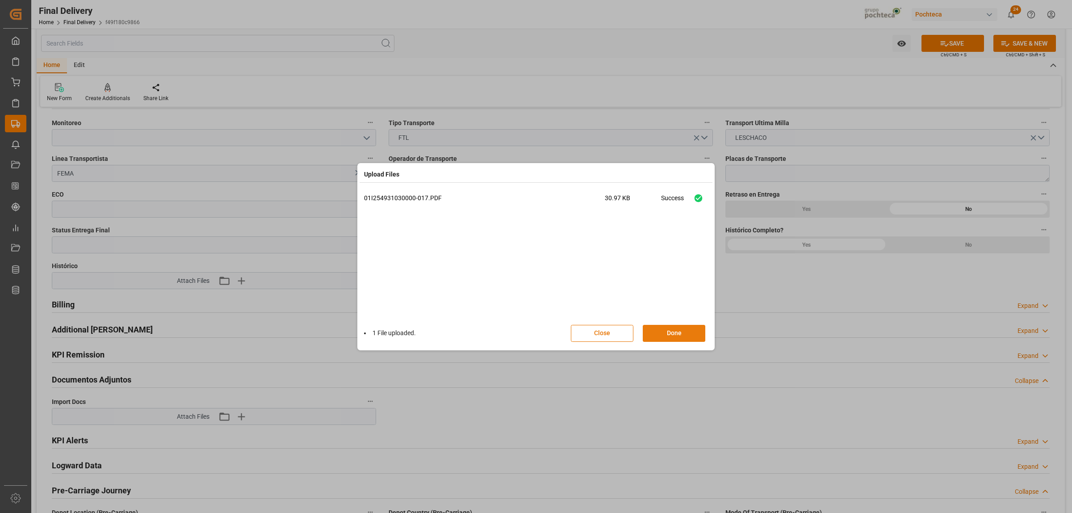
click at [664, 339] on button "Done" at bounding box center [674, 333] width 63 height 17
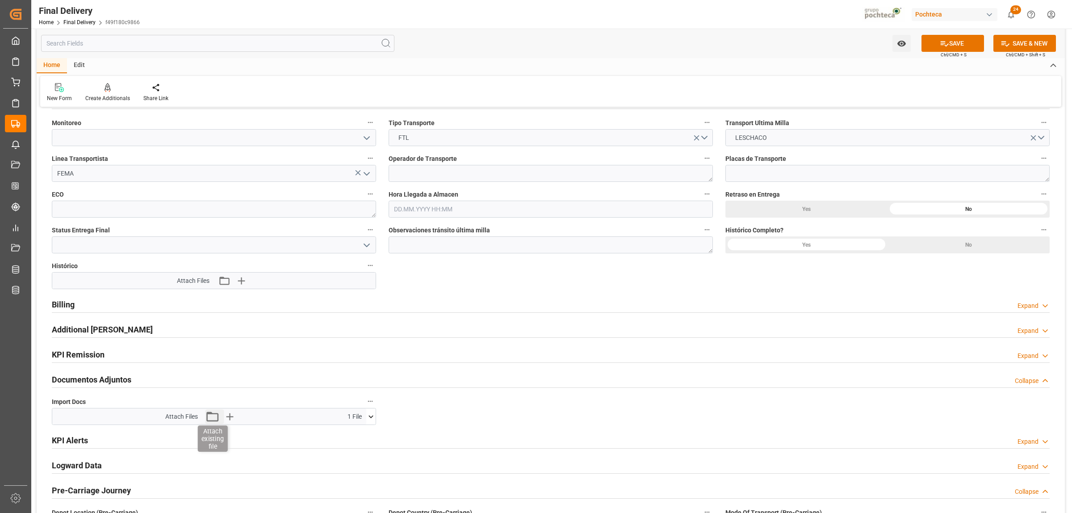
click at [215, 416] on icon "button" at bounding box center [212, 416] width 14 height 14
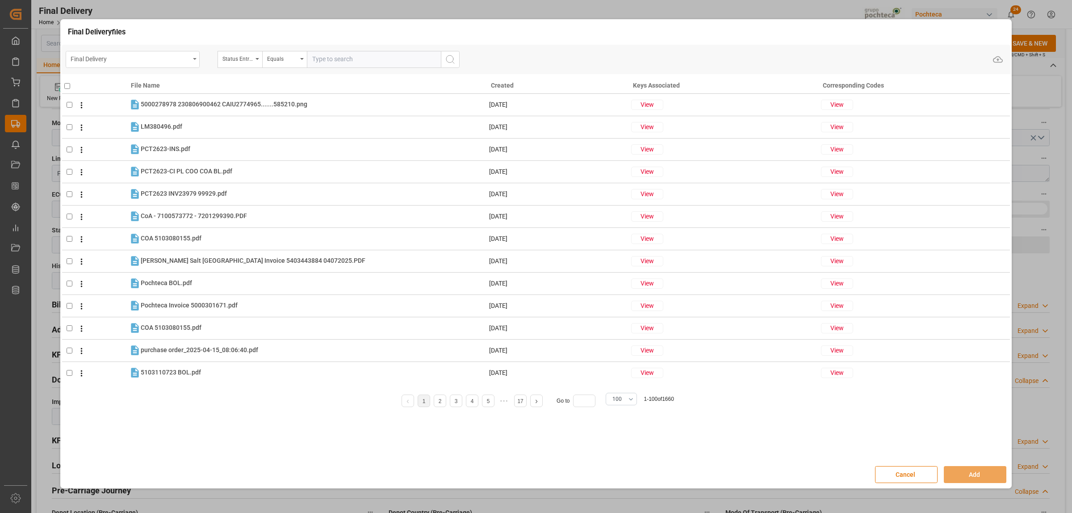
click at [191, 59] on div "Final Delivery" at bounding box center [133, 59] width 134 height 17
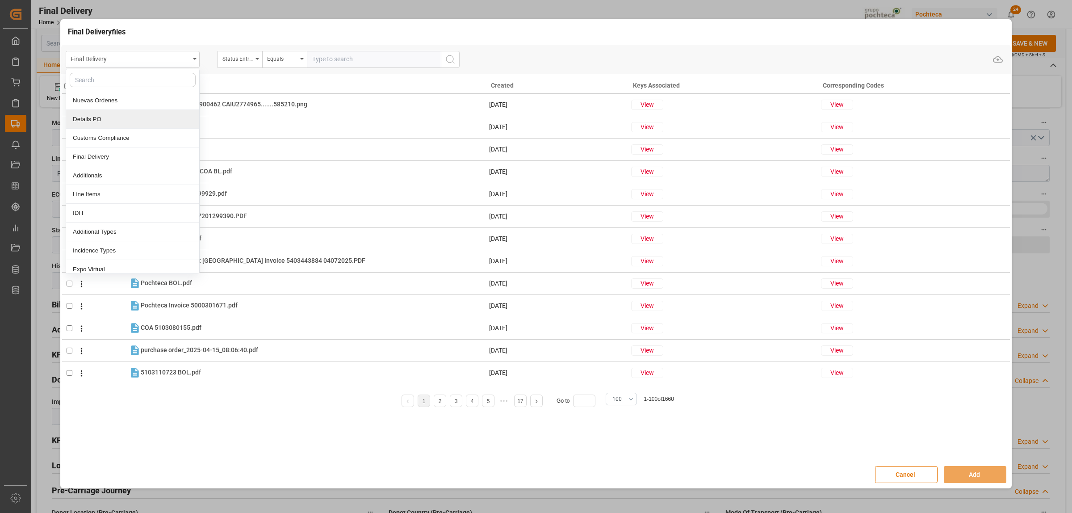
click at [74, 119] on div "Details PO" at bounding box center [132, 119] width 133 height 19
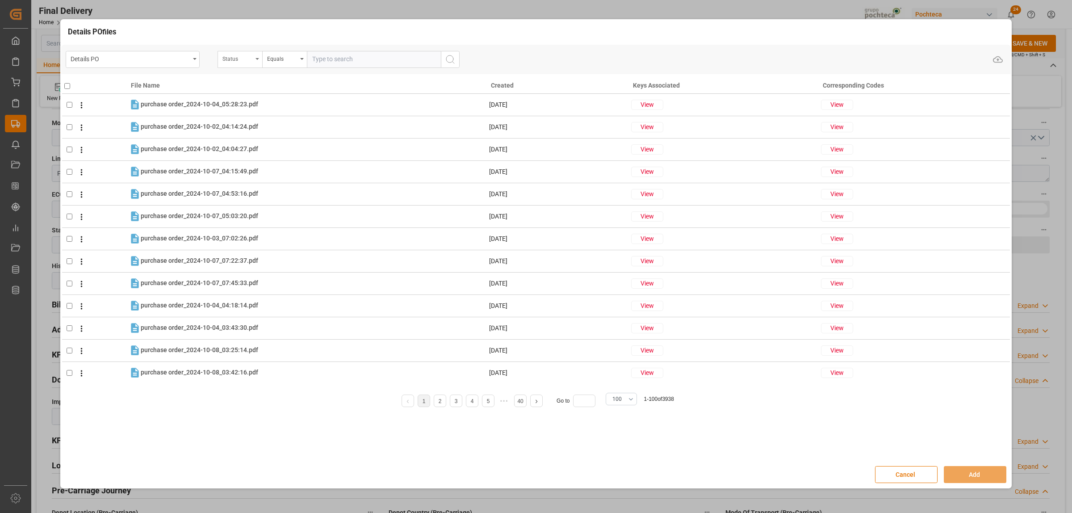
click at [258, 64] on div "Status" at bounding box center [240, 59] width 45 height 17
type input "ORDE"
click at [278, 97] on div "Orden de Compra nuevo" at bounding box center [284, 100] width 133 height 19
click at [320, 63] on input "text" at bounding box center [374, 59] width 134 height 17
paste input "5000309003"
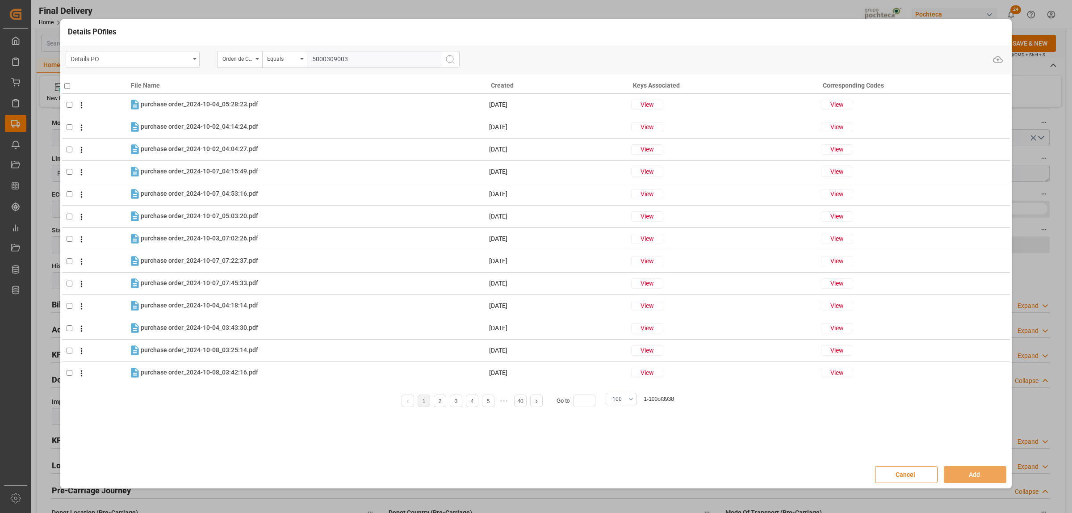
type input "5000309003"
click at [449, 60] on icon "search button" at bounding box center [450, 59] width 11 height 11
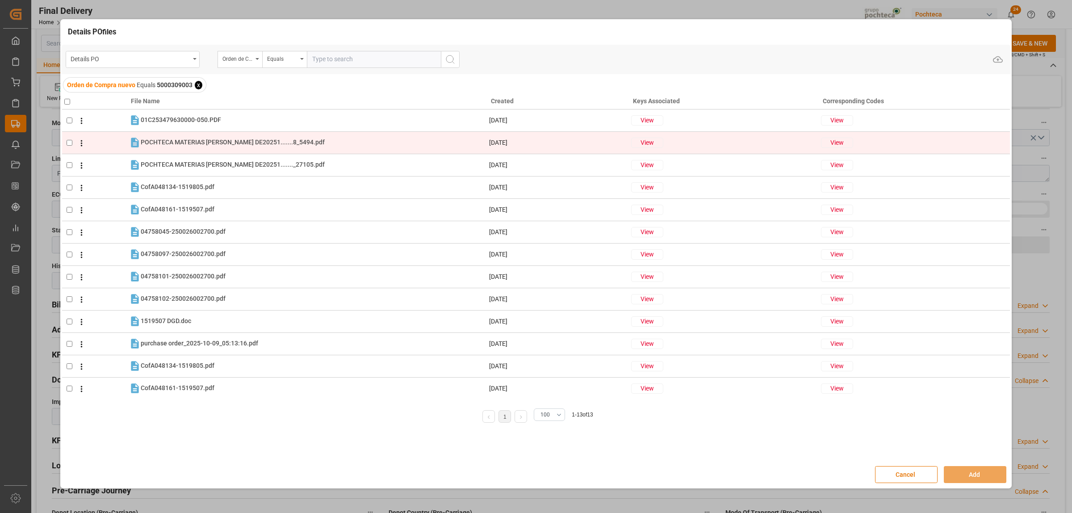
click at [65, 143] on td at bounding box center [95, 142] width 67 height 22
checkbox input "true"
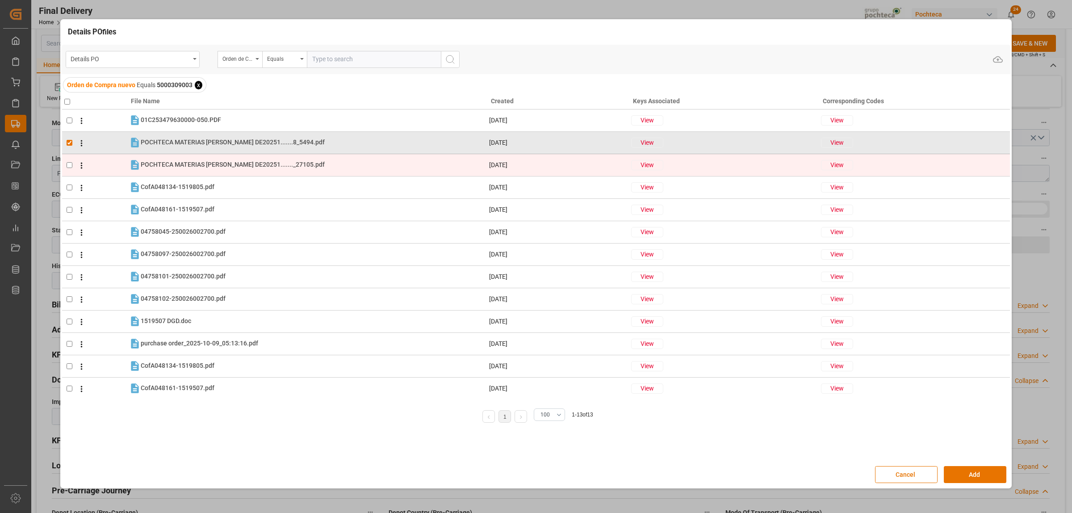
click at [68, 165] on input "checkbox" at bounding box center [70, 165] width 6 height 6
checkbox input "true"
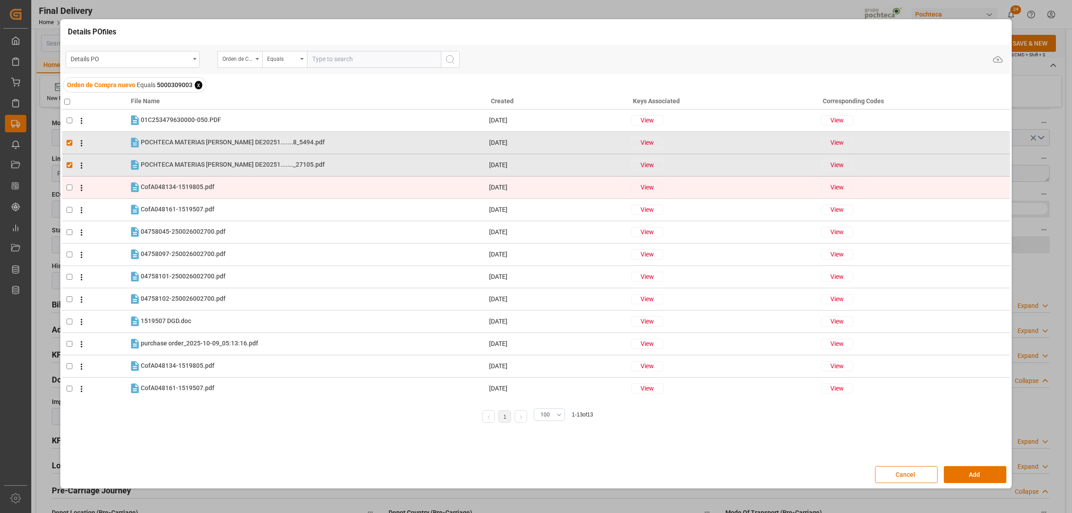
click at [69, 185] on input "checkbox" at bounding box center [70, 188] width 6 height 6
checkbox input "true"
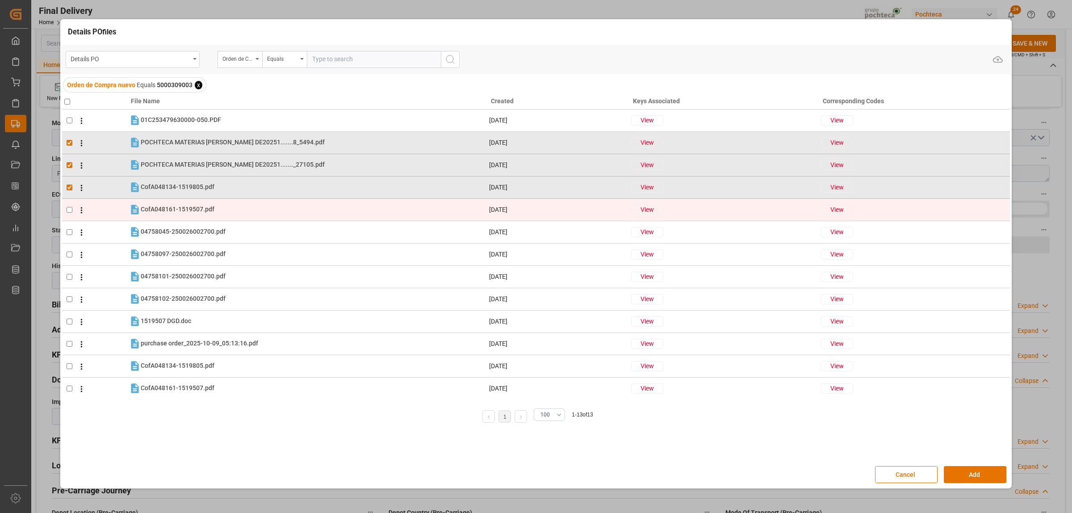
click at [66, 206] on td at bounding box center [95, 209] width 67 height 22
checkbox input "true"
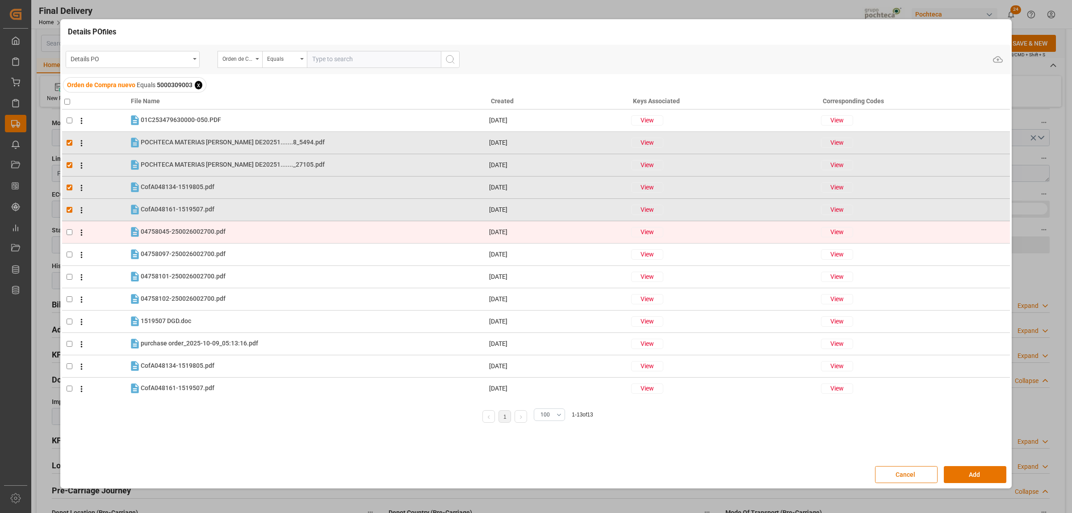
click at [70, 235] on td at bounding box center [95, 232] width 67 height 22
checkbox input "true"
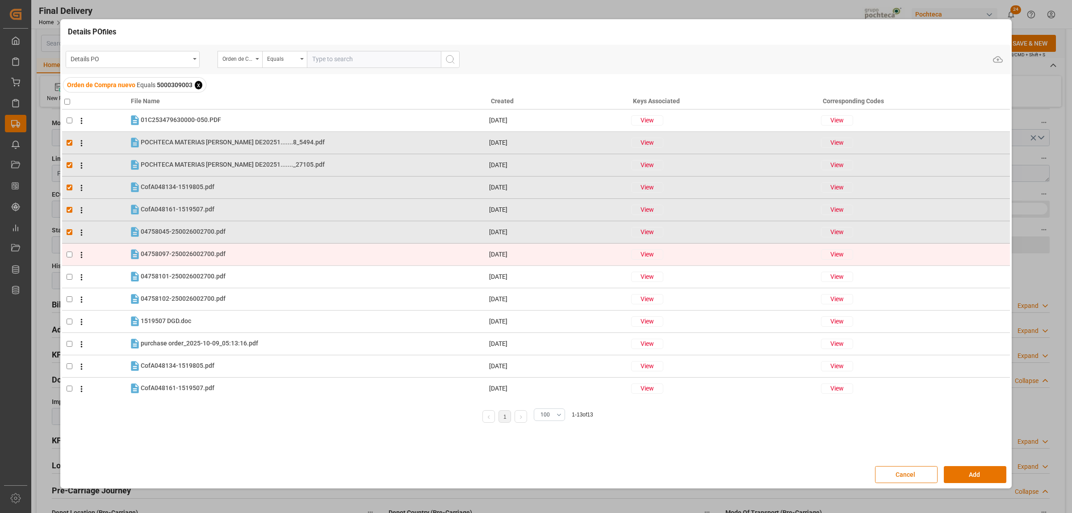
click at [70, 252] on input "checkbox" at bounding box center [70, 255] width 6 height 6
checkbox input "true"
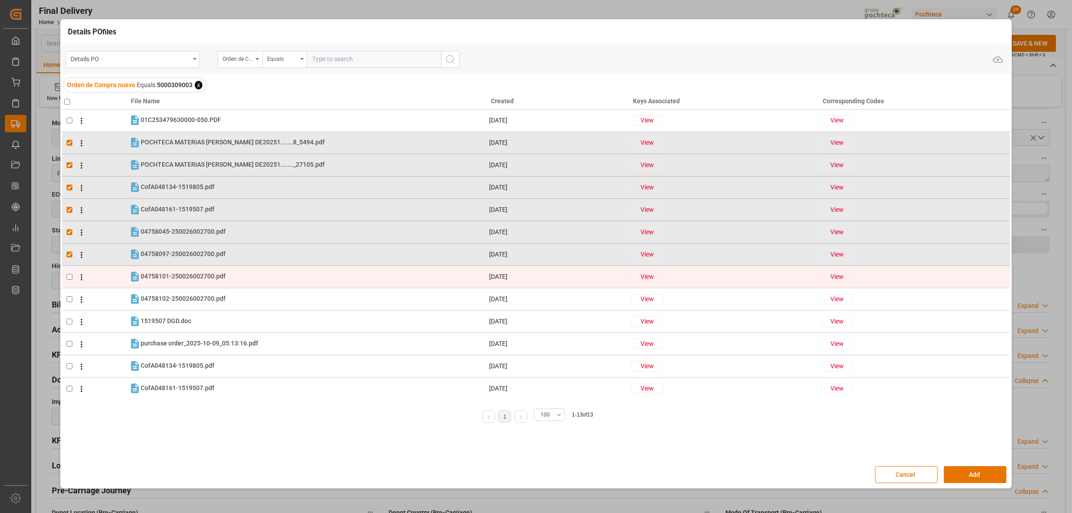
click at [69, 273] on td at bounding box center [95, 276] width 67 height 22
checkbox input "true"
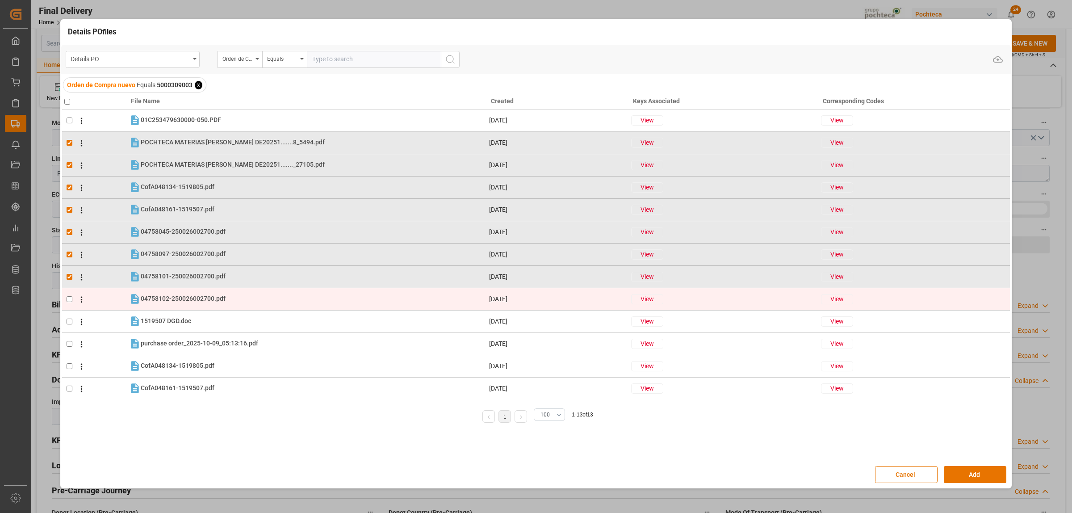
click at [68, 296] on input "checkbox" at bounding box center [70, 299] width 6 height 6
checkbox input "true"
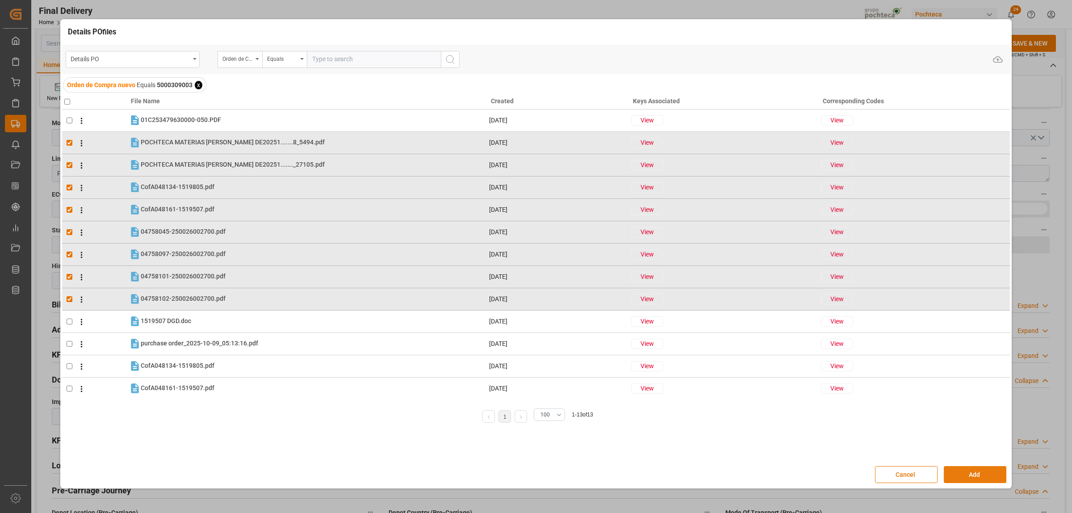
click at [969, 476] on button "Add" at bounding box center [975, 474] width 63 height 17
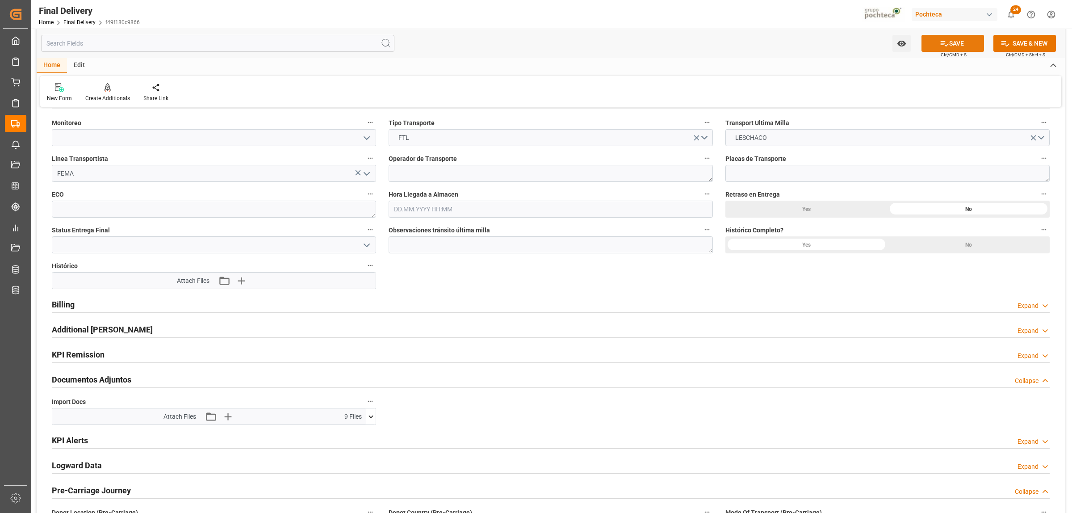
click at [953, 42] on button "SAVE" at bounding box center [953, 43] width 63 height 17
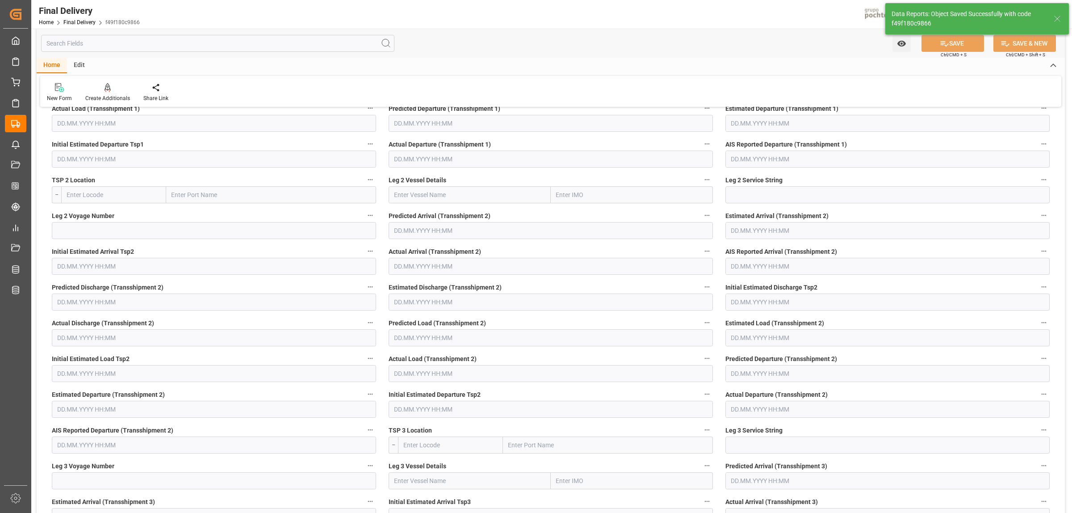
scroll to position [91, 0]
